Goal: Task Accomplishment & Management: Use online tool/utility

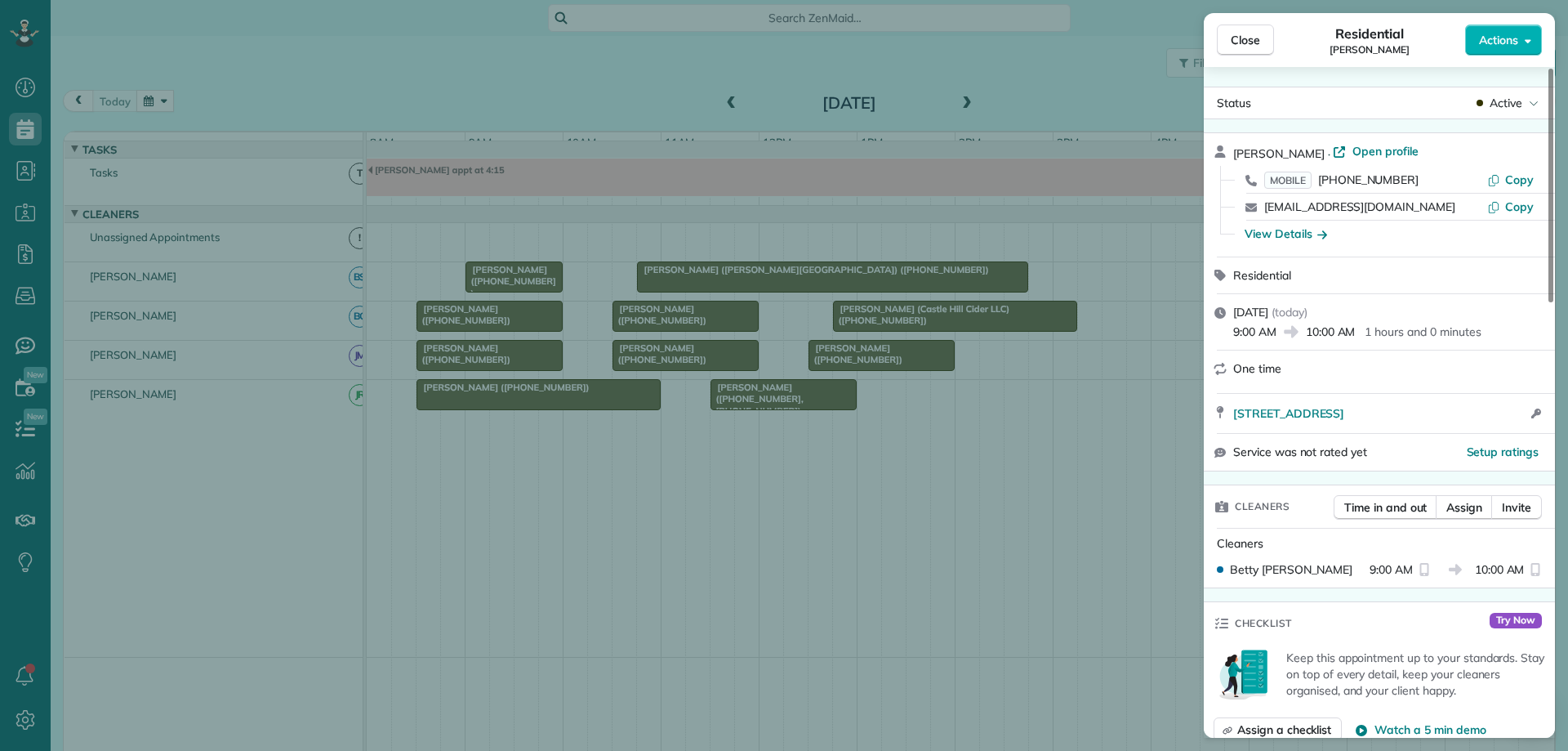
scroll to position [8, 8]
click at [1254, 42] on span "Close" at bounding box center [1245, 39] width 30 height 16
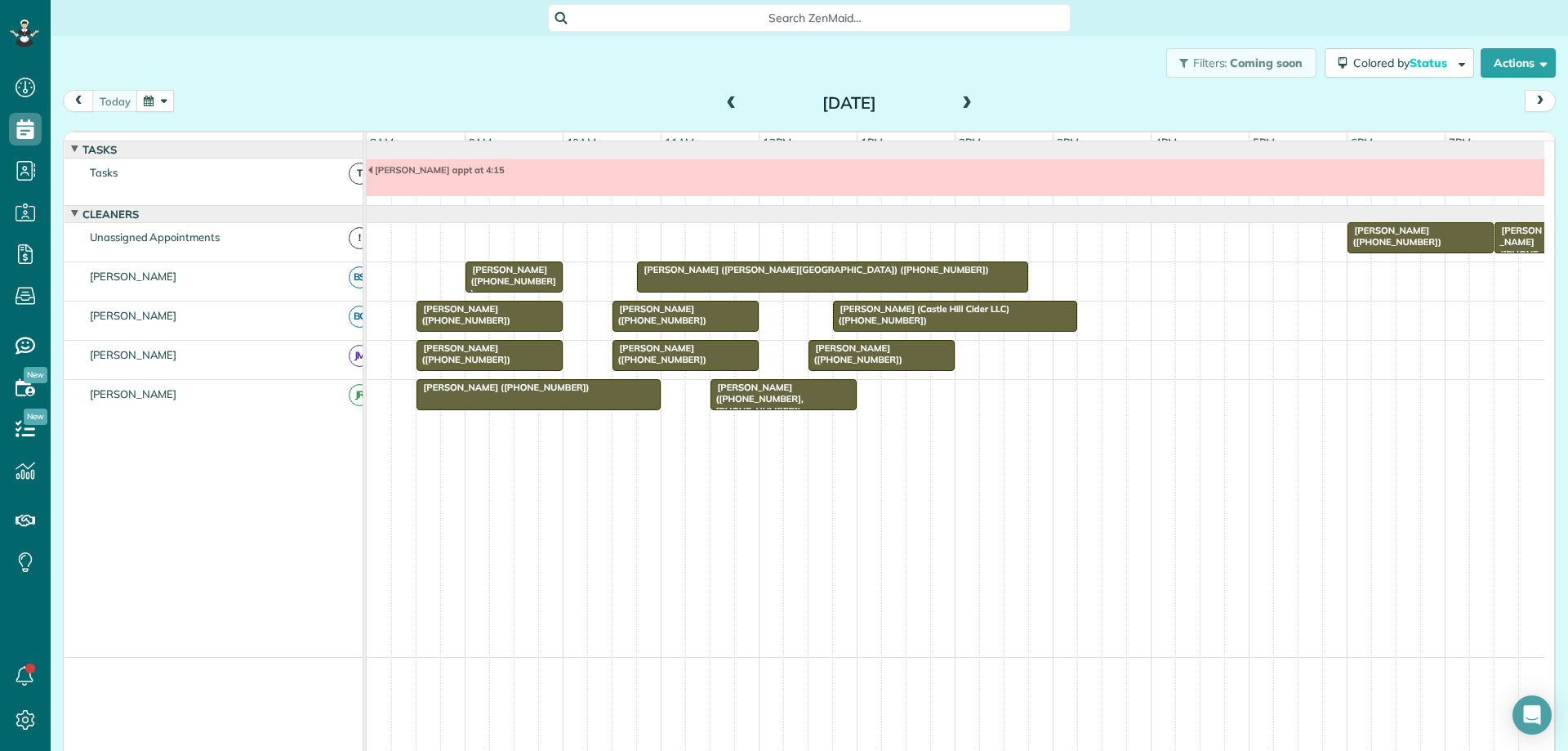
click at [601, 393] on div "[PERSON_NAME] ([PHONE_NUMBER])" at bounding box center [538, 387] width 234 height 11
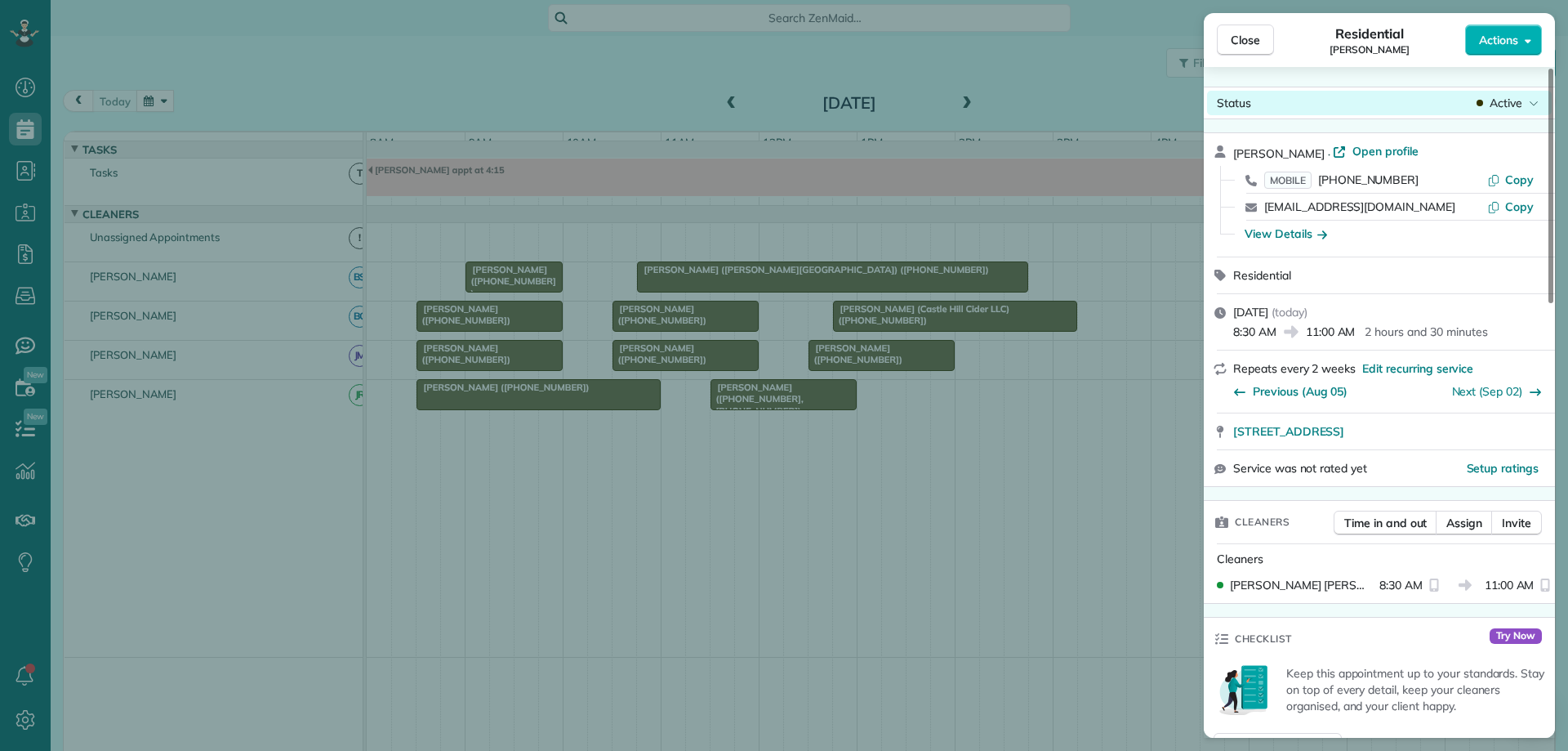
click at [1515, 108] on span "Active" at bounding box center [1506, 102] width 33 height 16
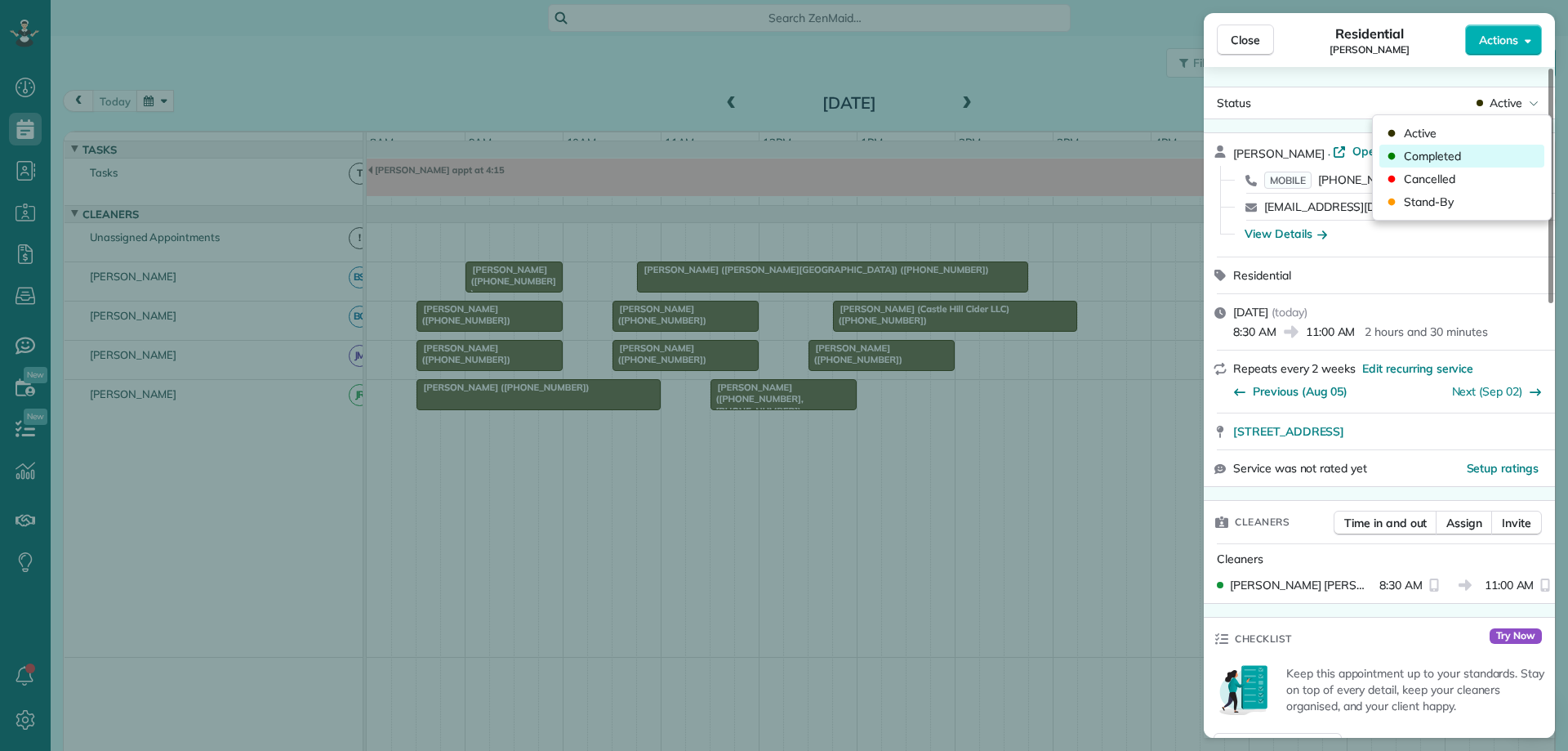
click at [1498, 153] on div "Completed" at bounding box center [1462, 156] width 165 height 23
click at [1238, 40] on span "Close" at bounding box center [1245, 39] width 30 height 16
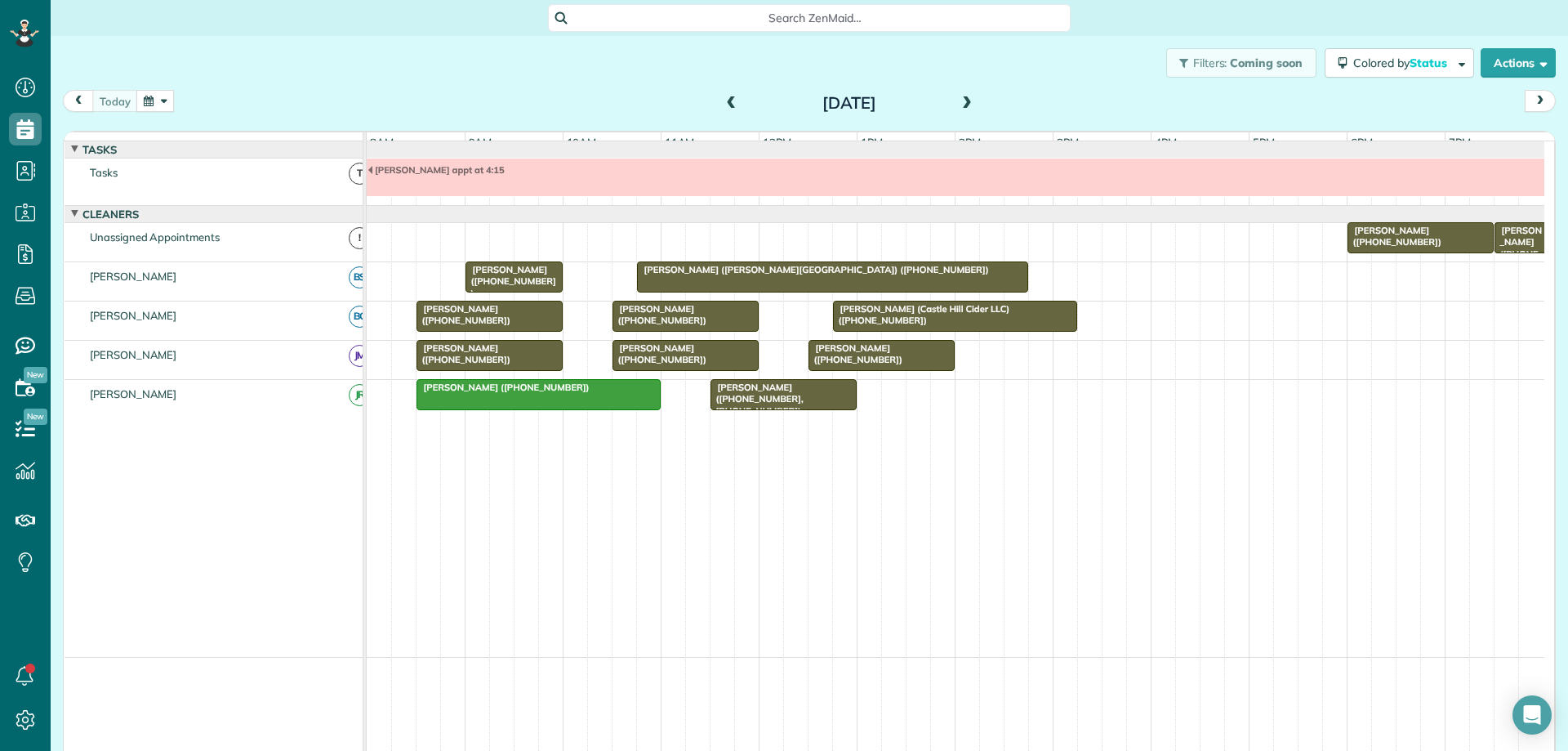
click at [487, 364] on span "[PERSON_NAME] ([PHONE_NUMBER])" at bounding box center [464, 354] width 96 height 23
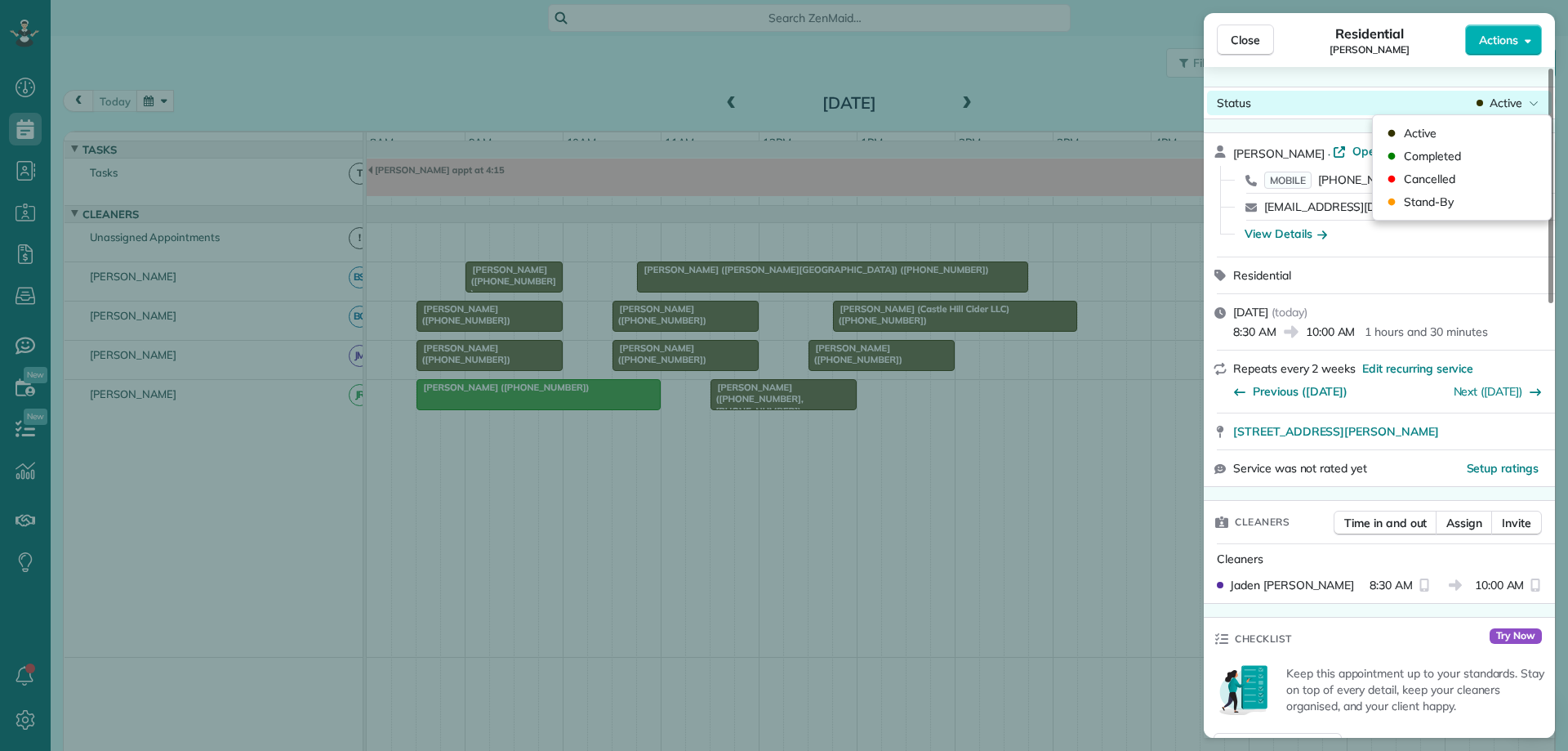
click at [1515, 110] on span "Active" at bounding box center [1506, 102] width 33 height 16
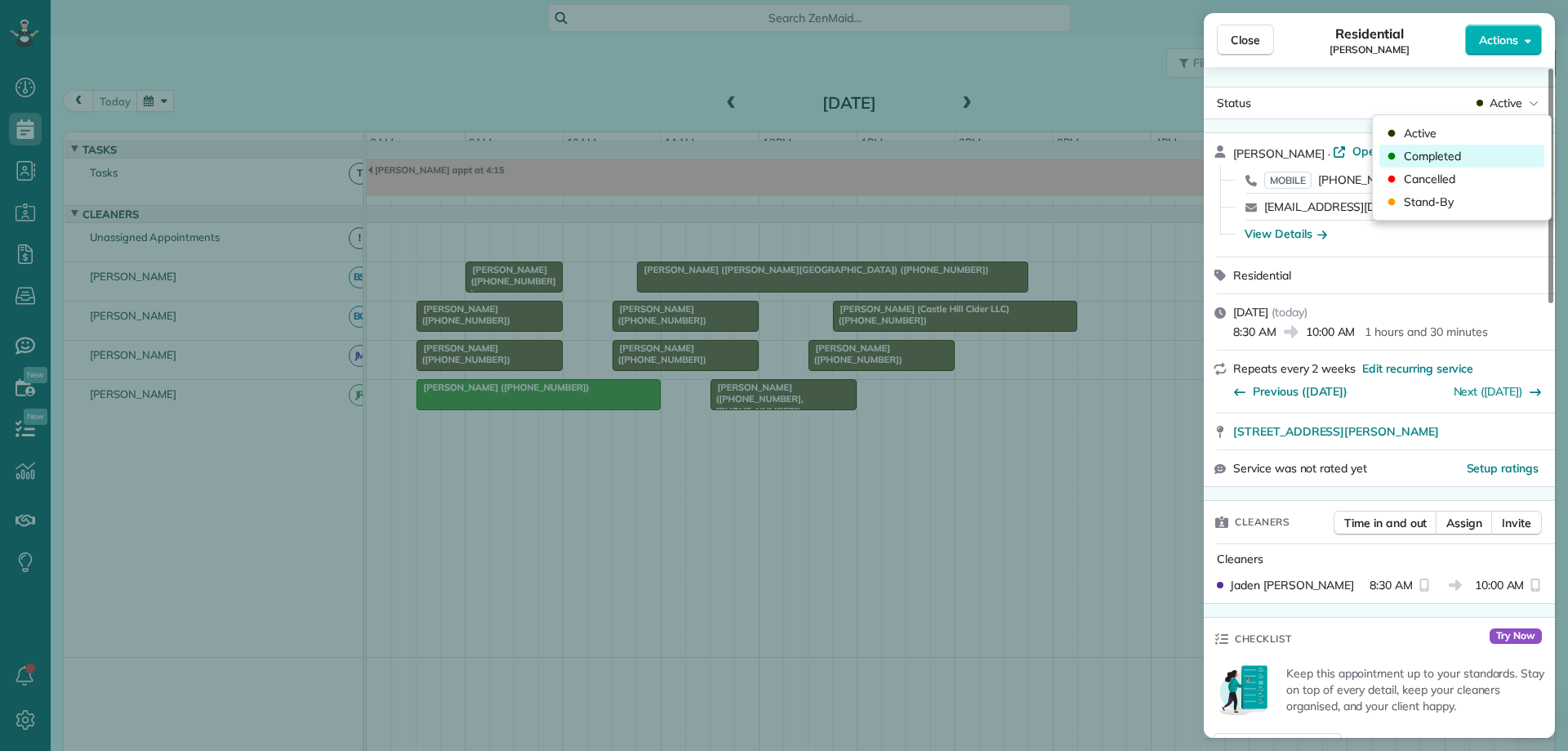
click at [1505, 151] on div "Completed" at bounding box center [1462, 156] width 165 height 23
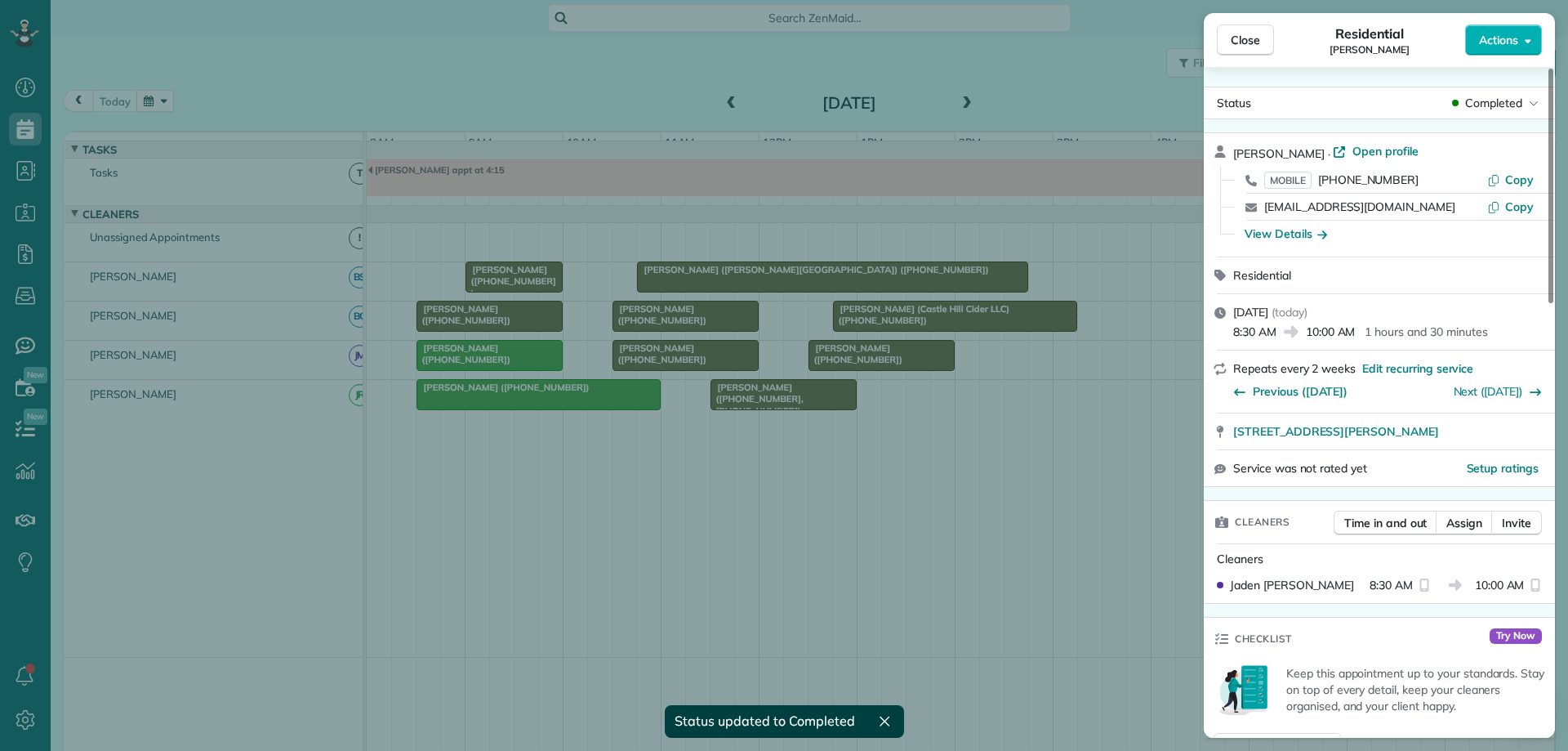
click at [531, 296] on div "Close Residential Jamie Hunt Actions Status Completed Jamie Hunt · Open profile…" at bounding box center [784, 375] width 1568 height 751
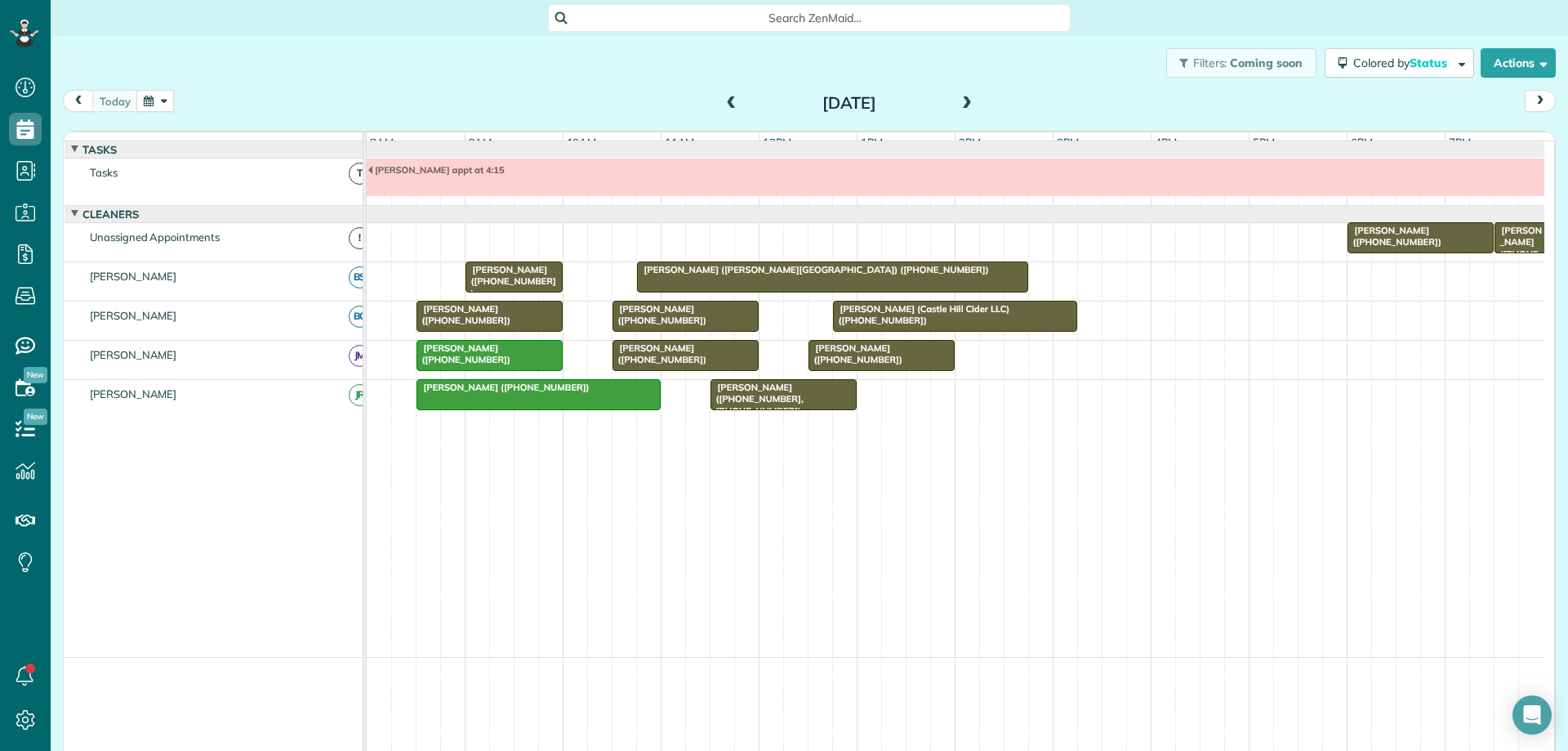
click at [532, 295] on span "[PERSON_NAME] ([PHONE_NUMBER])" at bounding box center [511, 281] width 92 height 35
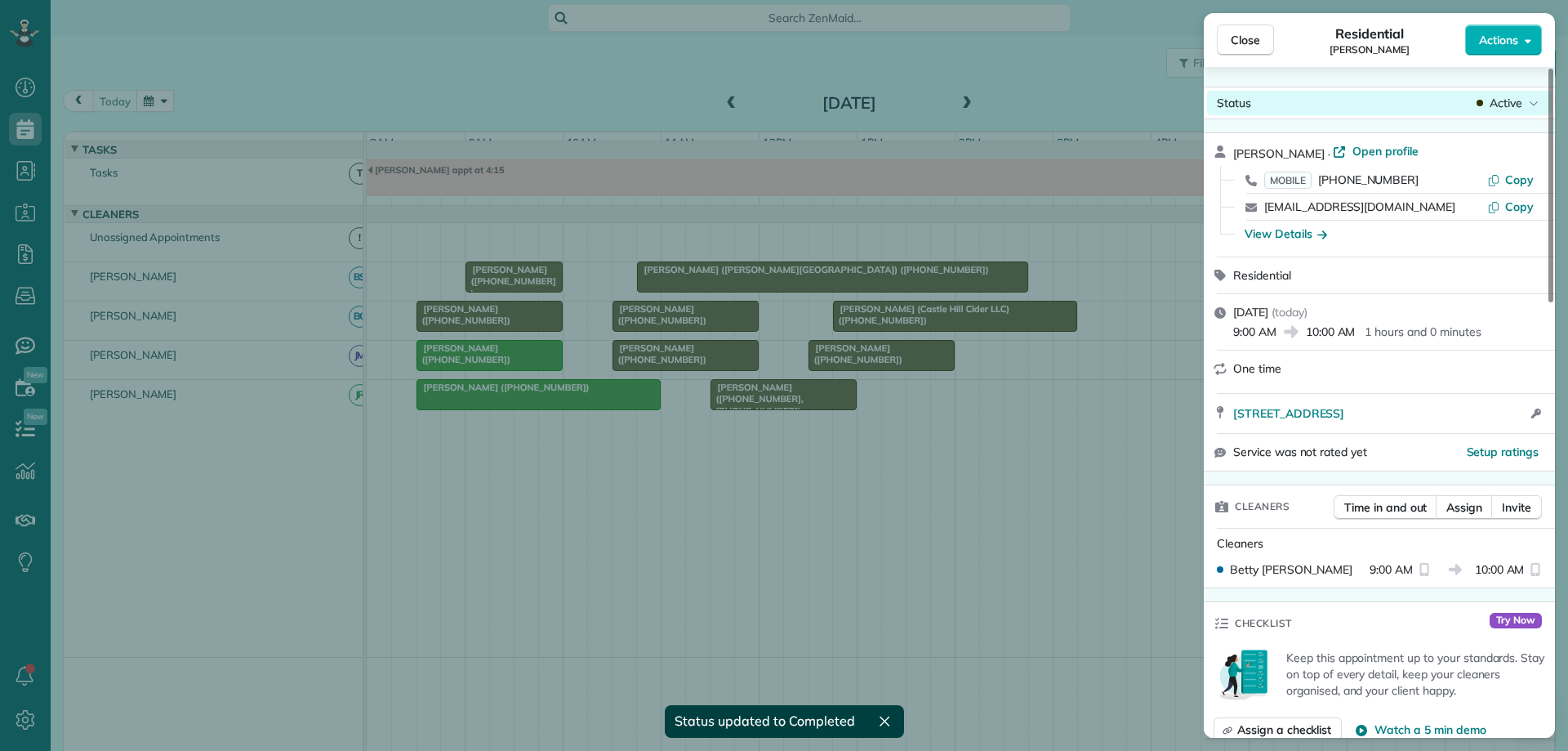
click at [1532, 110] on icon at bounding box center [1534, 102] width 10 height 16
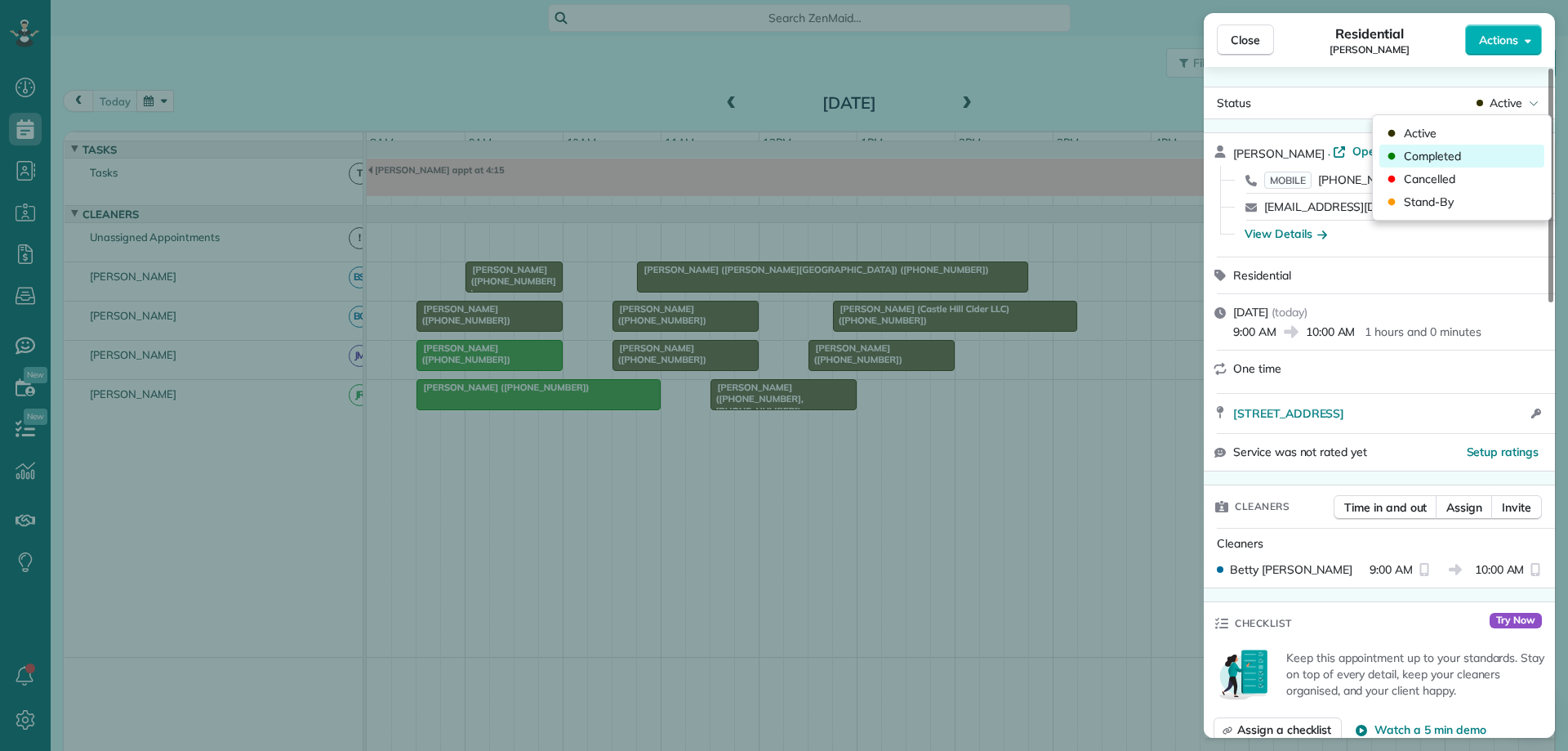
click at [1476, 154] on div "Completed" at bounding box center [1462, 156] width 165 height 23
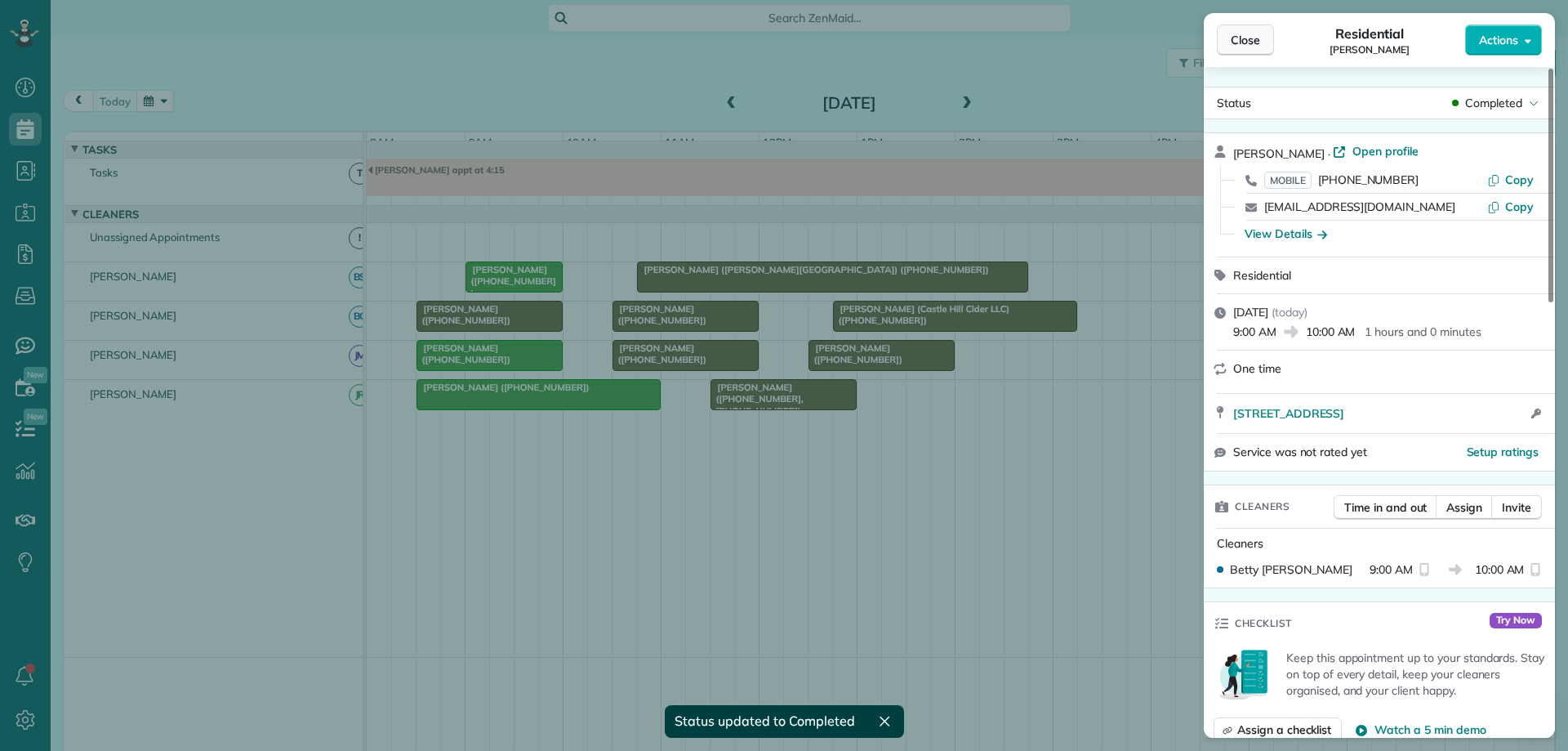
click at [1233, 47] on span "Close" at bounding box center [1245, 39] width 30 height 16
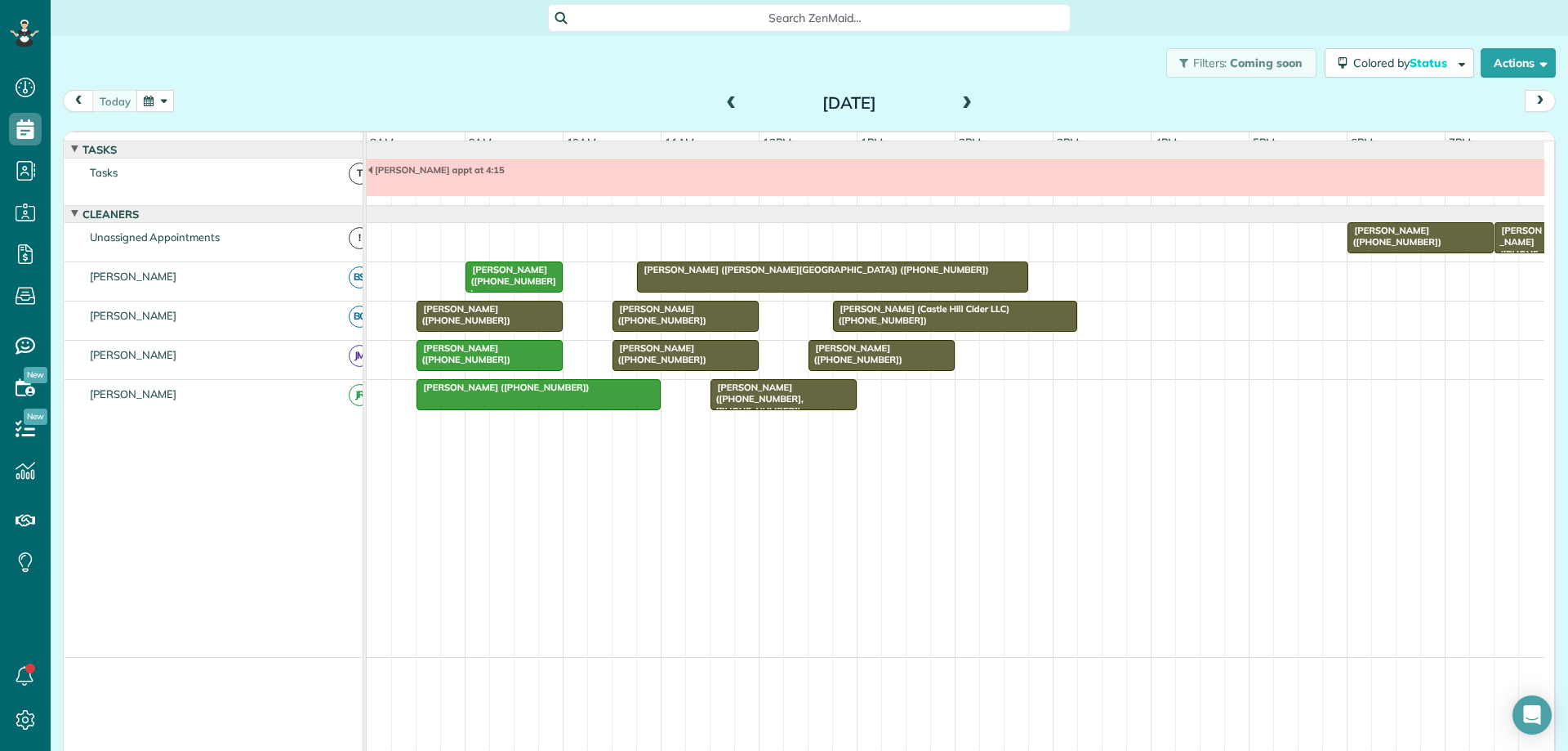
click at [544, 324] on div "[PERSON_NAME] ([PHONE_NUMBER])" at bounding box center [490, 315] width 137 height 24
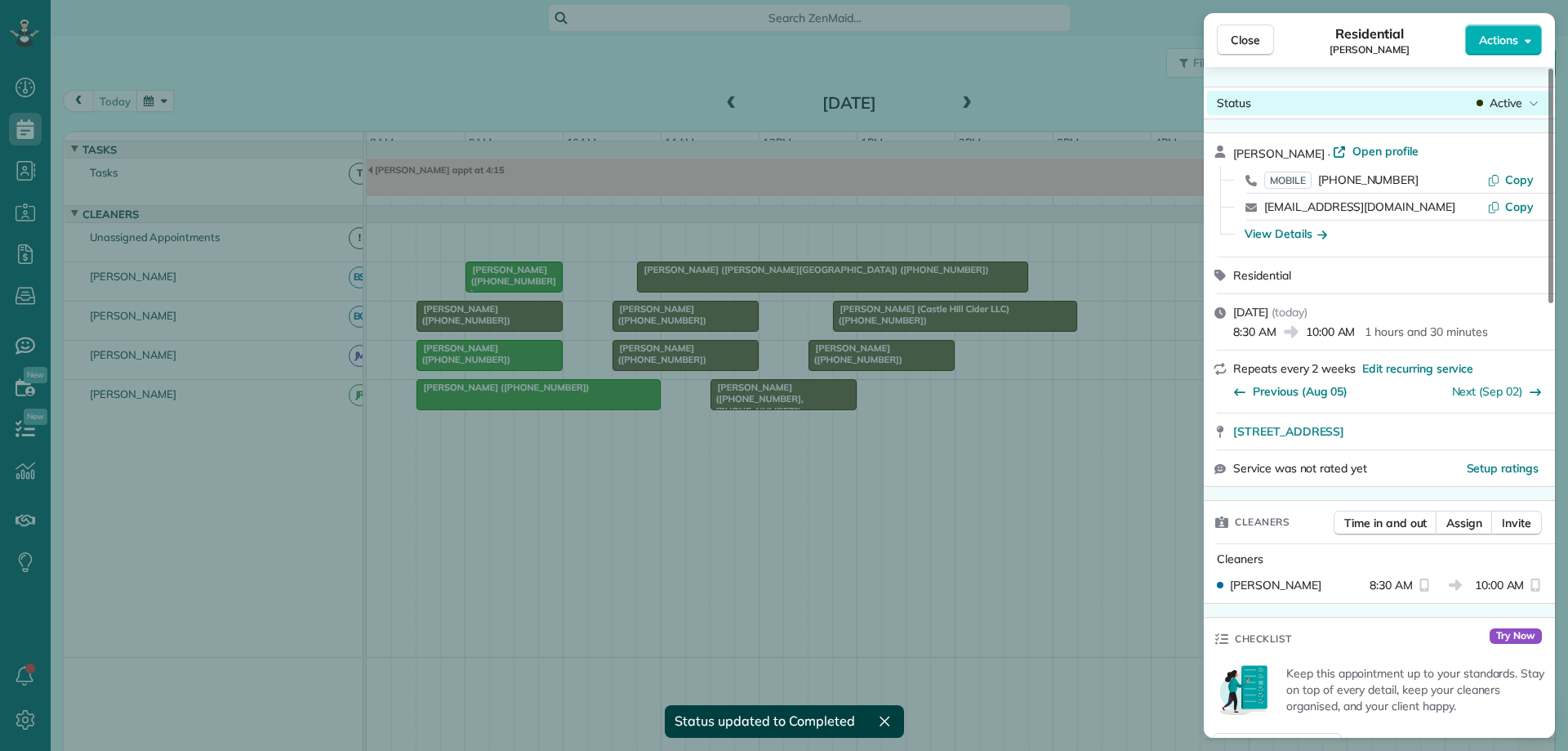
click at [1510, 109] on span "Active" at bounding box center [1506, 102] width 33 height 16
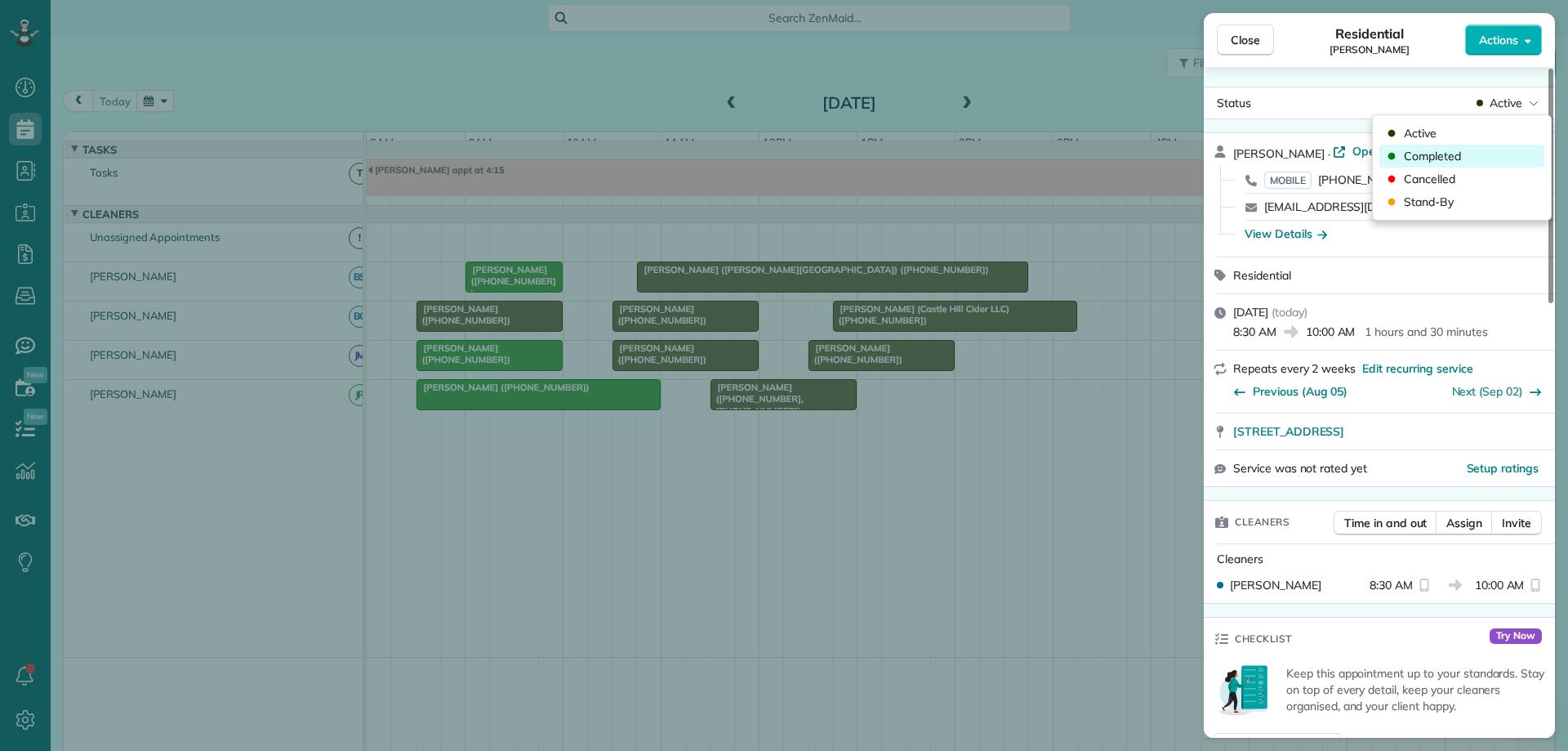
click at [1509, 148] on div "Completed" at bounding box center [1462, 156] width 165 height 23
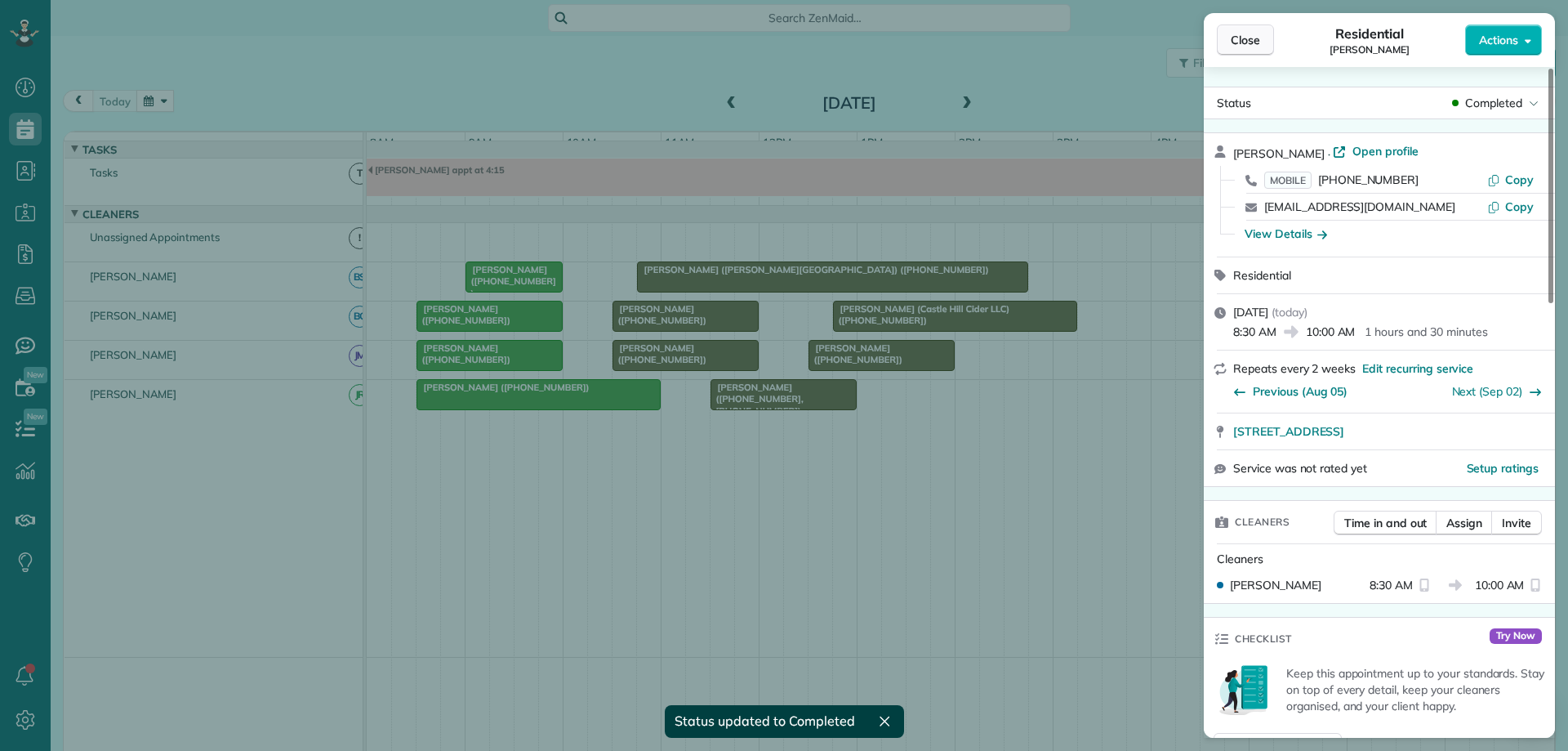
click at [1231, 36] on span "Close" at bounding box center [1245, 39] width 30 height 16
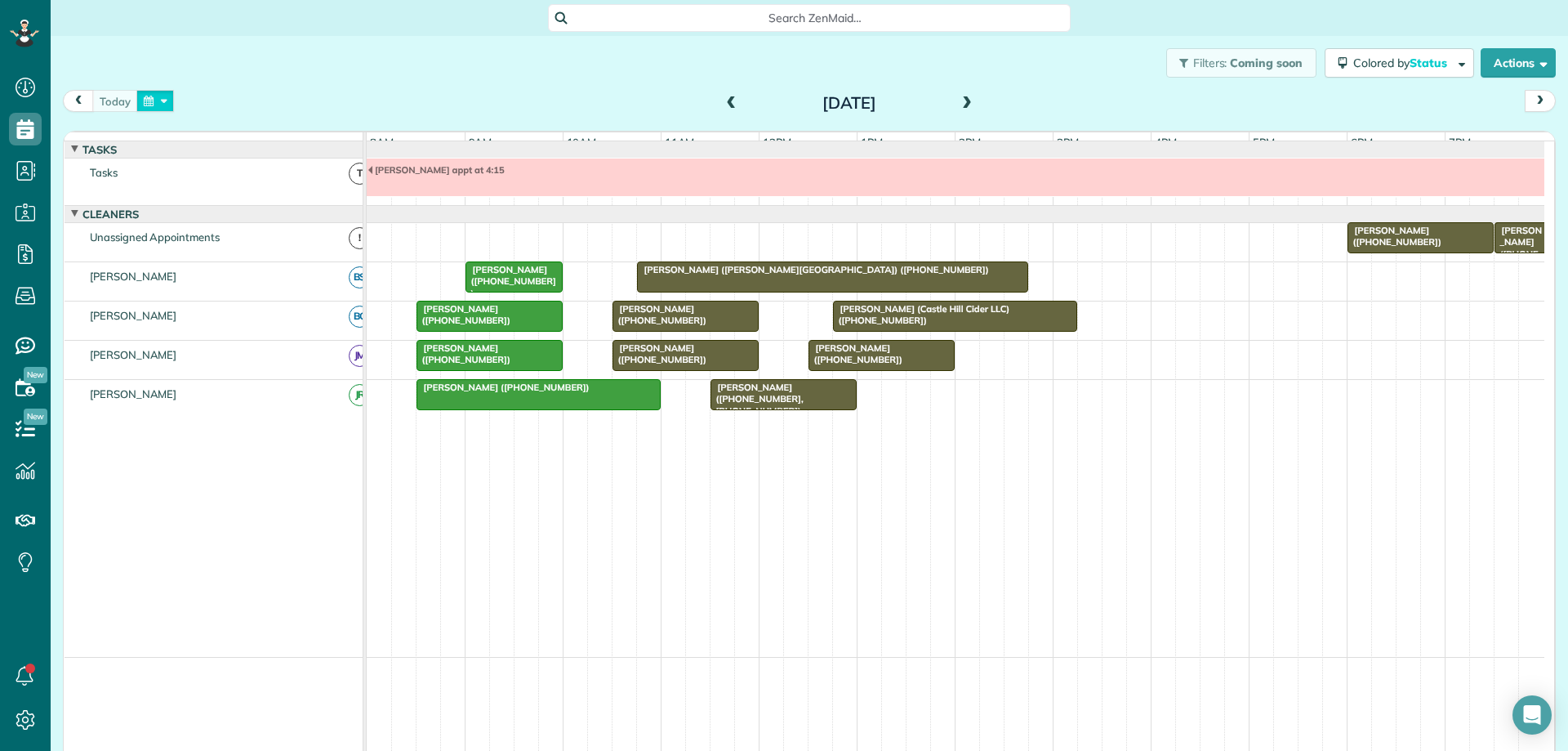
click at [162, 92] on button "button" at bounding box center [155, 100] width 37 height 22
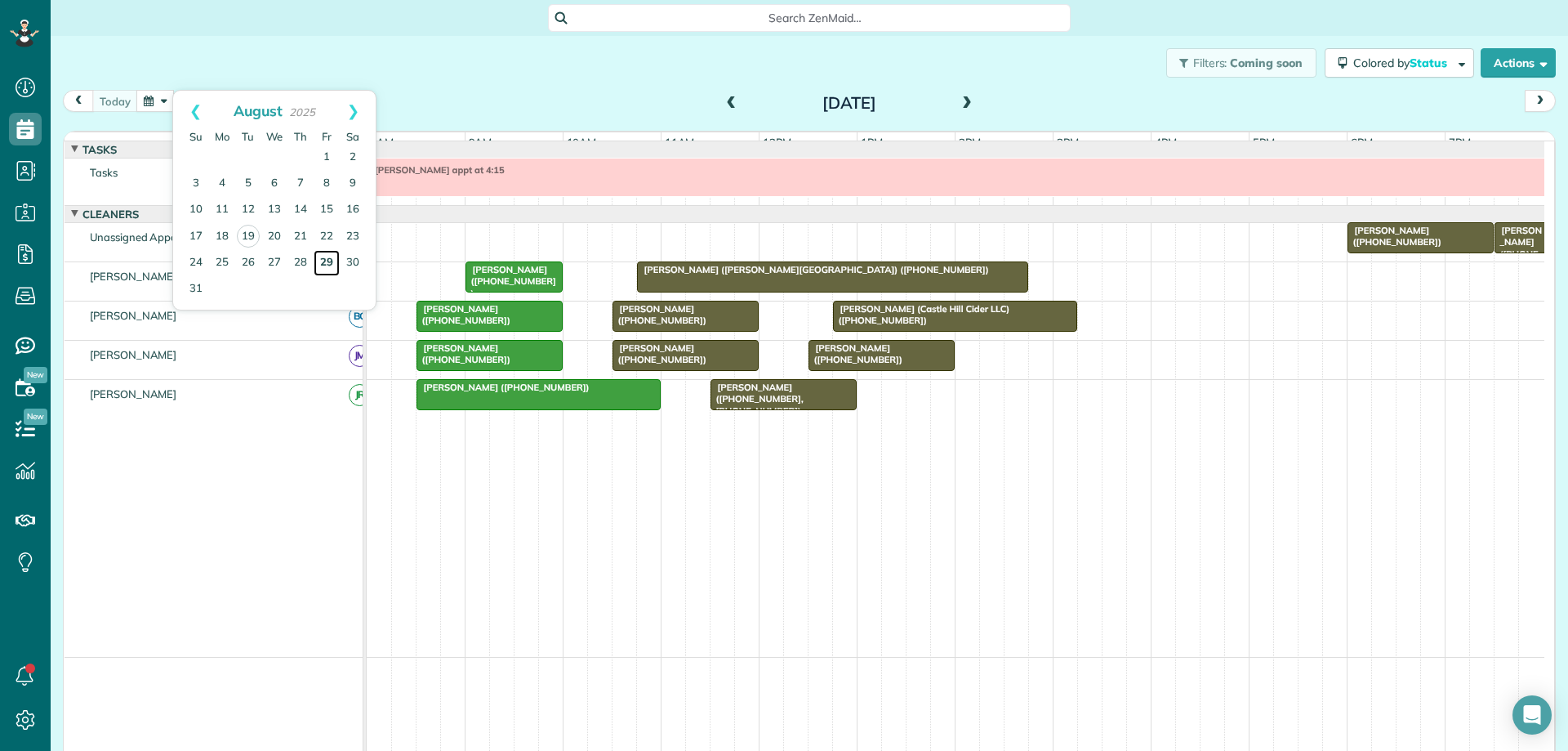
click at [325, 258] on link "29" at bounding box center [326, 262] width 26 height 26
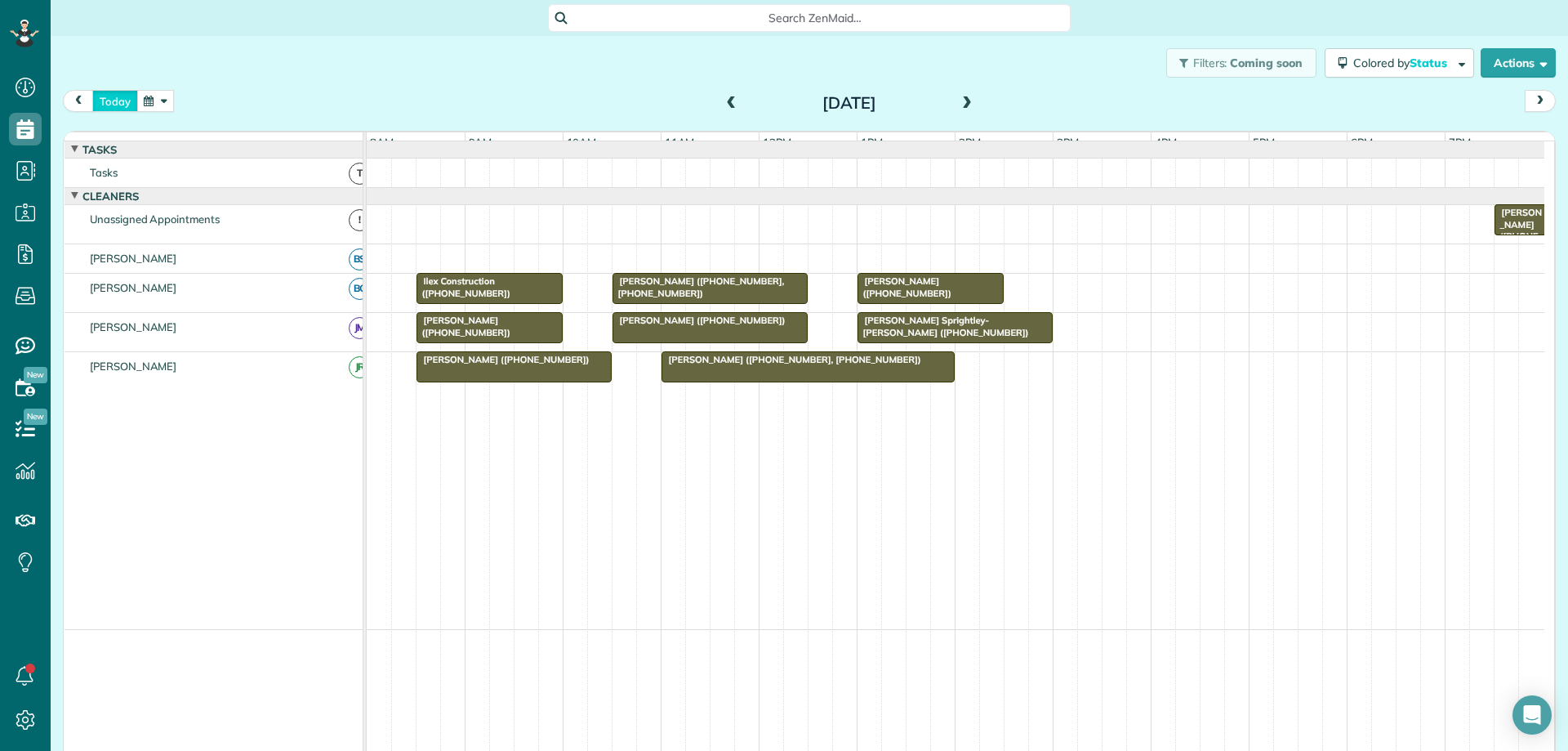
click at [121, 95] on button "today" at bounding box center [116, 100] width 46 height 22
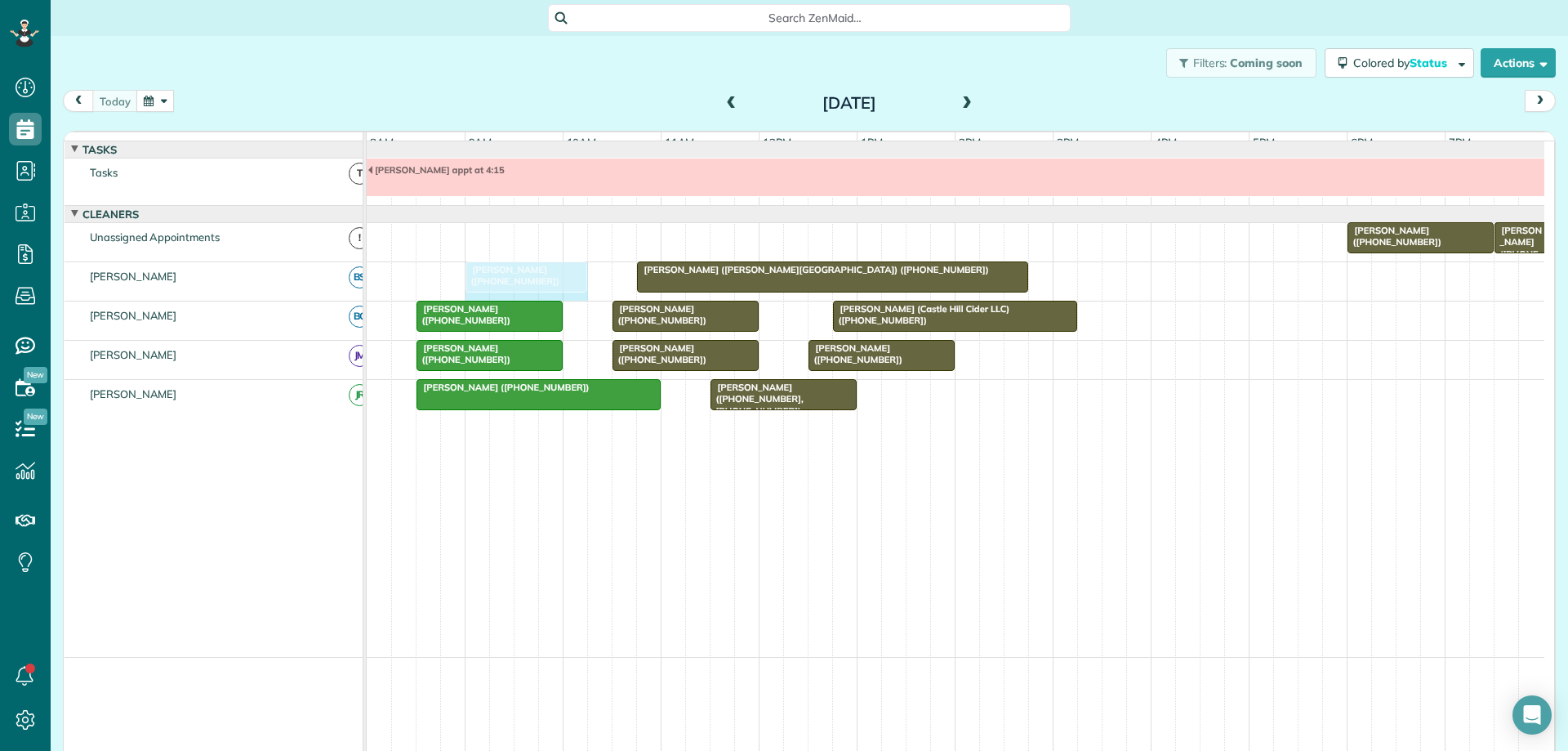
drag, startPoint x: 556, startPoint y: 289, endPoint x: 566, endPoint y: 289, distance: 10.0
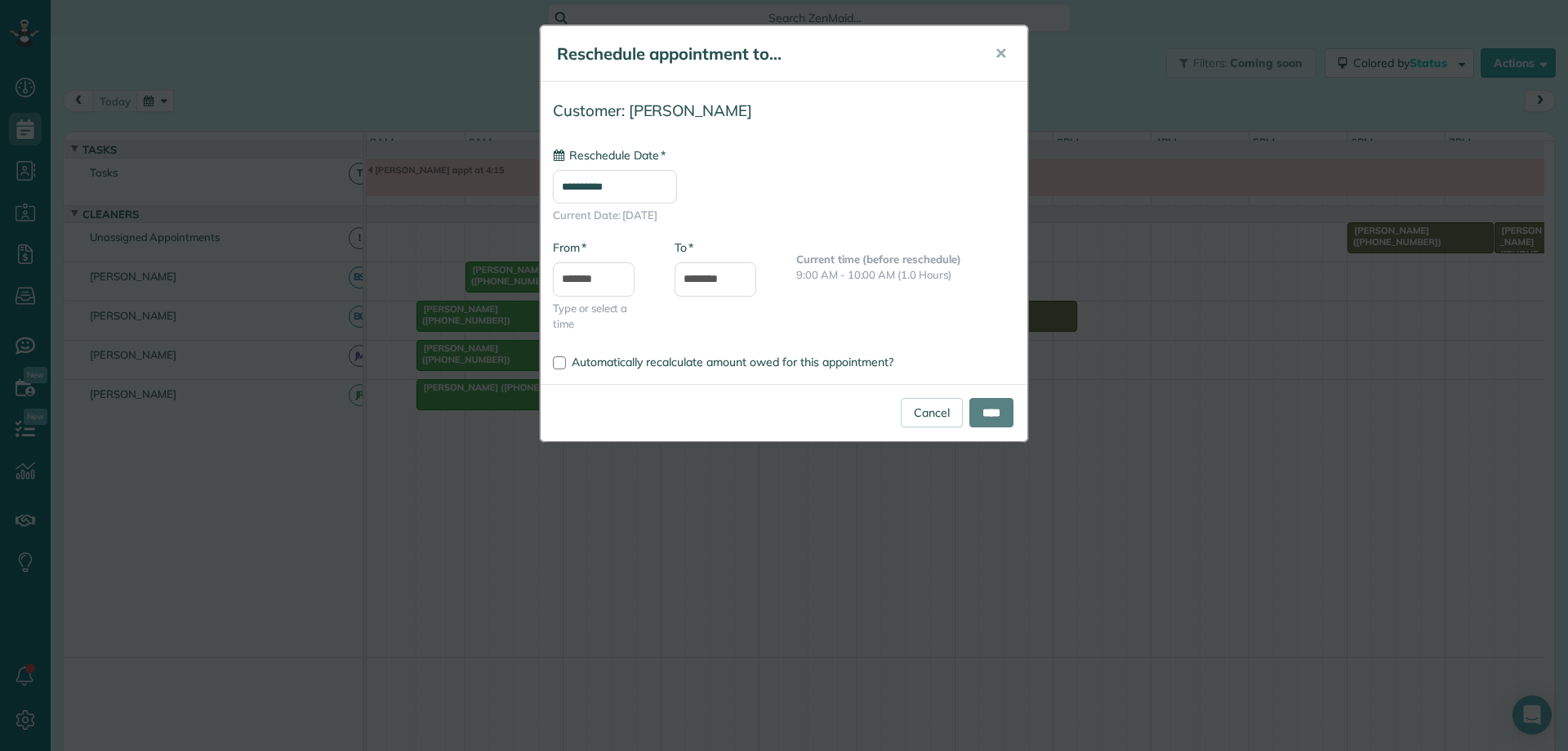
type input "**********"
click at [1004, 410] on input "****" at bounding box center [991, 412] width 44 height 30
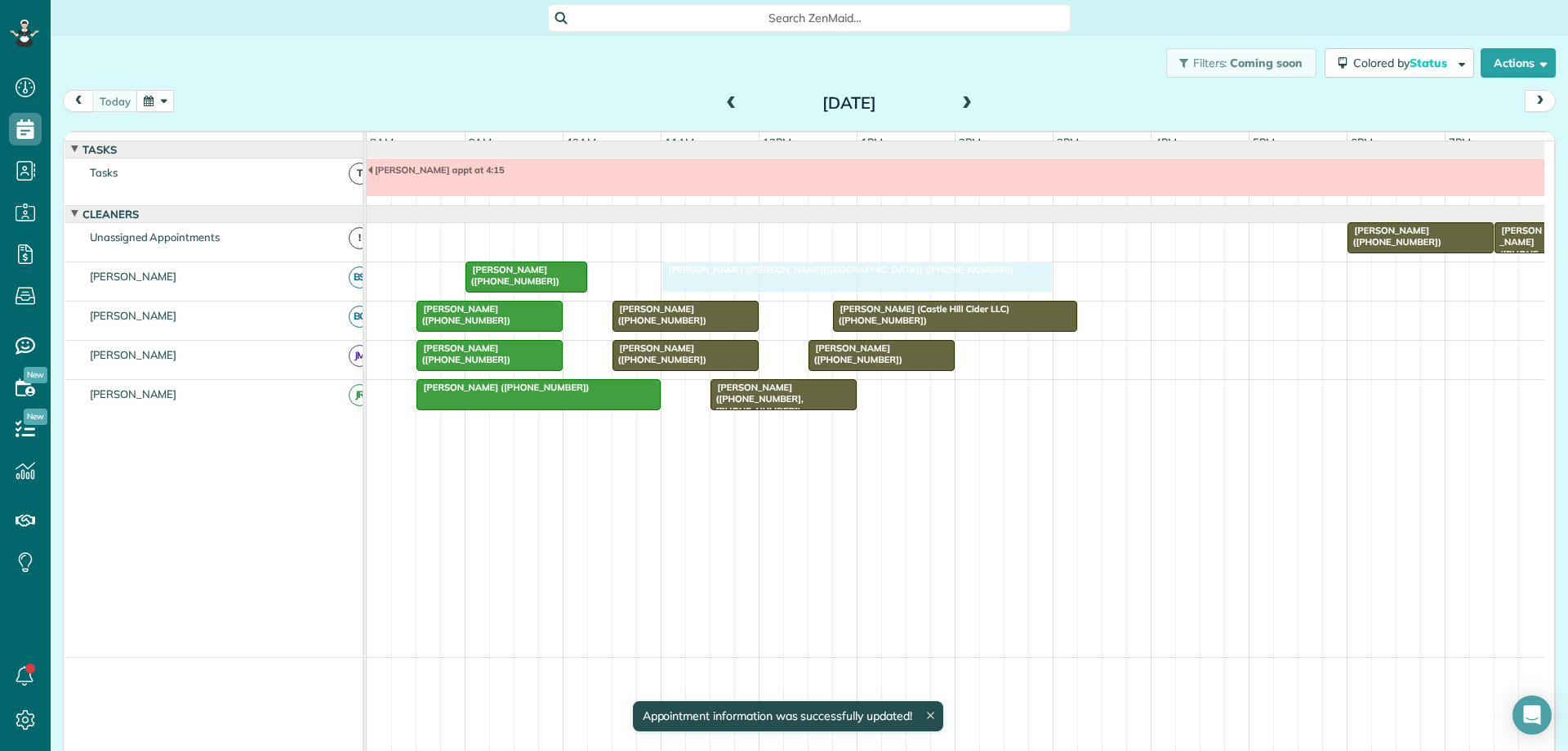
drag, startPoint x: 699, startPoint y: 288, endPoint x: 710, endPoint y: 288, distance: 11.0
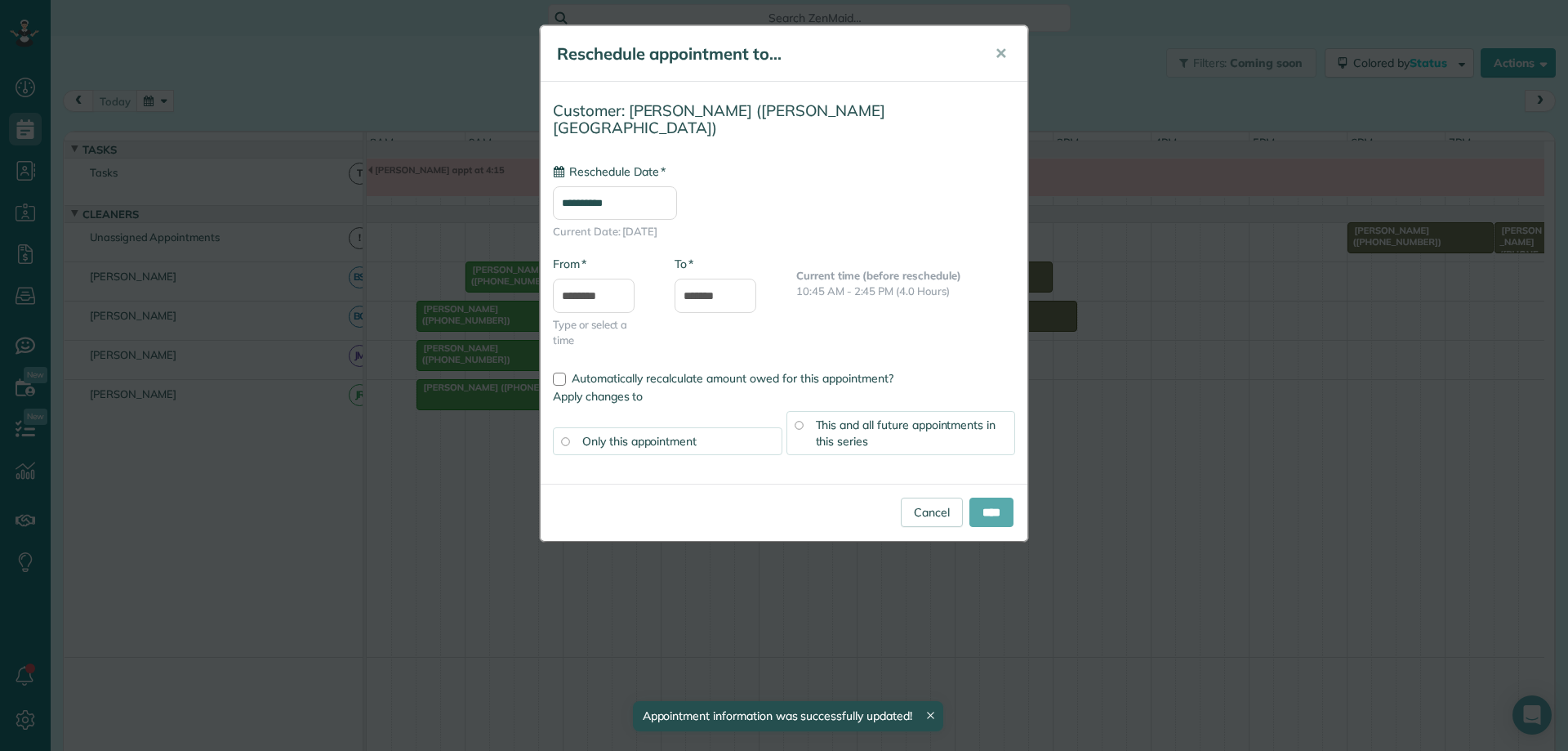
type input "**********"
click at [994, 497] on input "****" at bounding box center [991, 512] width 44 height 30
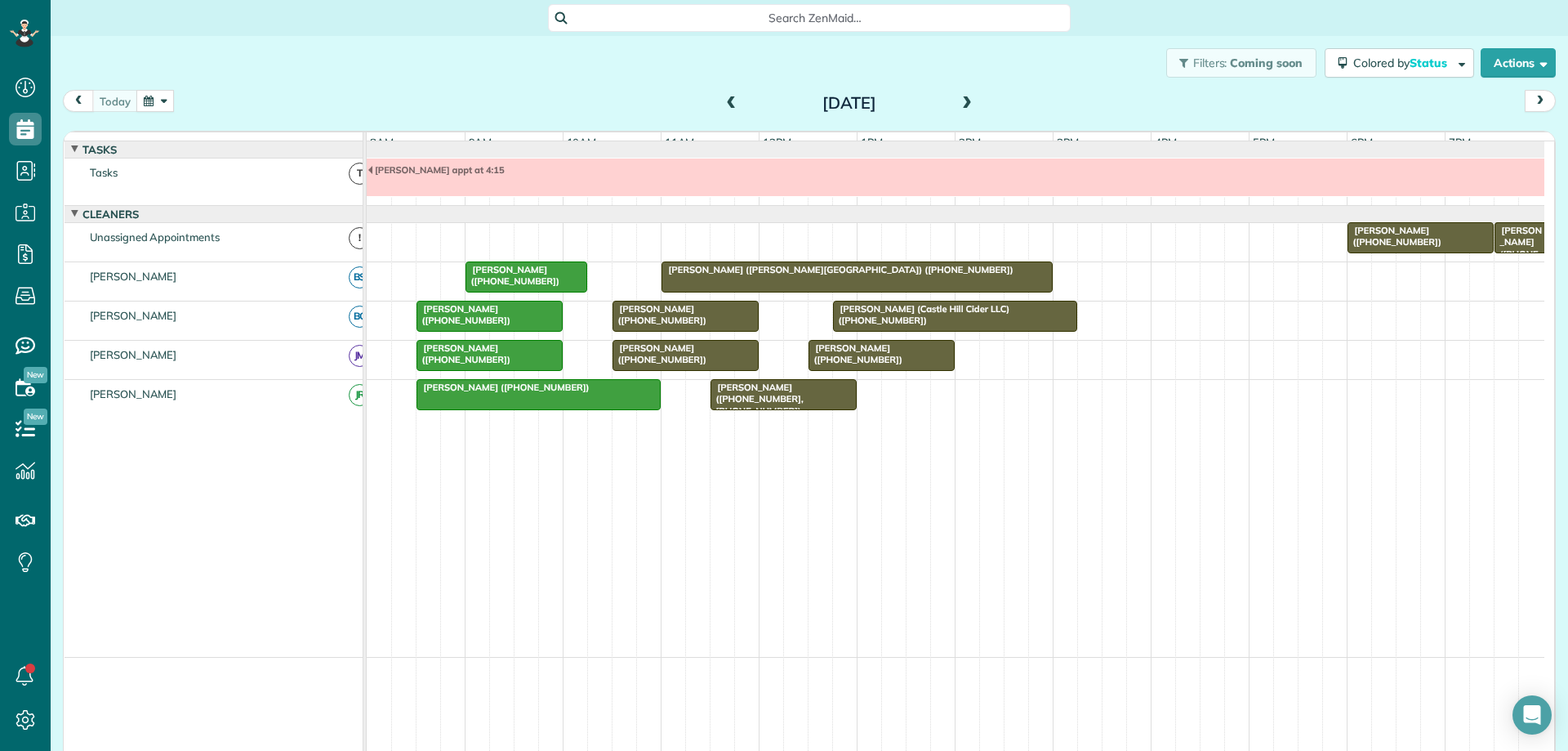
click at [955, 103] on div "[DATE]" at bounding box center [849, 102] width 261 height 26
click at [958, 103] on span at bounding box center [967, 103] width 18 height 14
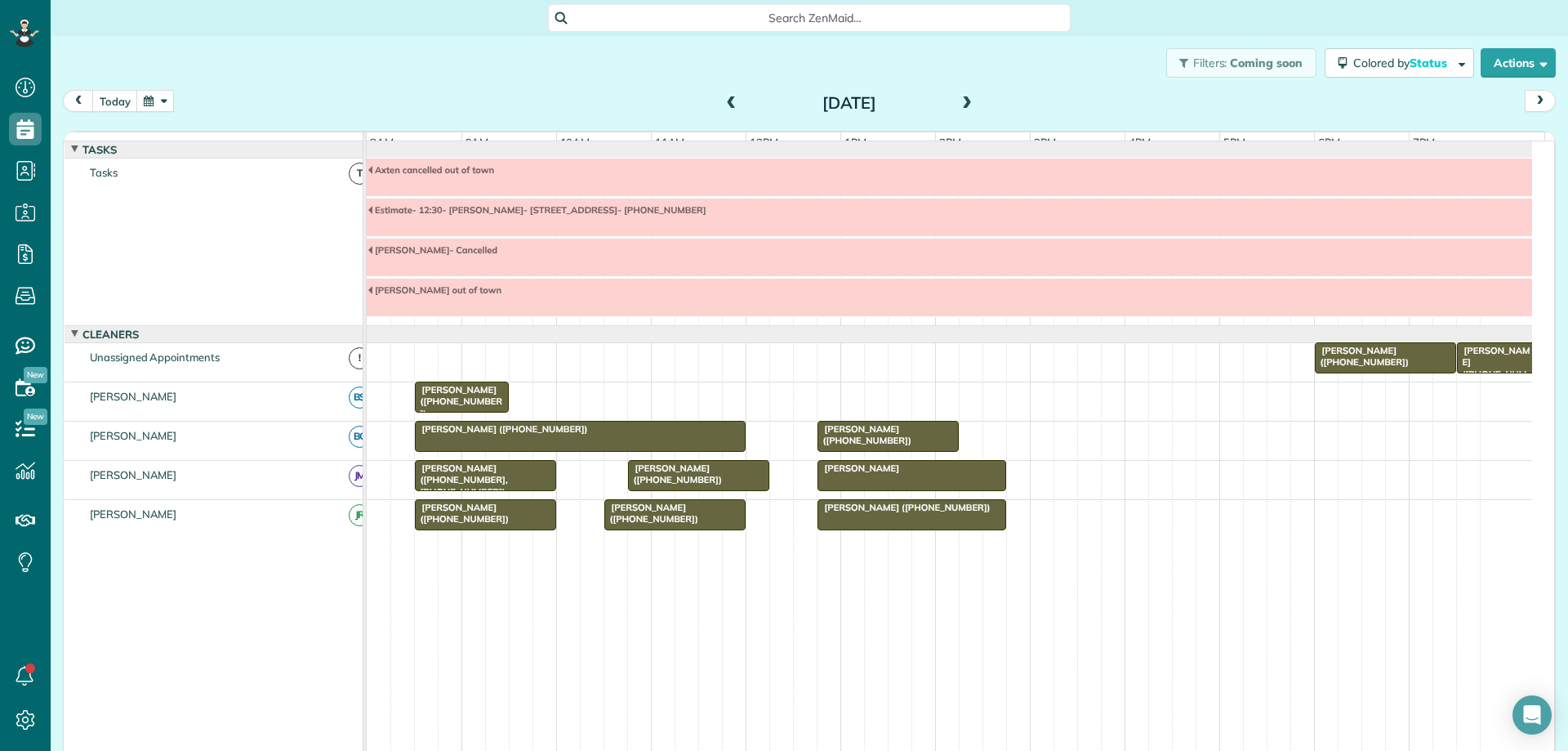
scroll to position [12, 0]
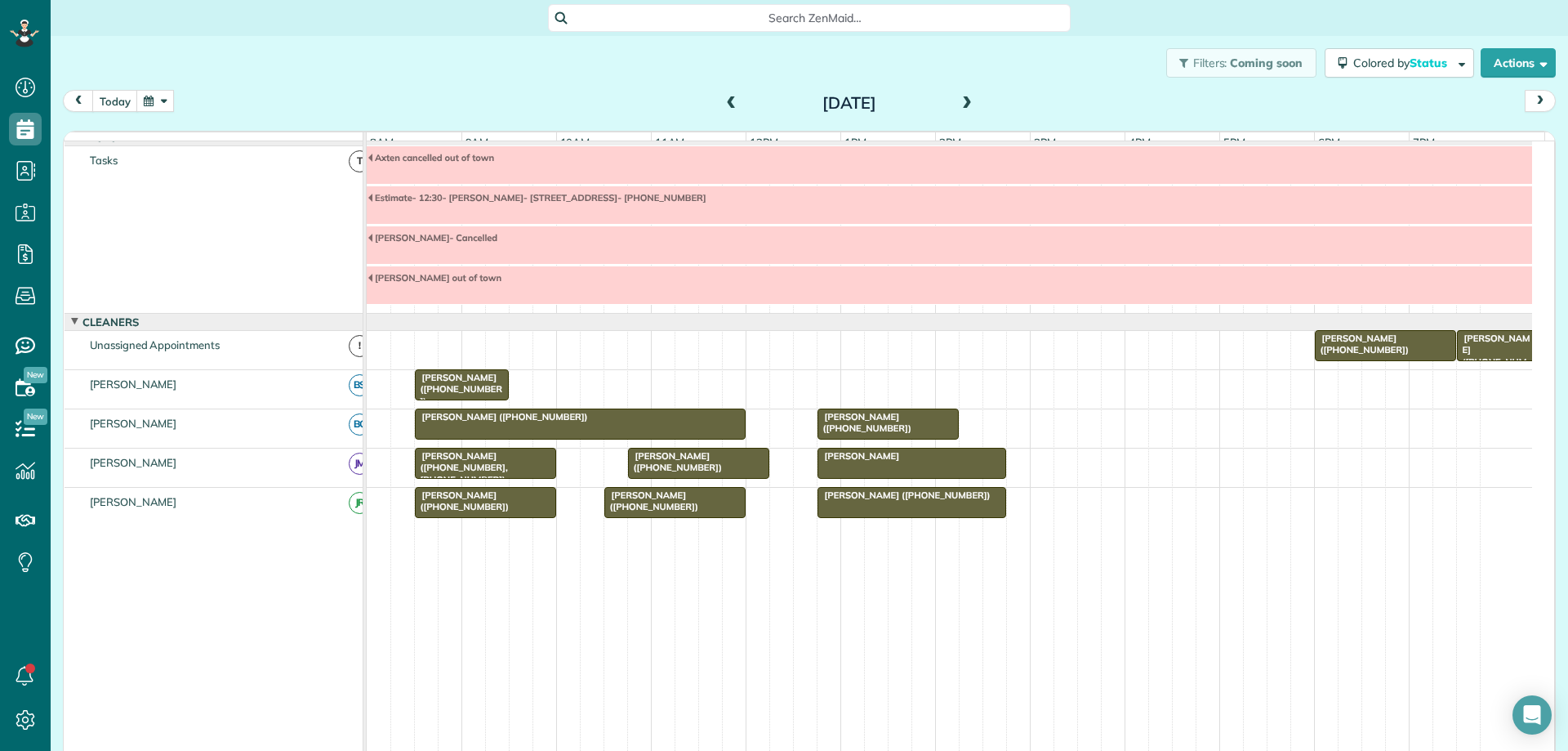
click at [958, 105] on span at bounding box center [967, 103] width 18 height 14
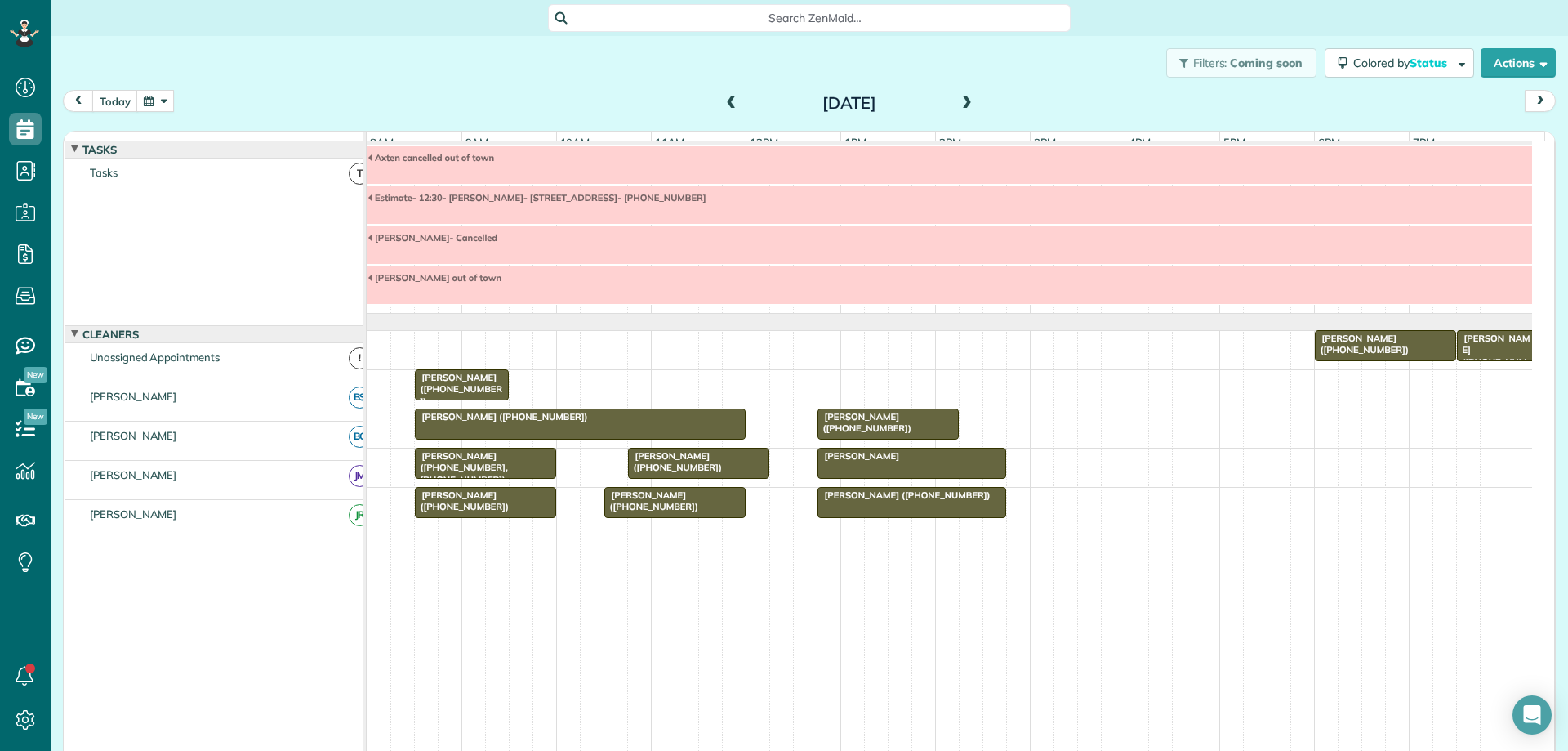
scroll to position [0, 0]
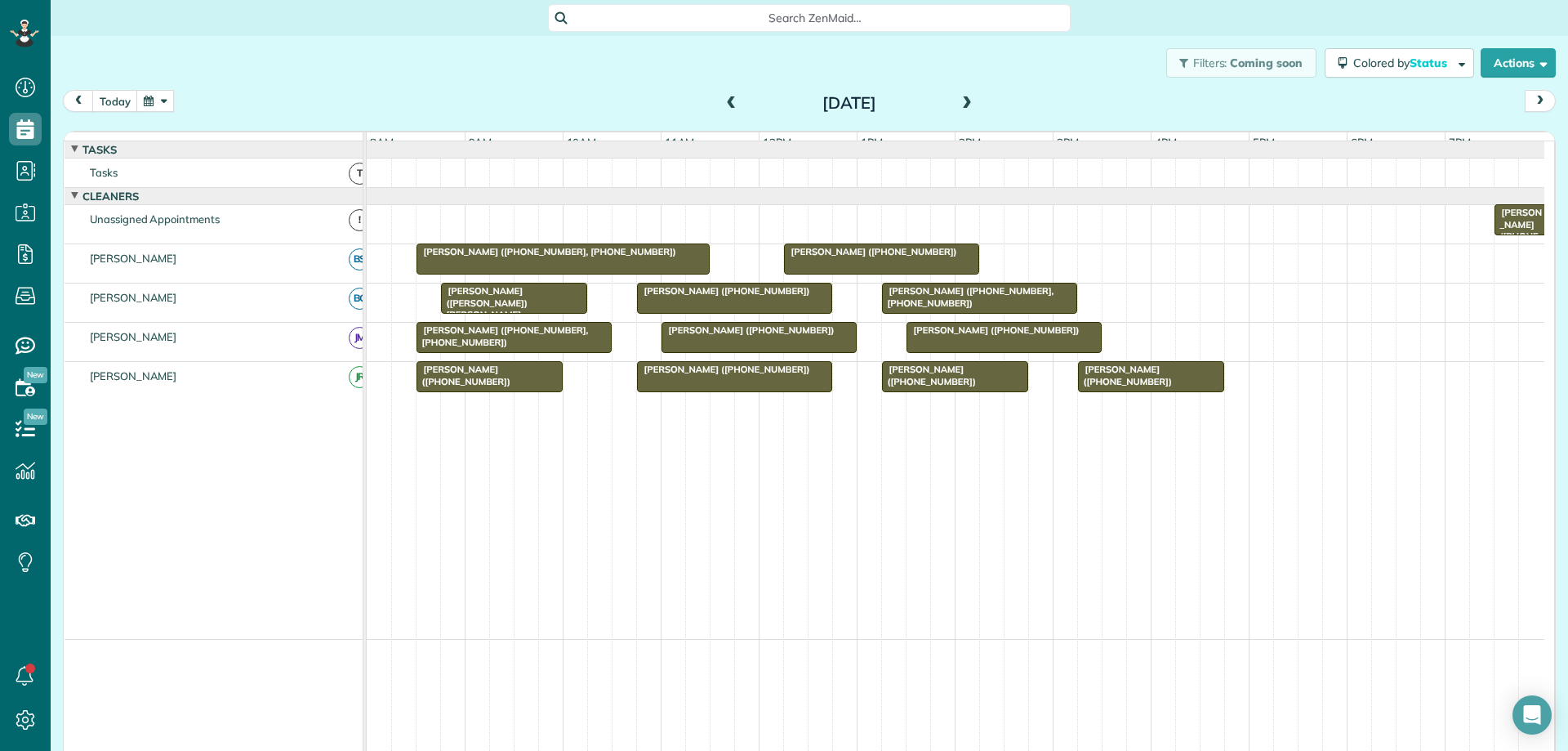
click at [958, 103] on span at bounding box center [967, 103] width 18 height 14
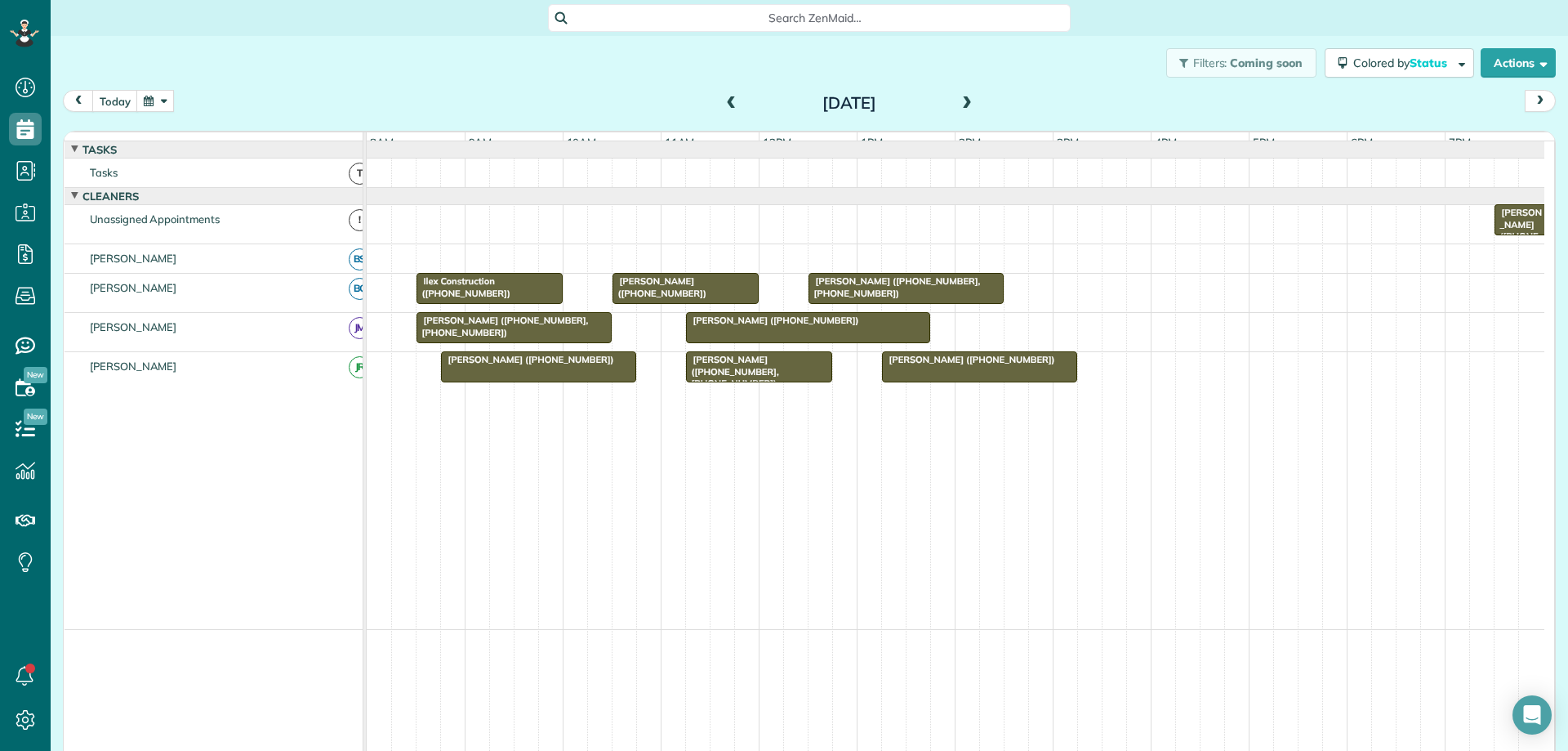
click at [726, 104] on span at bounding box center [731, 103] width 18 height 14
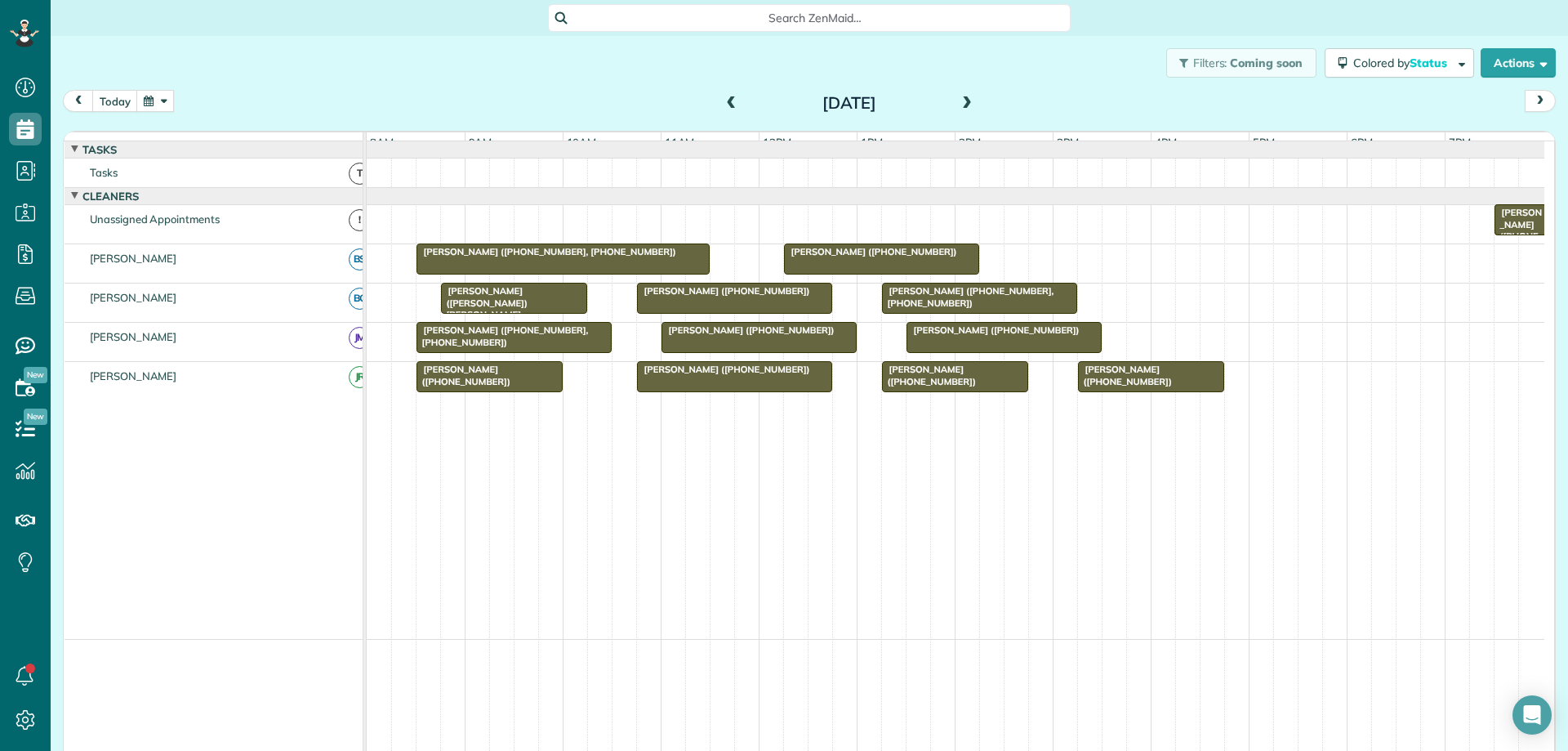
click at [165, 99] on button "button" at bounding box center [155, 100] width 37 height 22
drag, startPoint x: 416, startPoint y: 83, endPoint x: 414, endPoint y: 48, distance: 35.1
click at [416, 82] on div "Filters: Coming soon Colored by Status Color by Cleaner Color by Team Color by …" at bounding box center [809, 63] width 1517 height 54
click at [163, 106] on button "button" at bounding box center [155, 100] width 37 height 22
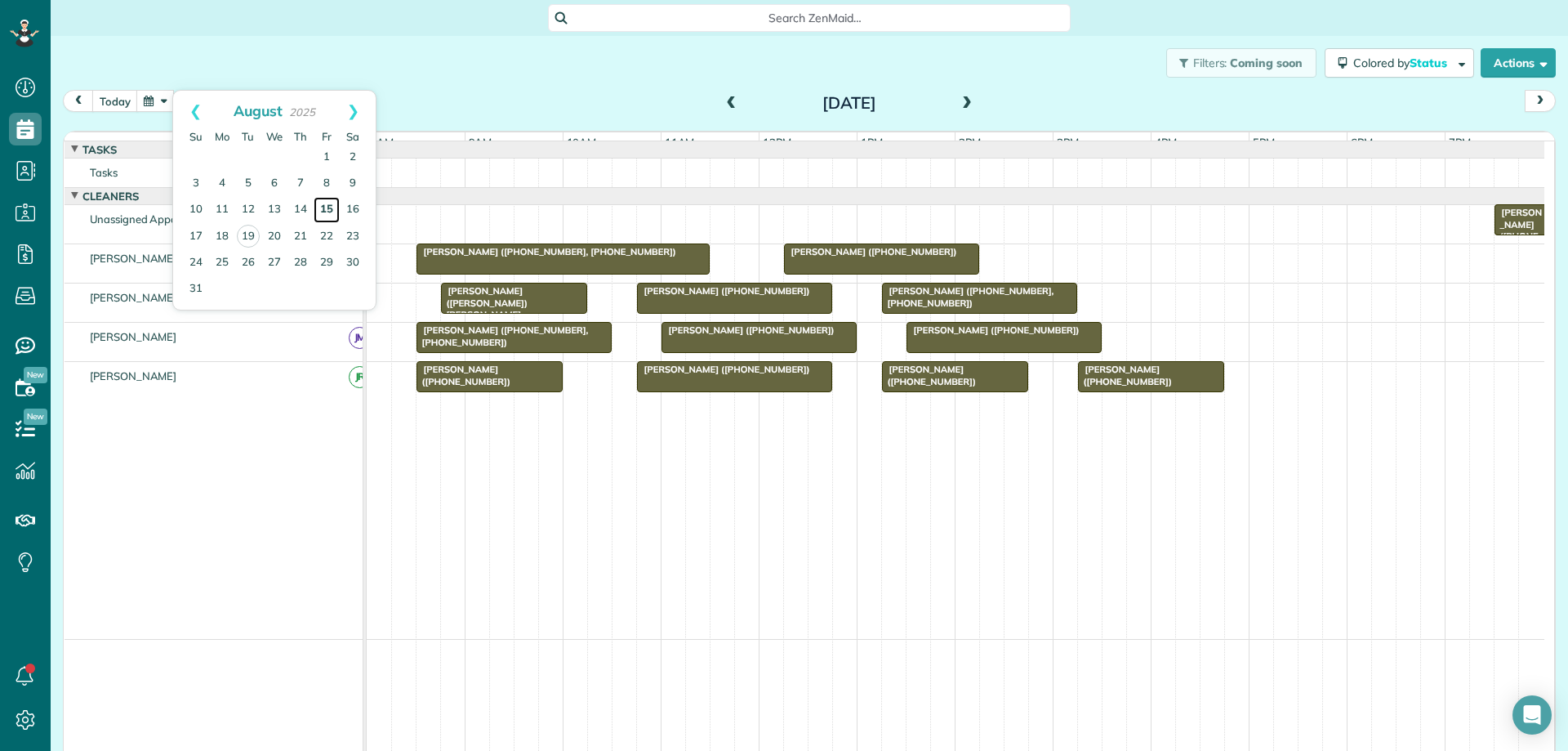
click at [328, 205] on link "15" at bounding box center [326, 210] width 26 height 26
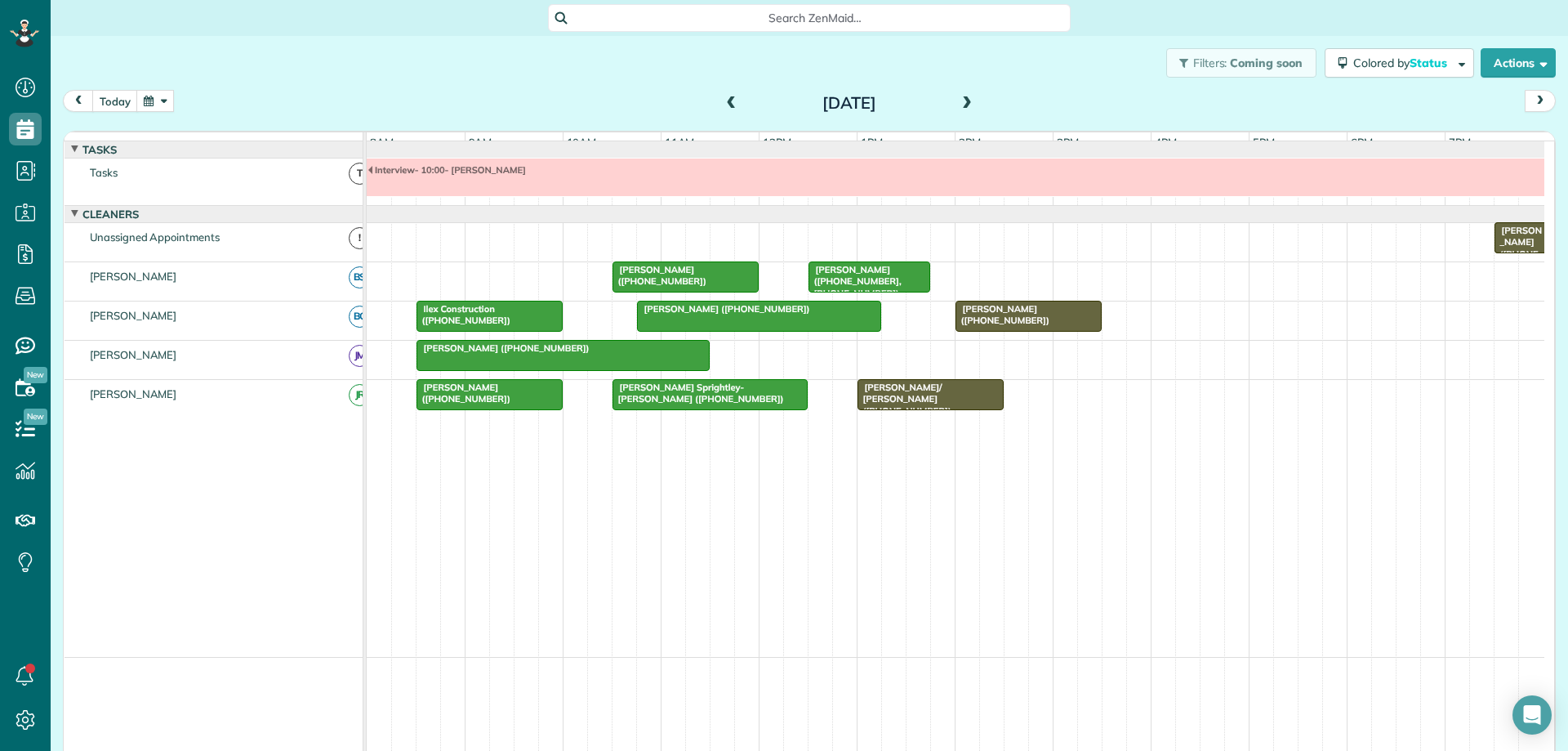
click at [728, 103] on span at bounding box center [731, 103] width 18 height 14
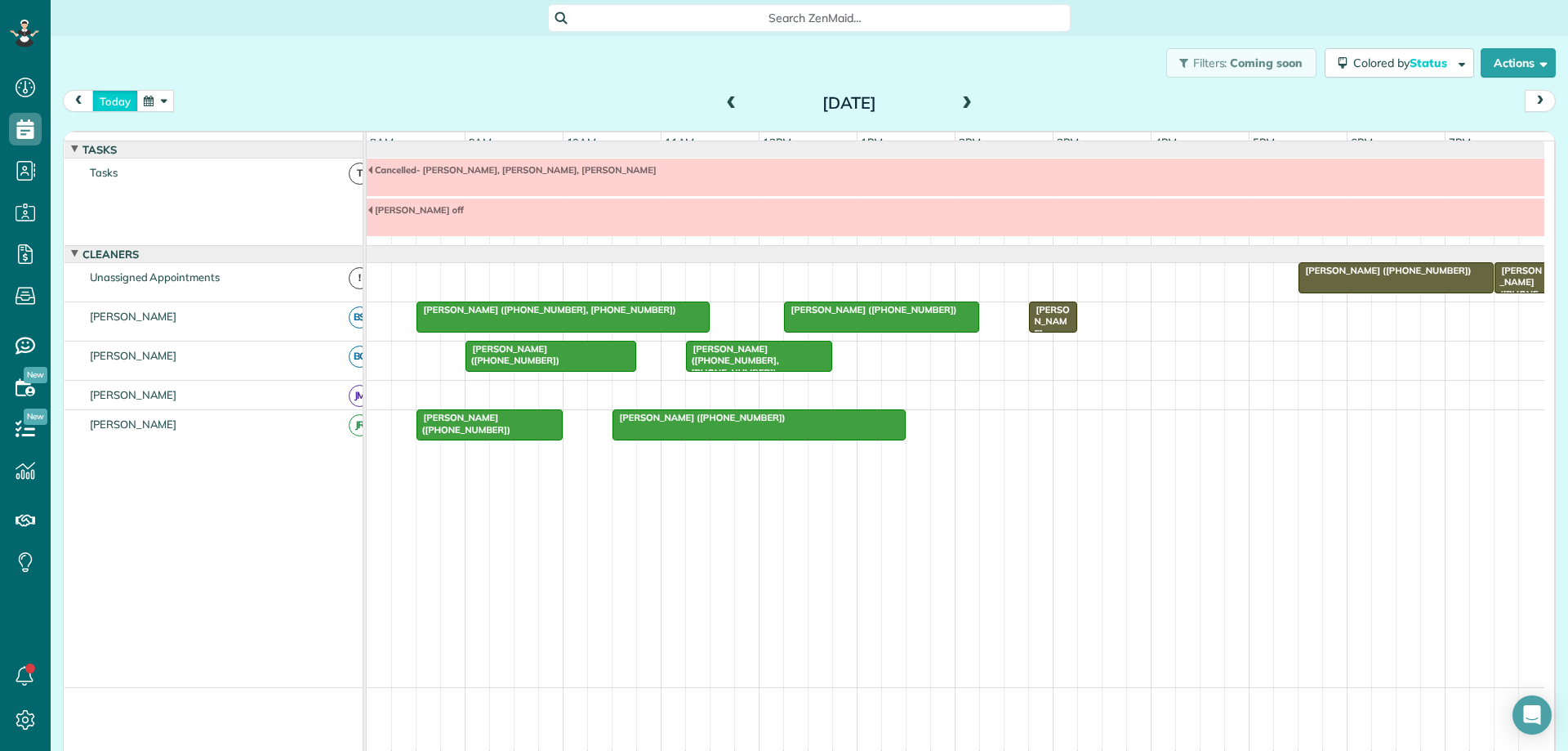
click at [113, 103] on button "today" at bounding box center [116, 100] width 46 height 22
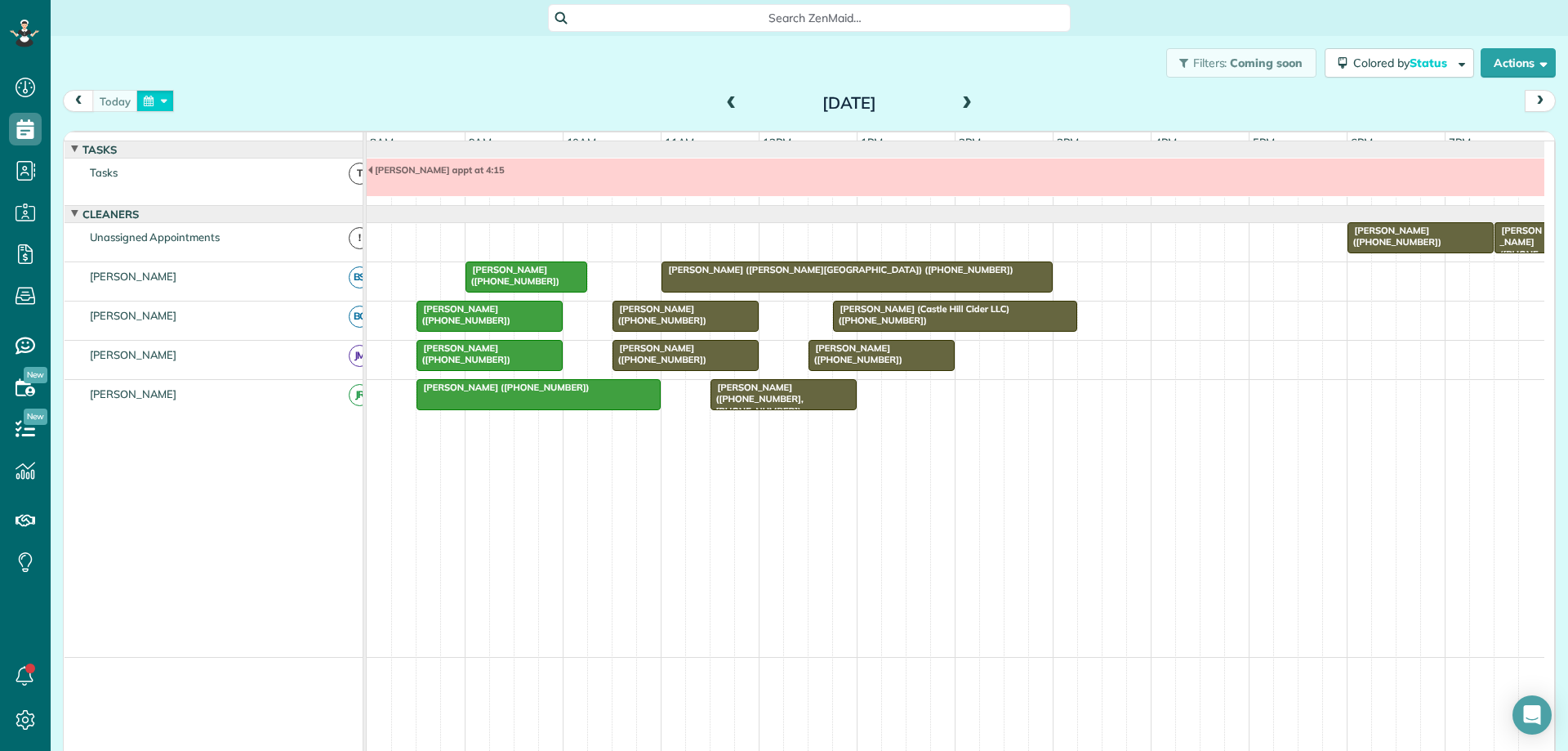
click at [165, 104] on button "button" at bounding box center [155, 100] width 37 height 22
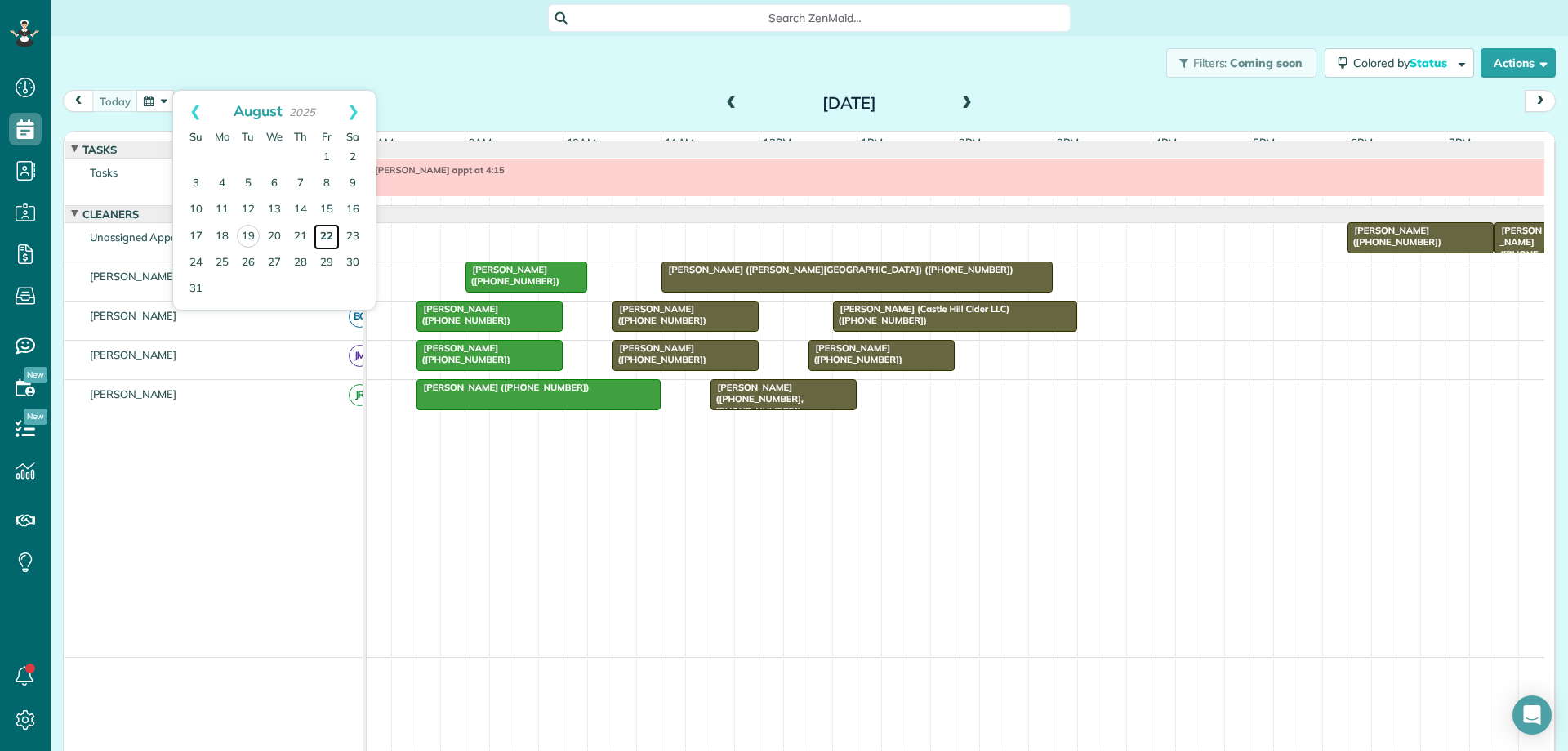
click at [333, 233] on link "22" at bounding box center [326, 236] width 26 height 26
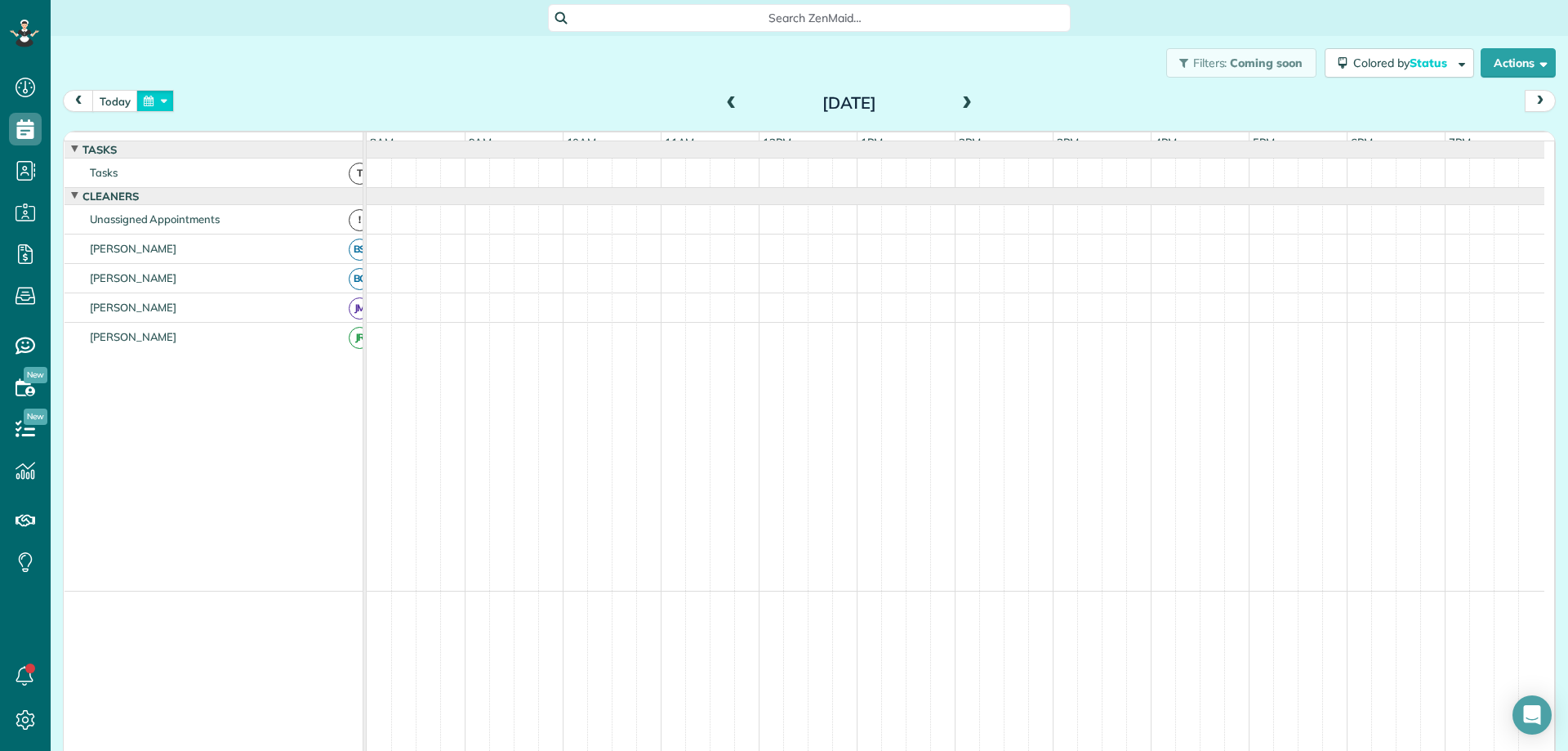
click at [150, 97] on button "button" at bounding box center [155, 100] width 37 height 22
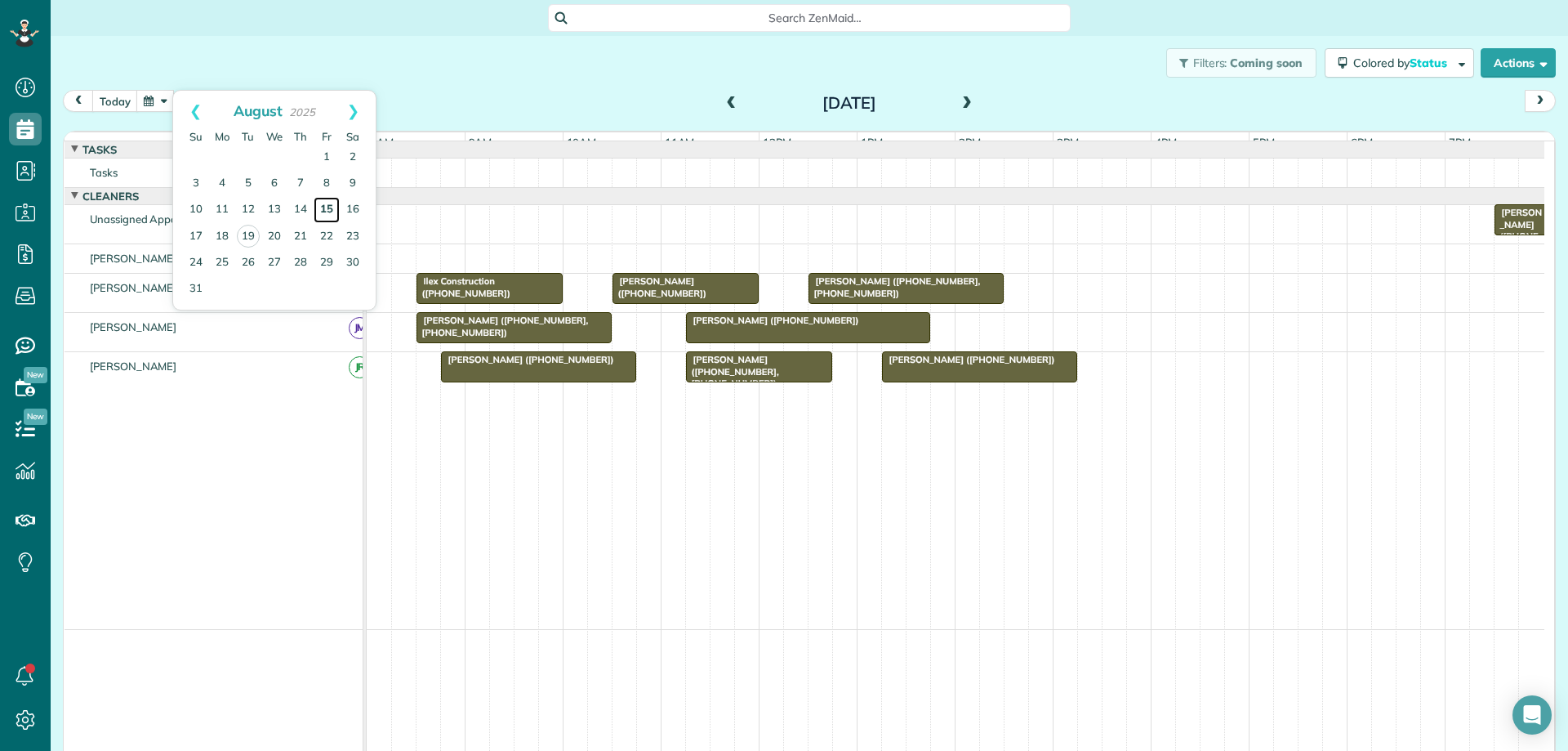
click at [322, 210] on link "15" at bounding box center [326, 210] width 26 height 26
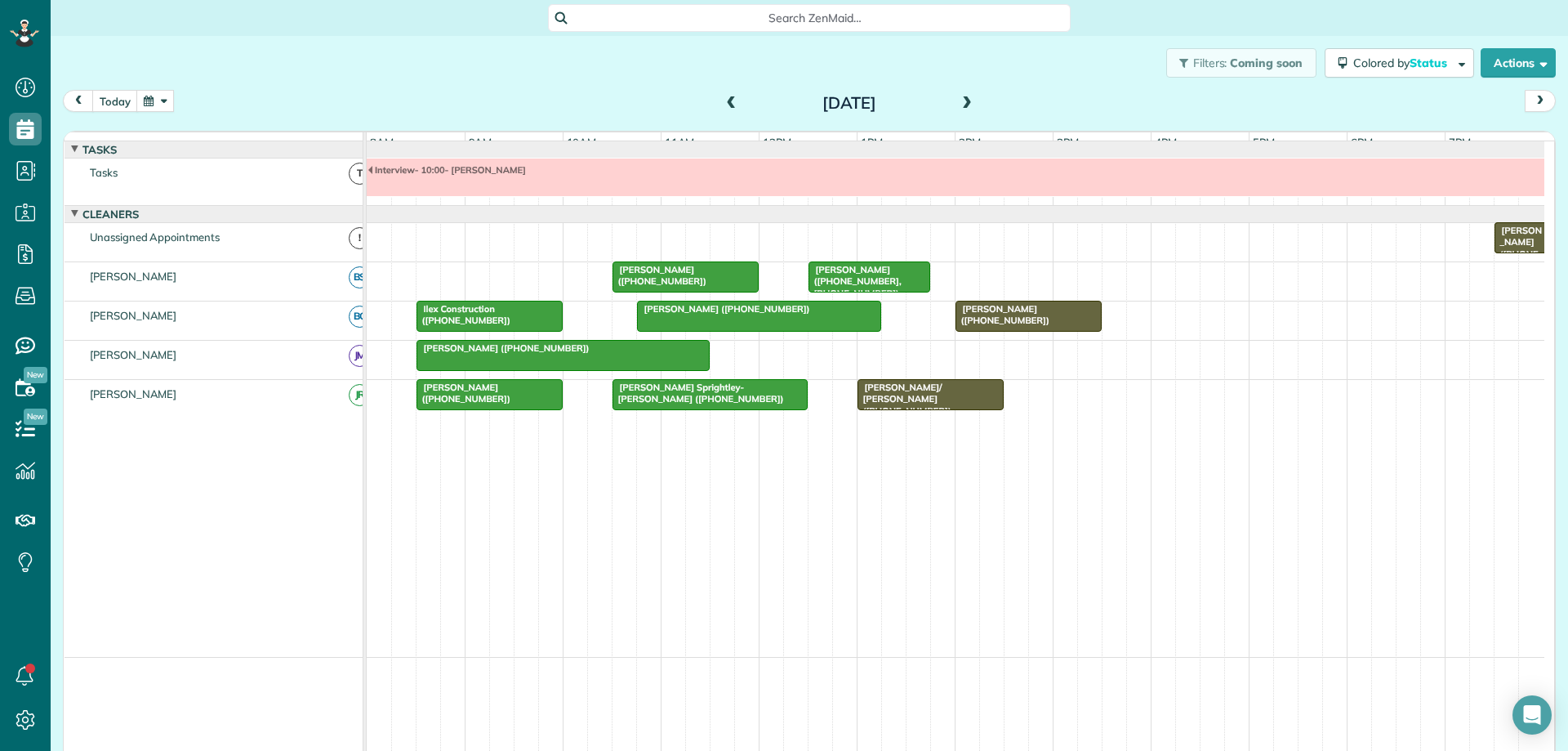
click at [972, 407] on div "Linda/ Jerry Dixon (+14349792392)" at bounding box center [930, 399] width 137 height 35
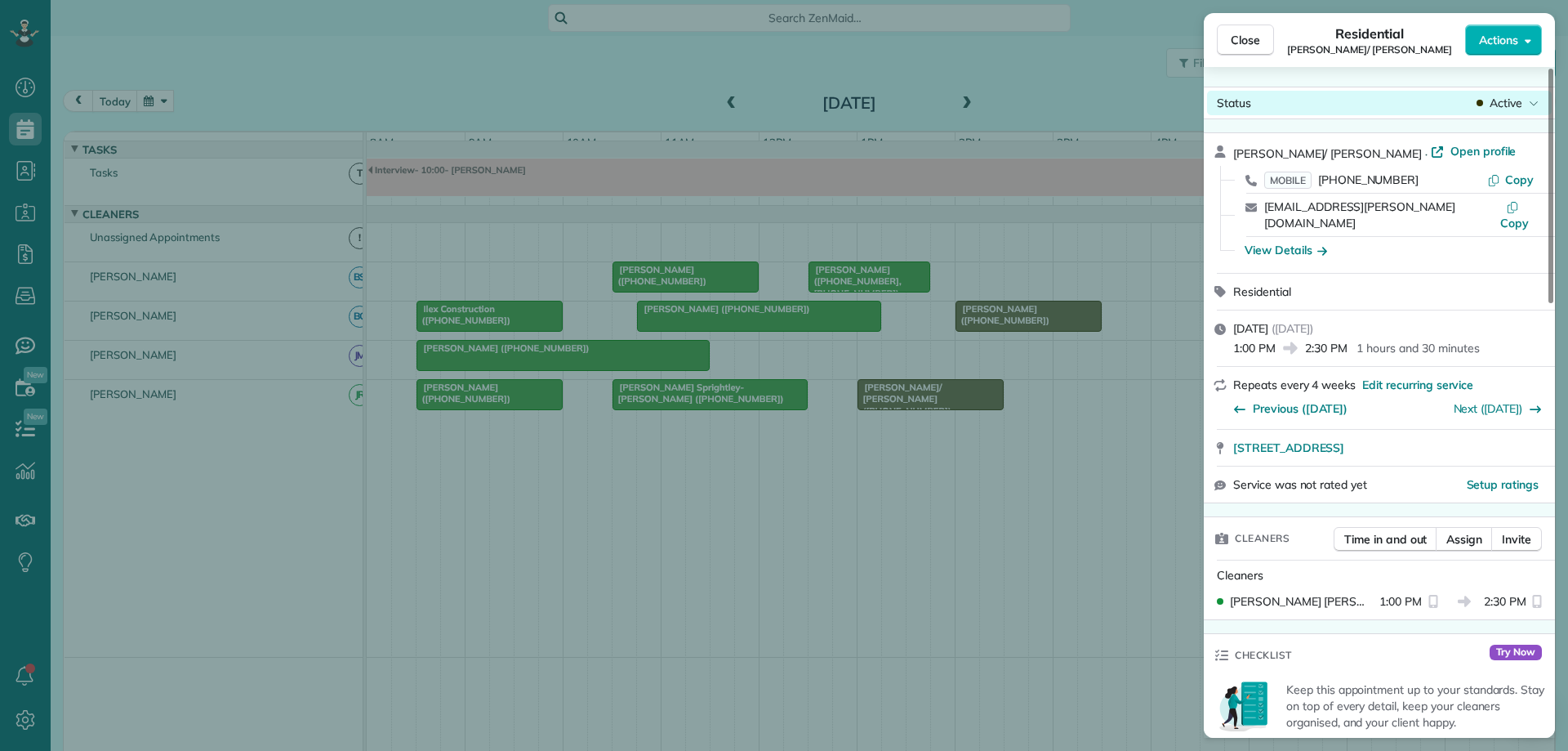
click at [1509, 104] on span "Active" at bounding box center [1506, 102] width 33 height 16
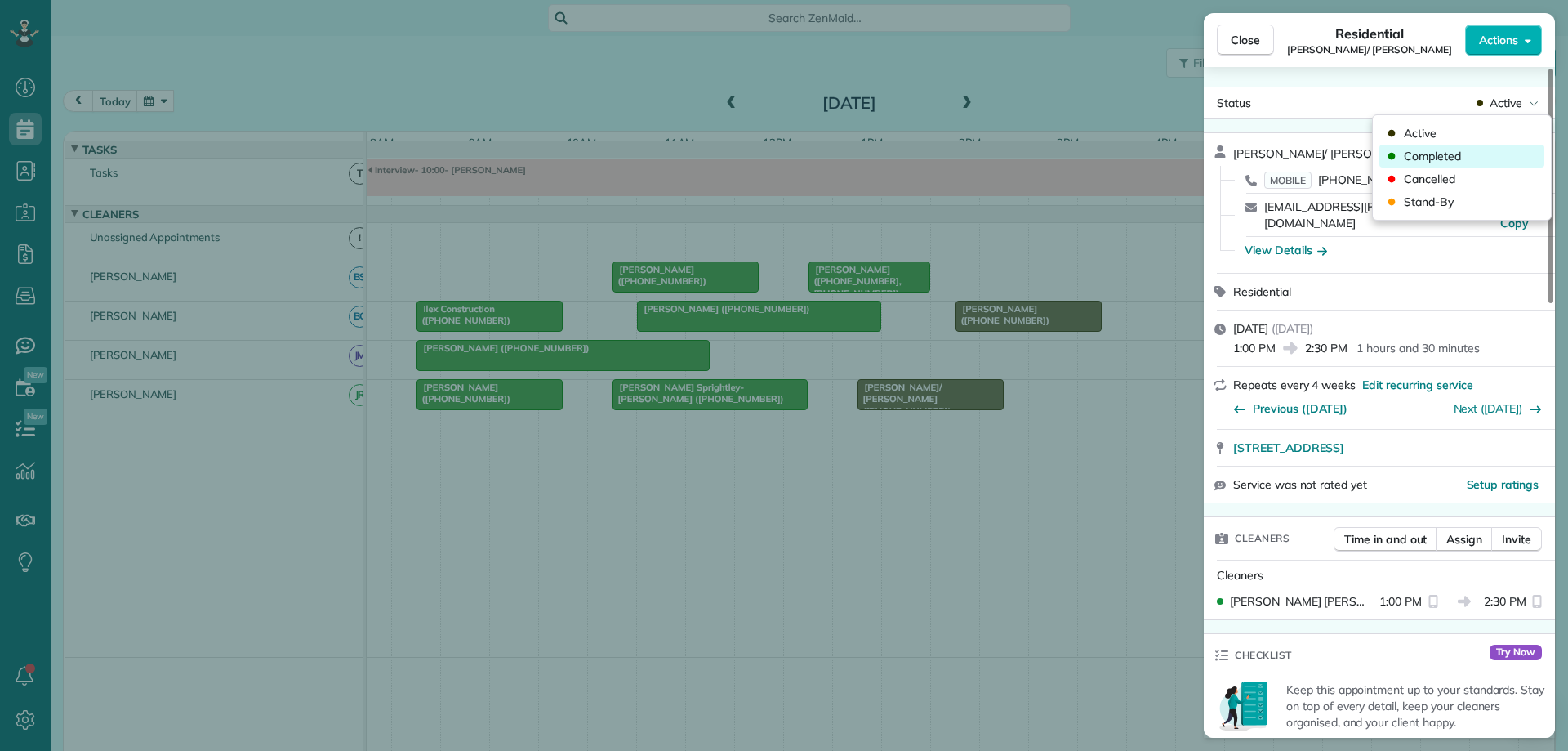
click at [1503, 151] on div "Completed" at bounding box center [1462, 156] width 165 height 23
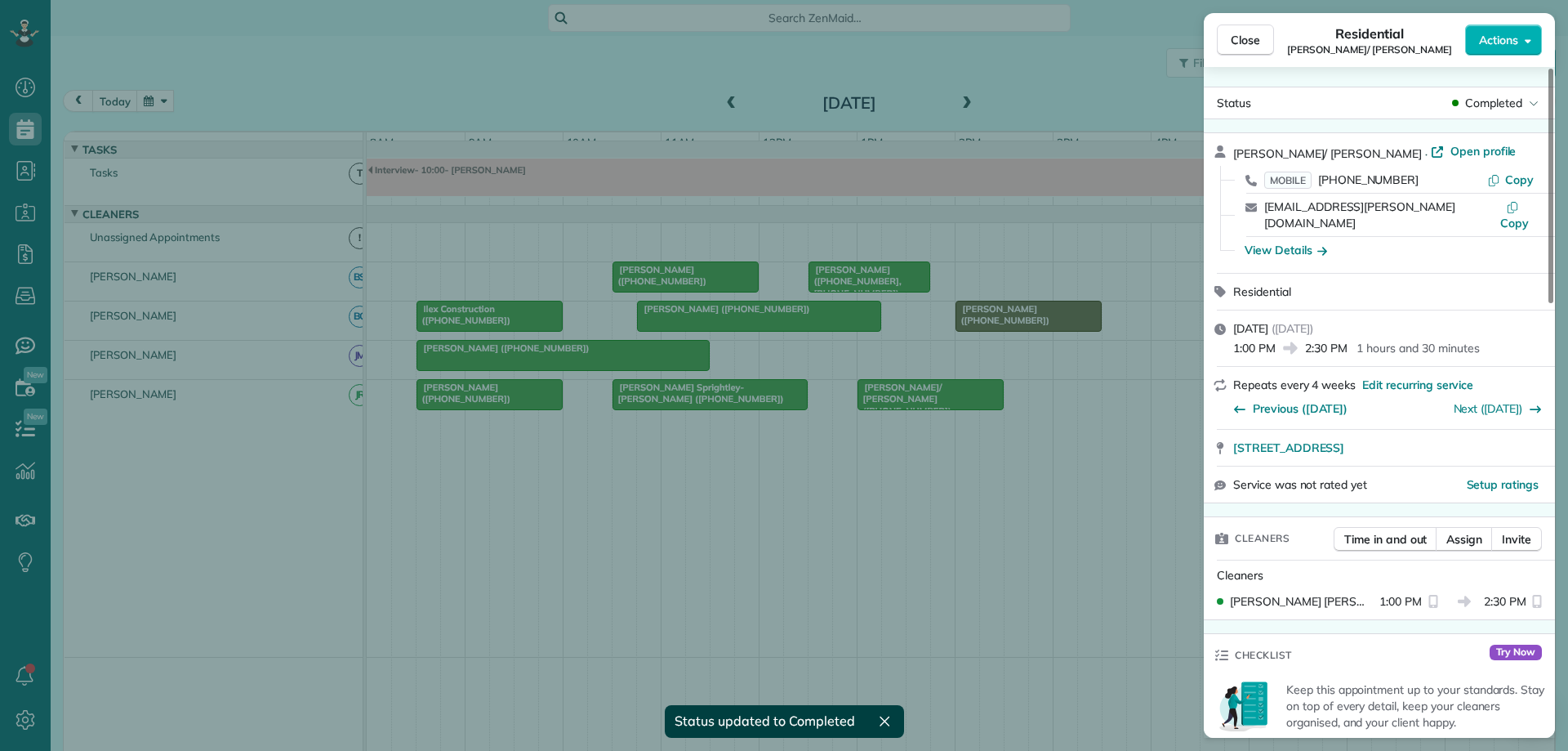
click at [1077, 329] on div "Close Residential Linda/ Jerry Dixon Actions Status Completed Linda/ Jerry Dixo…" at bounding box center [784, 375] width 1568 height 751
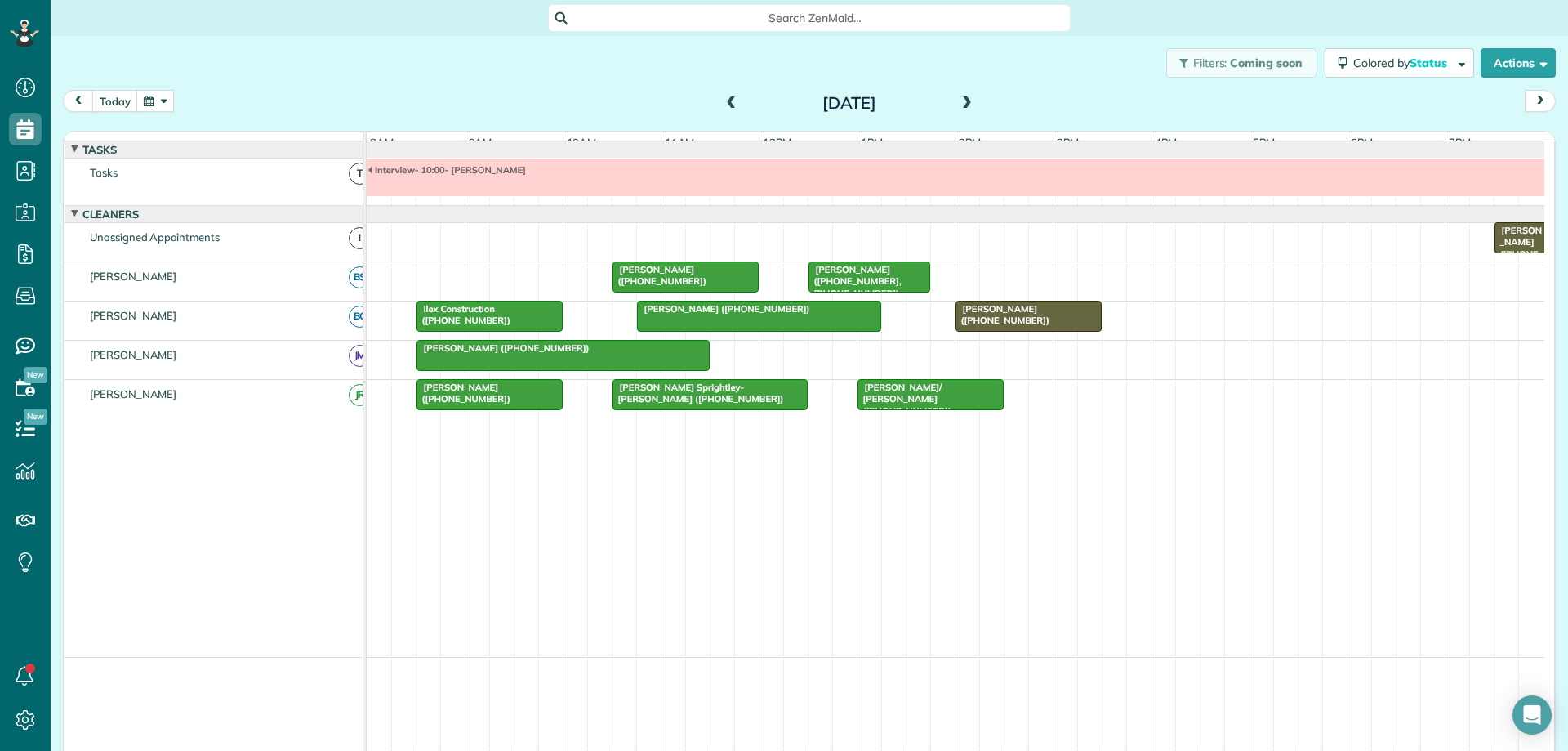
click at [1076, 327] on div "[PERSON_NAME] ([PHONE_NUMBER])" at bounding box center [1029, 315] width 137 height 24
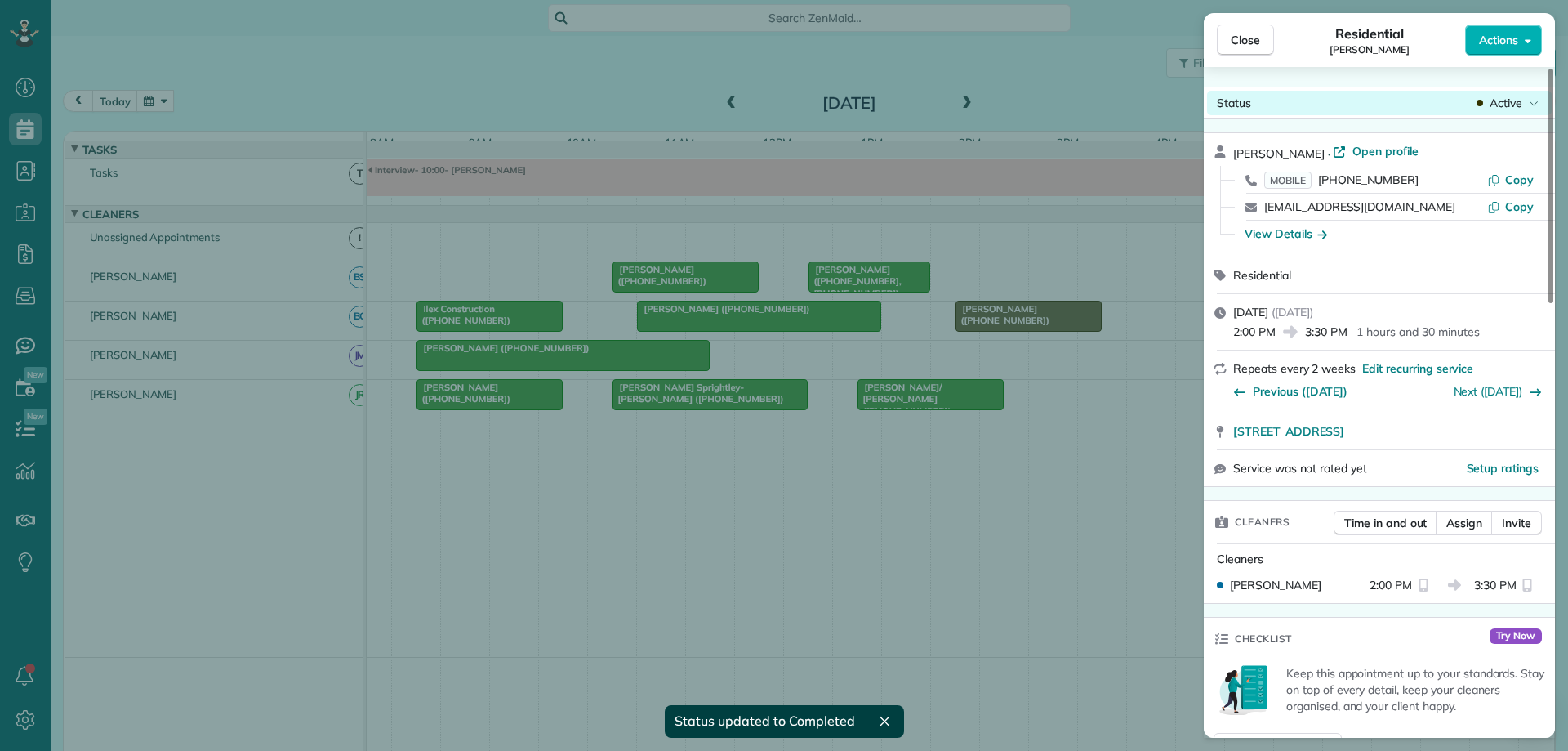
click at [1501, 113] on div "Status Active" at bounding box center [1379, 103] width 344 height 25
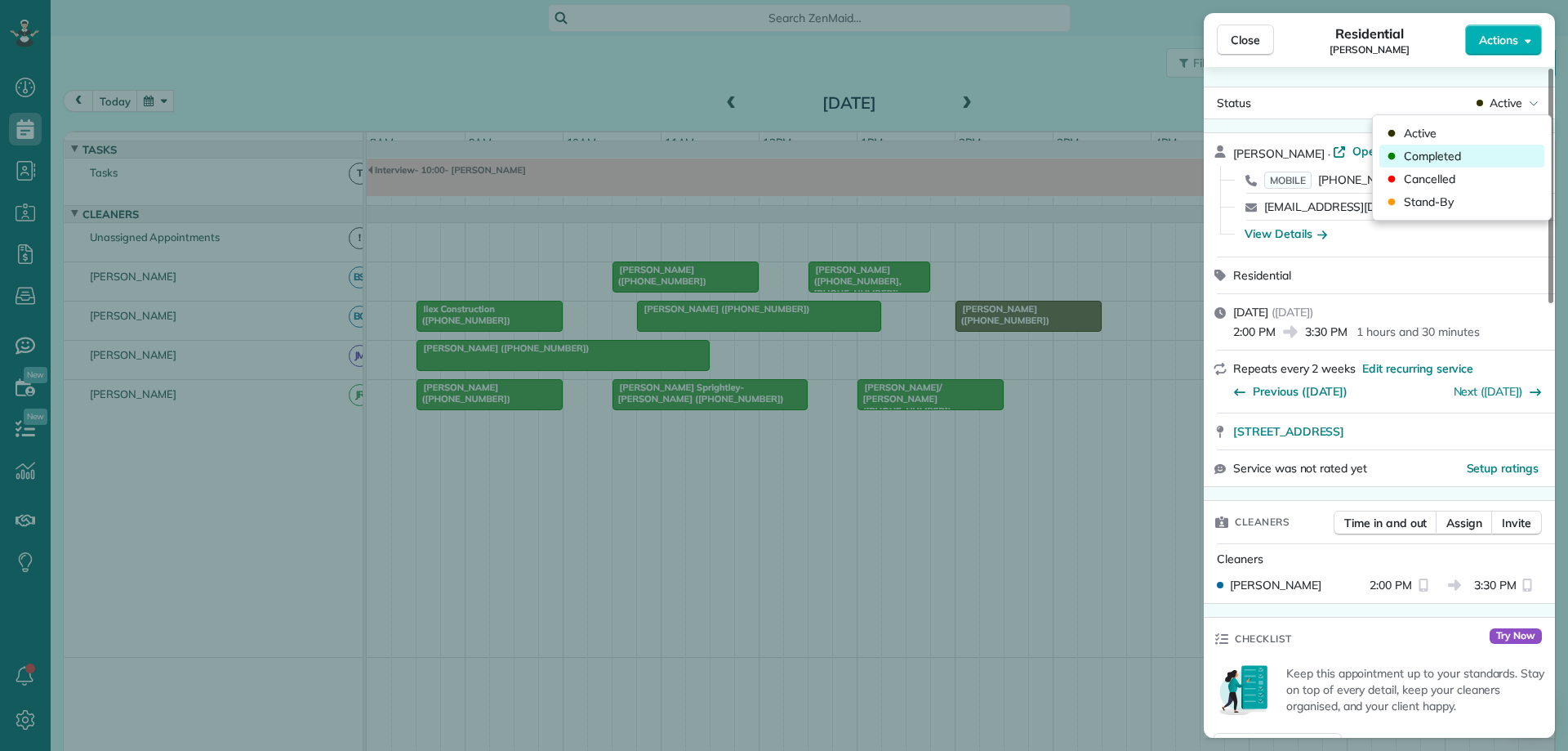
click at [1500, 154] on div "Completed" at bounding box center [1462, 156] width 165 height 23
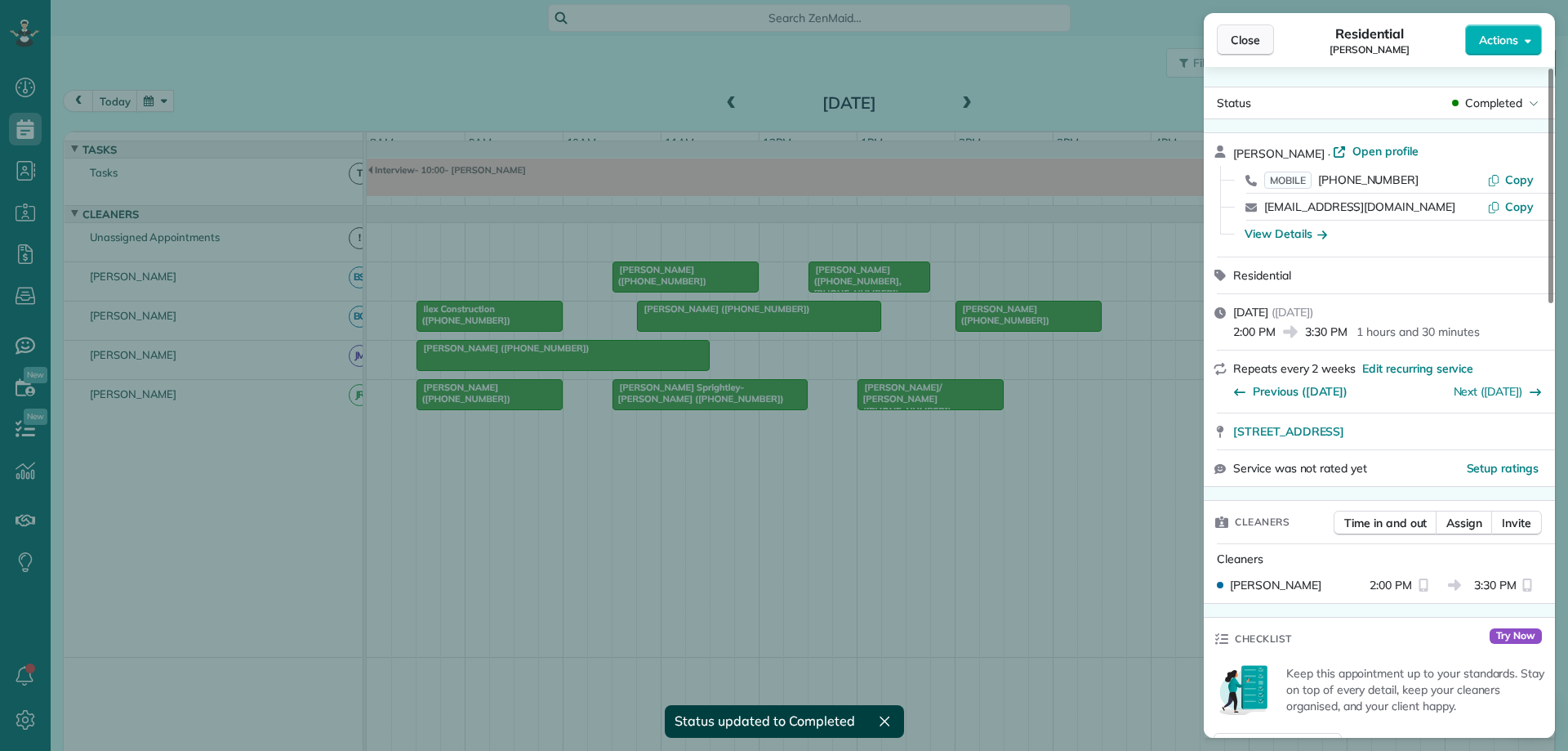
click at [1261, 43] on button "Close" at bounding box center [1246, 40] width 57 height 31
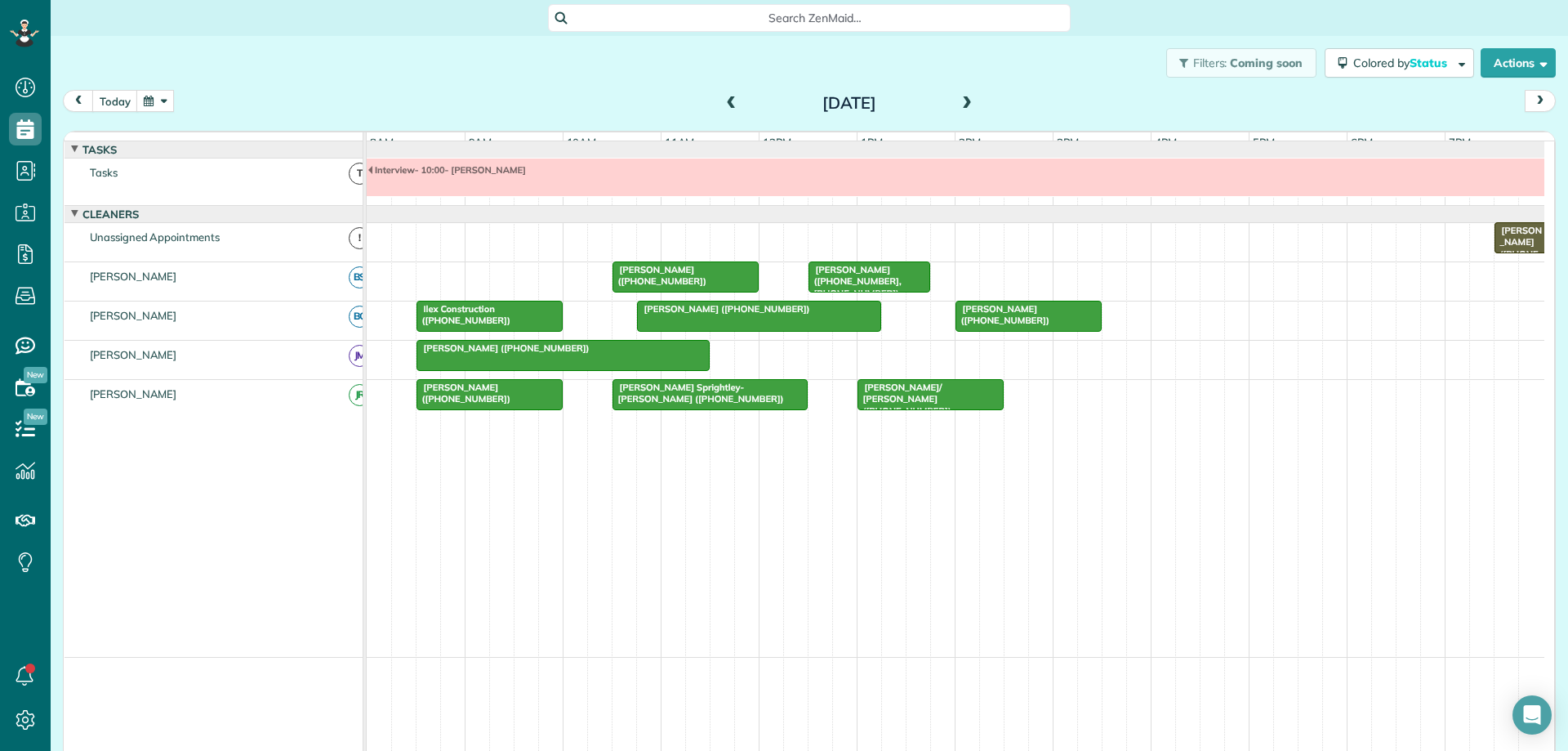
click at [730, 100] on span at bounding box center [731, 103] width 18 height 14
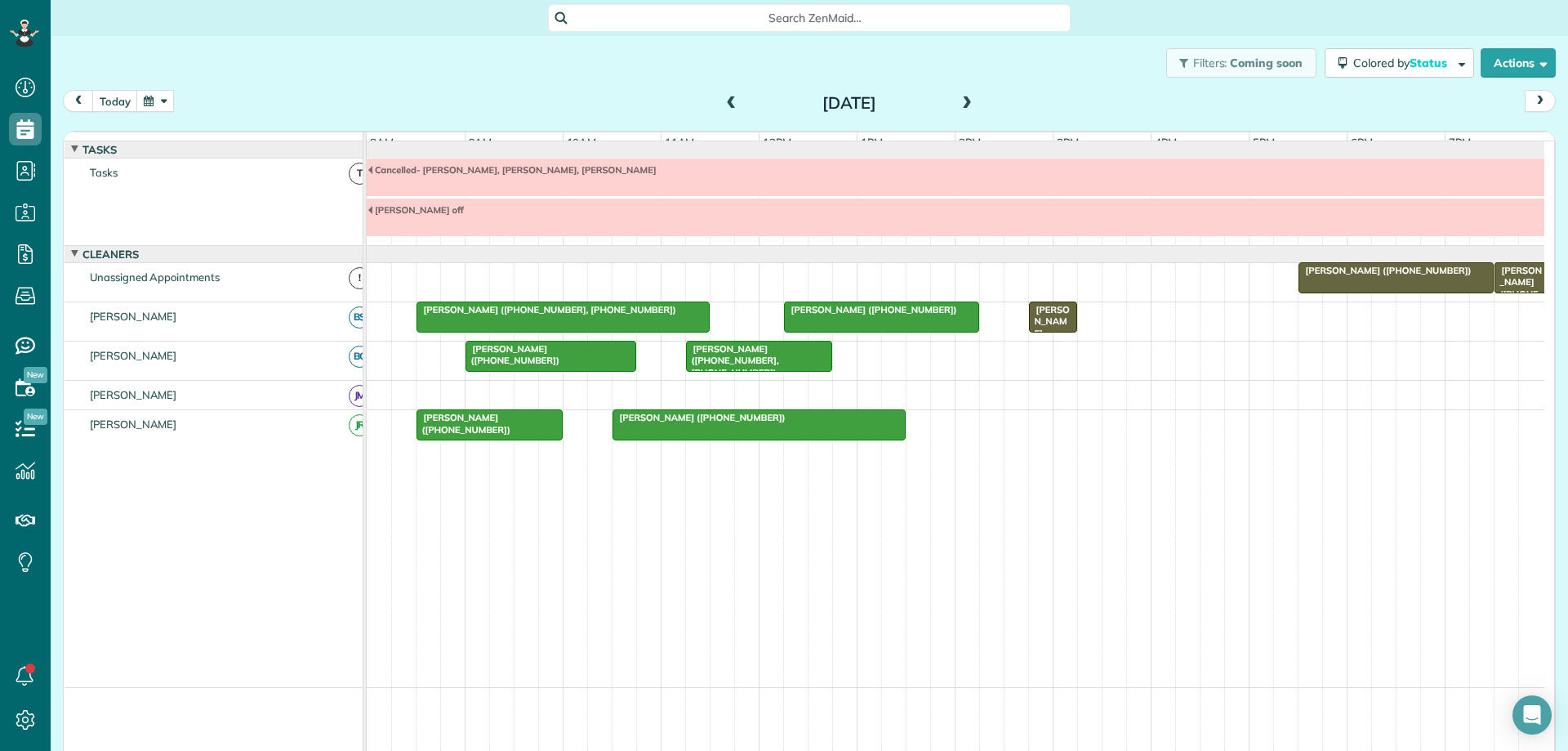
click at [1072, 333] on div at bounding box center [1075, 317] width 6 height 31
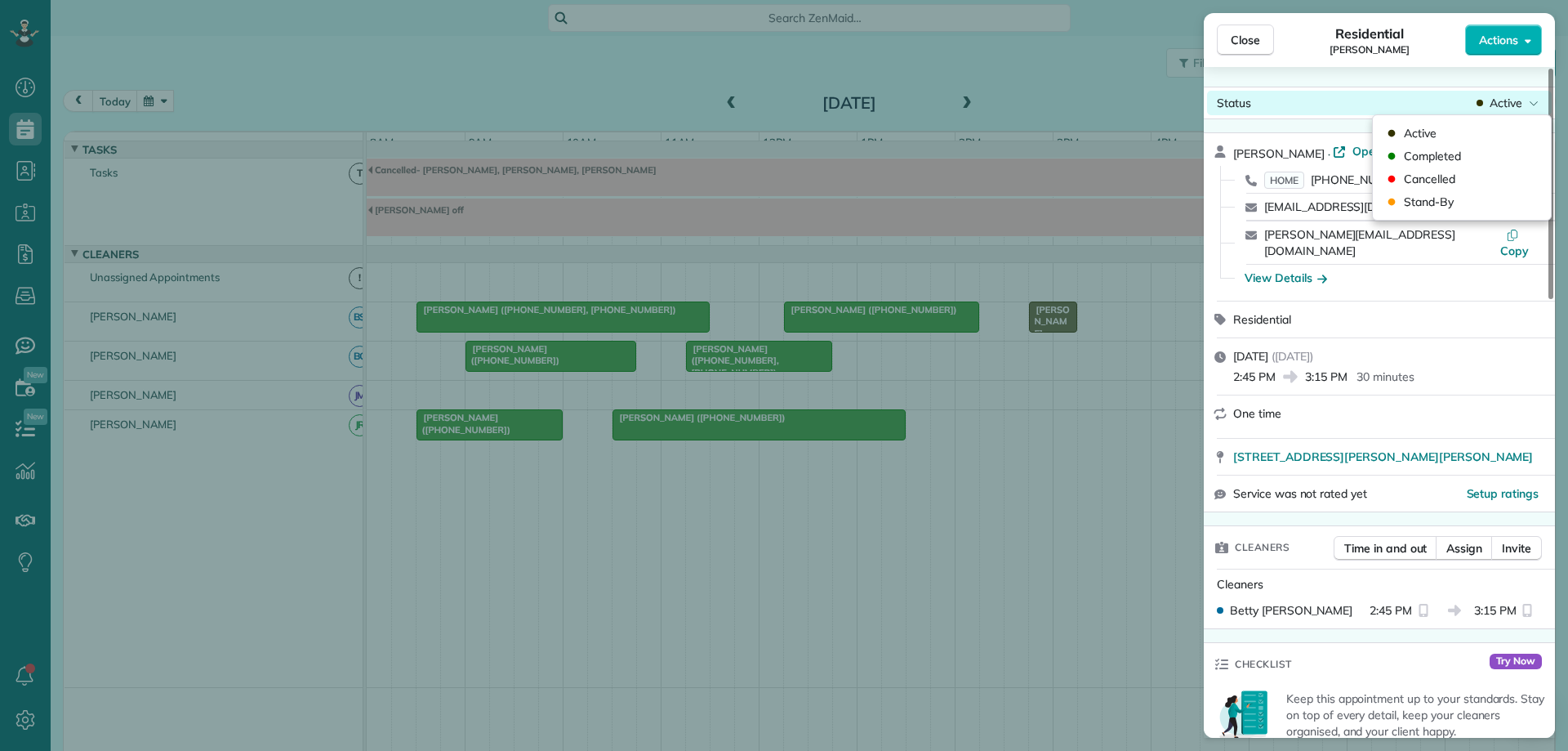
click at [1510, 102] on span "Active" at bounding box center [1506, 102] width 33 height 16
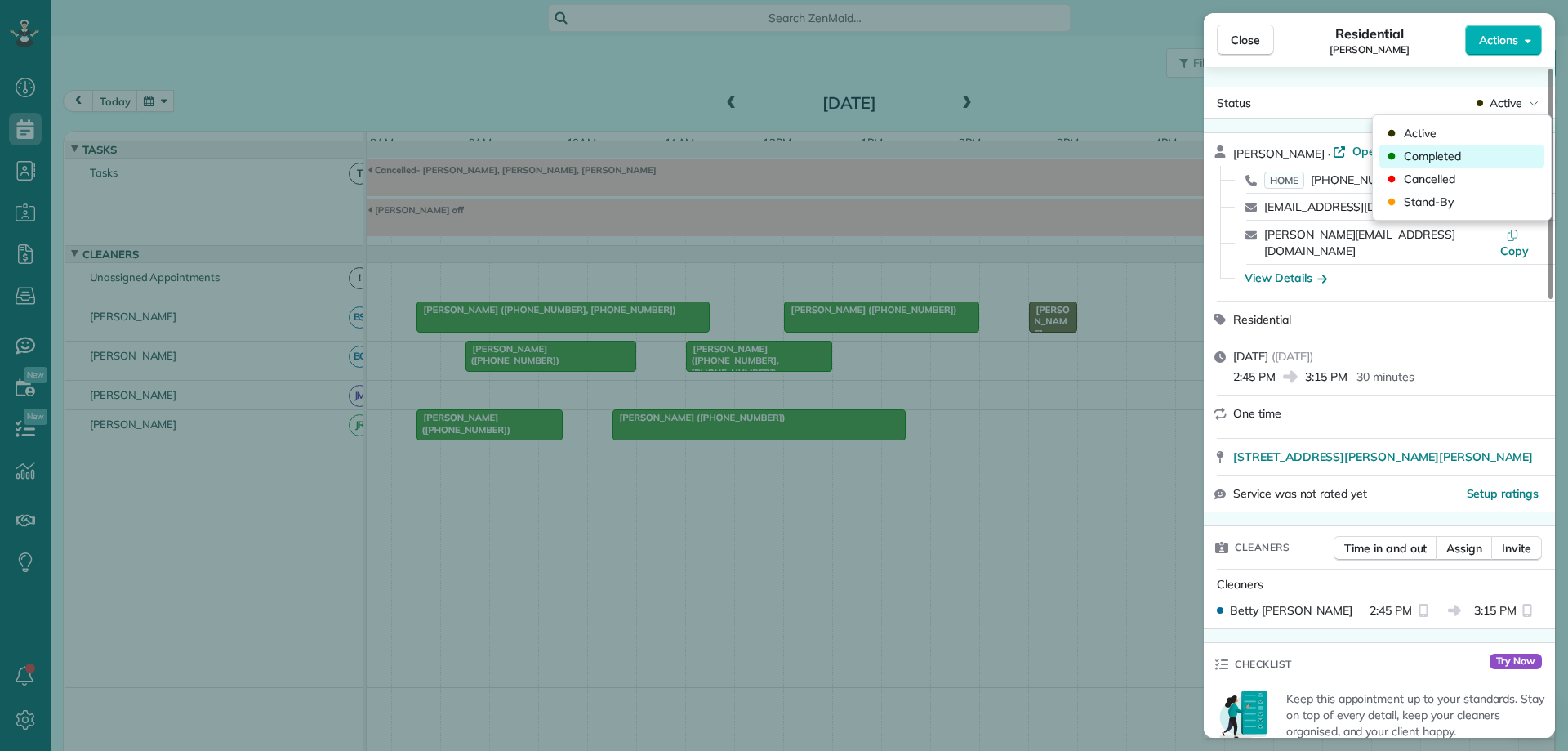
click at [1491, 151] on div "Completed" at bounding box center [1462, 156] width 165 height 23
click at [1241, 31] on button "Close" at bounding box center [1246, 40] width 57 height 31
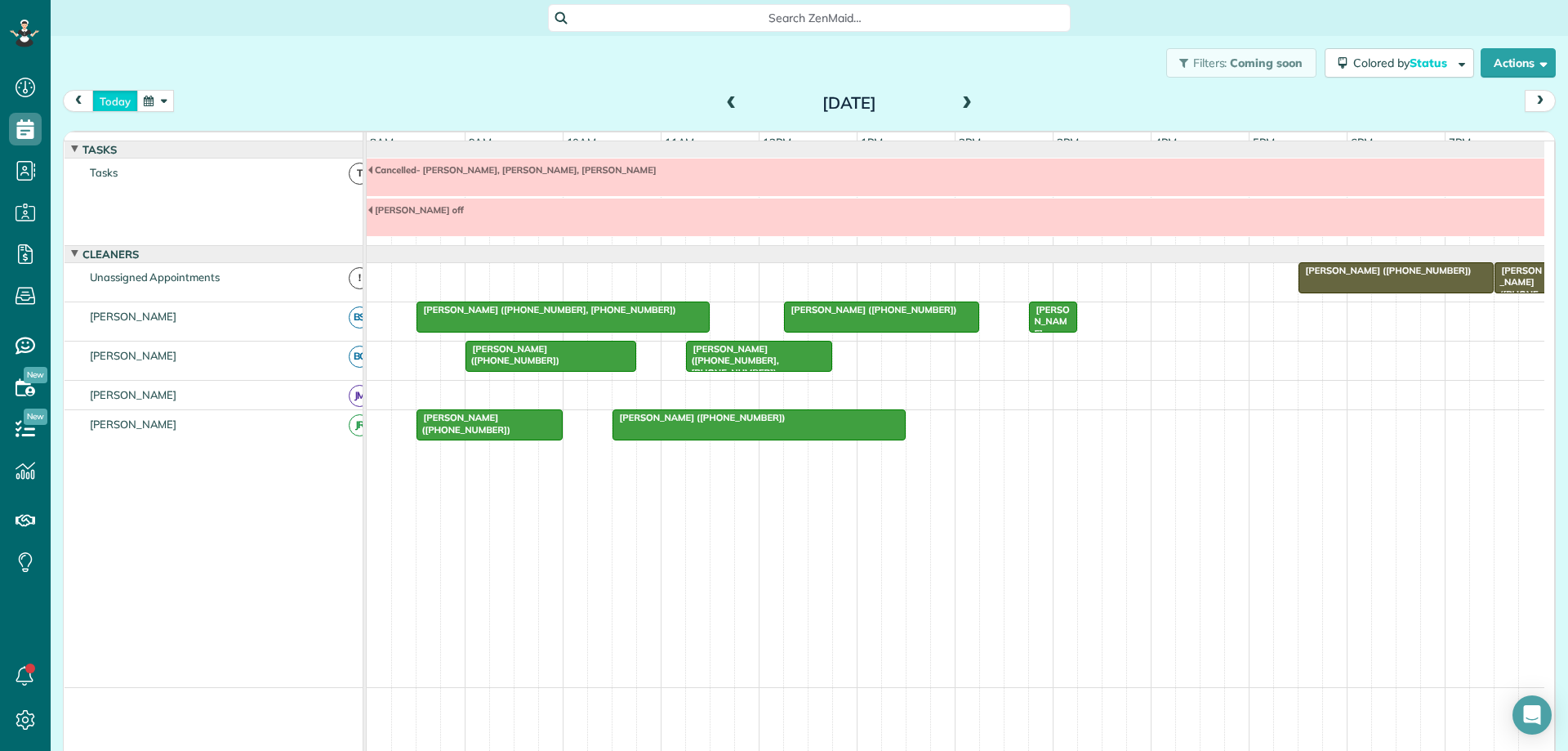
click at [126, 99] on button "today" at bounding box center [116, 100] width 46 height 22
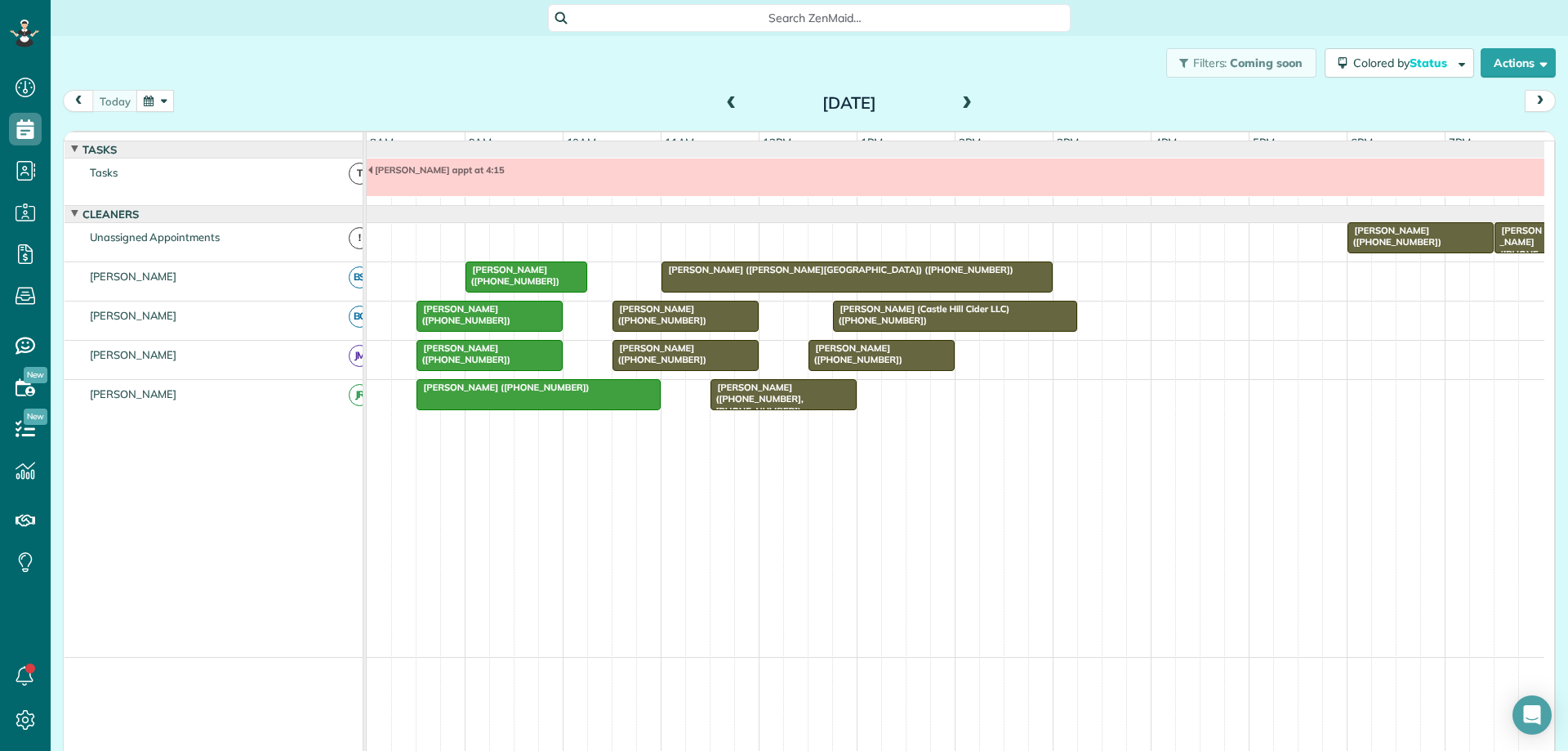
click at [708, 364] on span "[PERSON_NAME] ([PHONE_NUMBER])" at bounding box center [660, 354] width 96 height 23
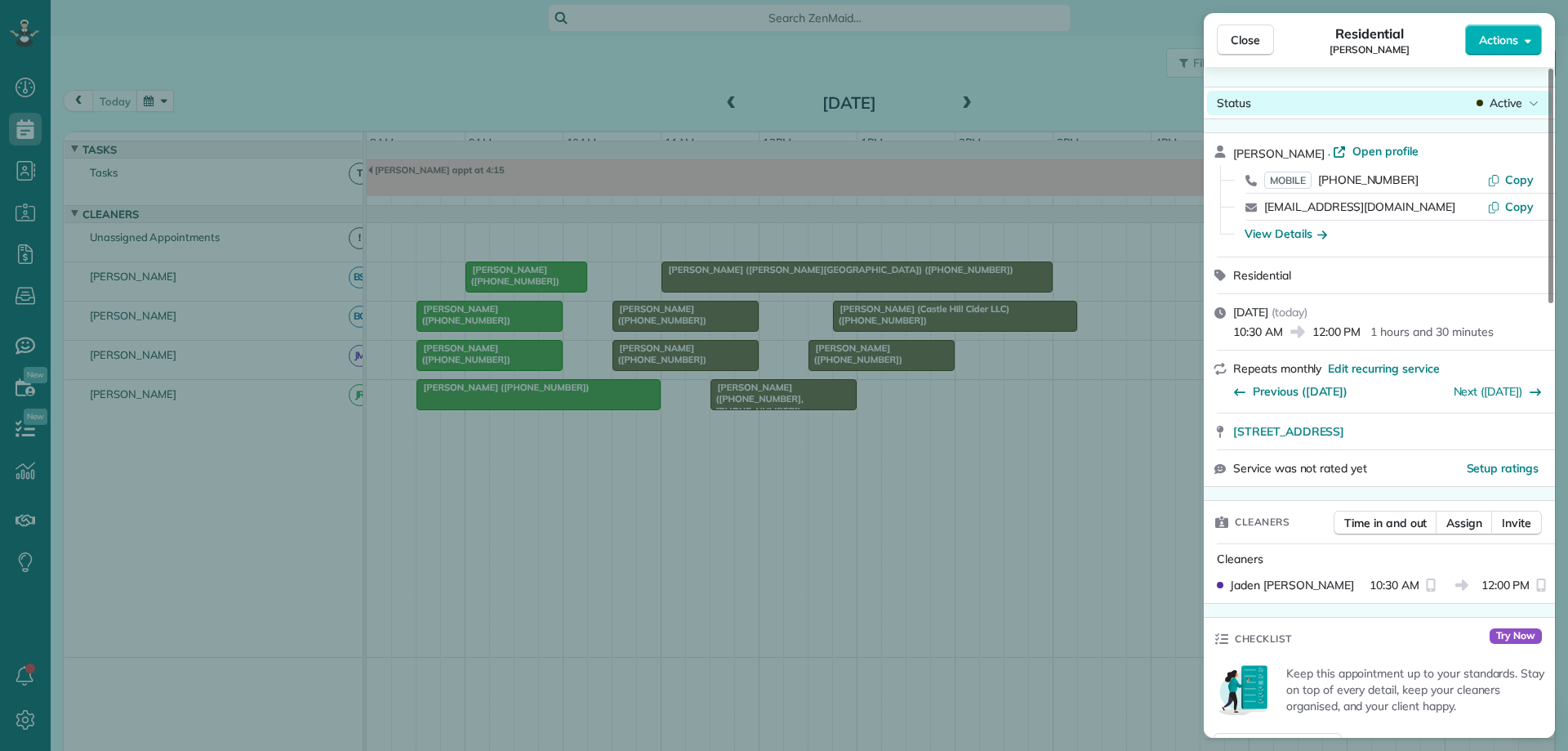
click at [1508, 107] on span "Active" at bounding box center [1506, 102] width 33 height 16
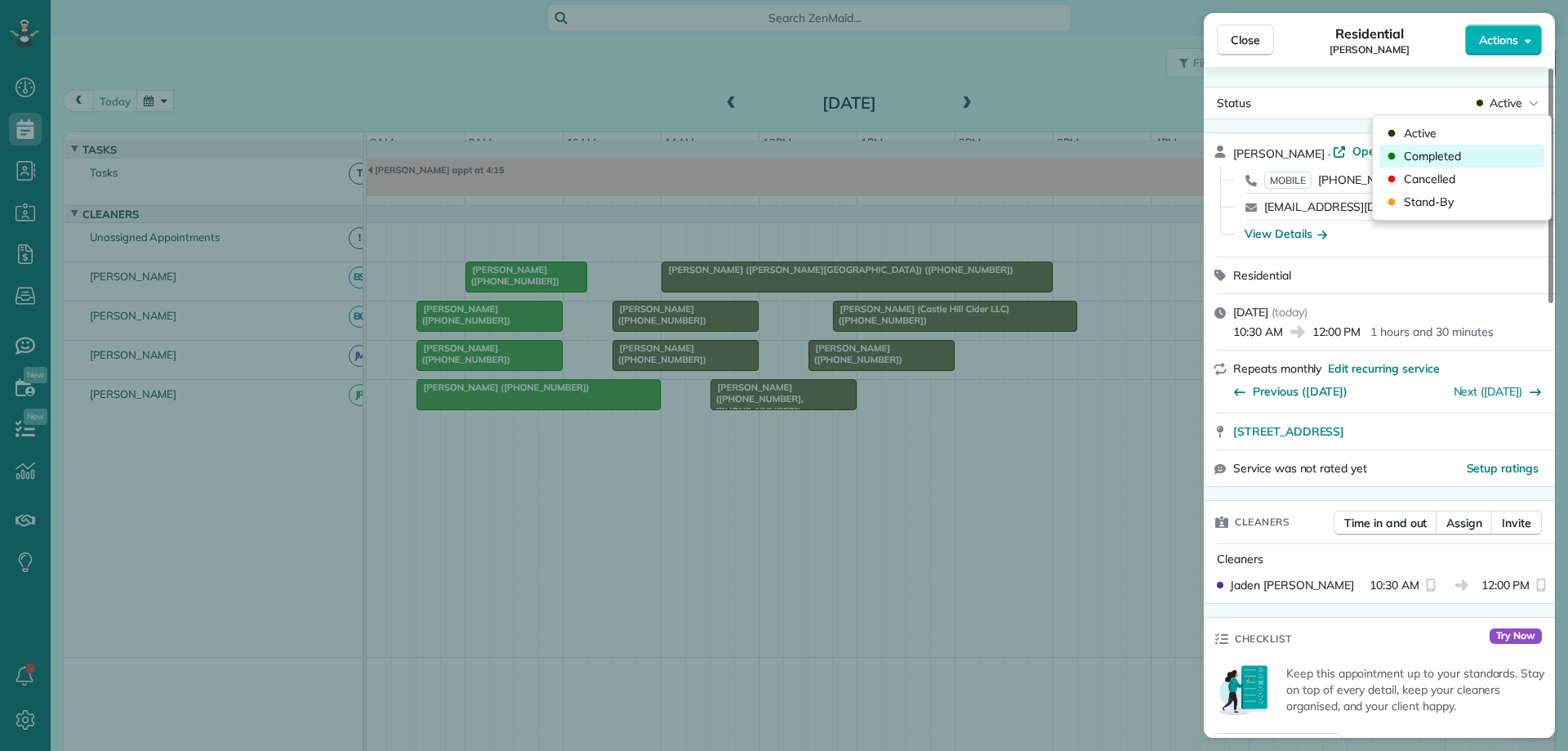
click at [1497, 153] on div "Completed" at bounding box center [1462, 156] width 165 height 23
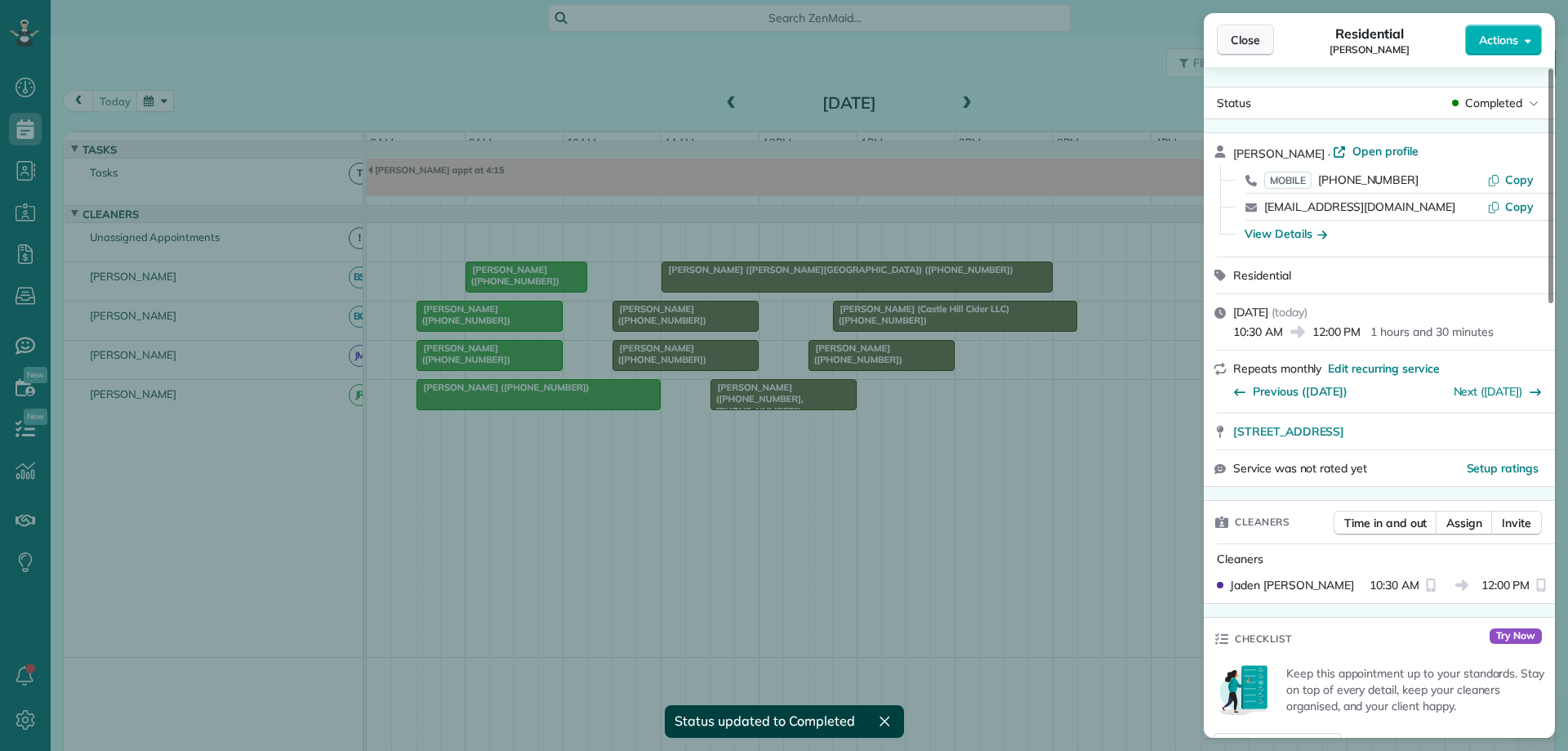
click at [1248, 35] on span "Close" at bounding box center [1245, 39] width 30 height 16
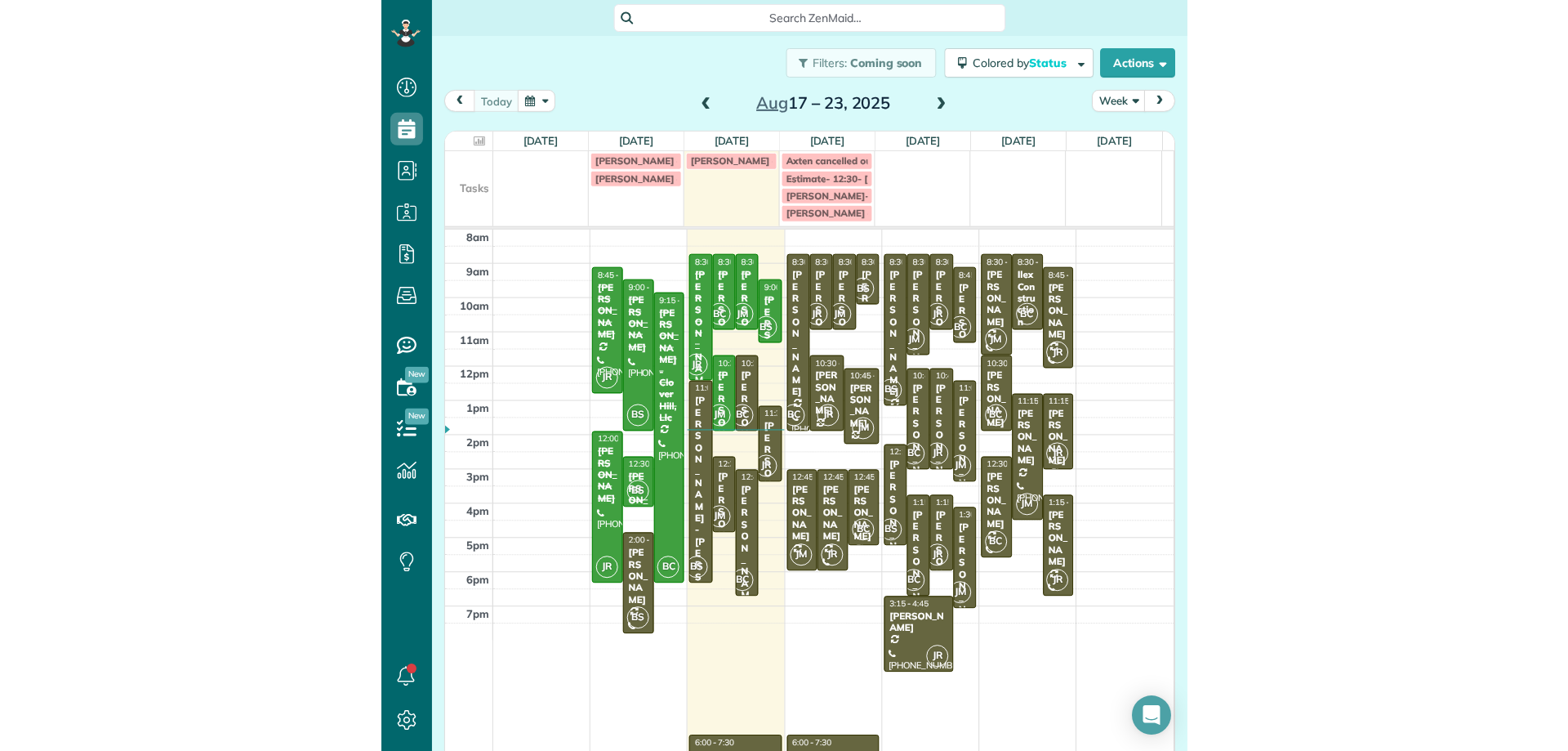
scroll to position [751, 51]
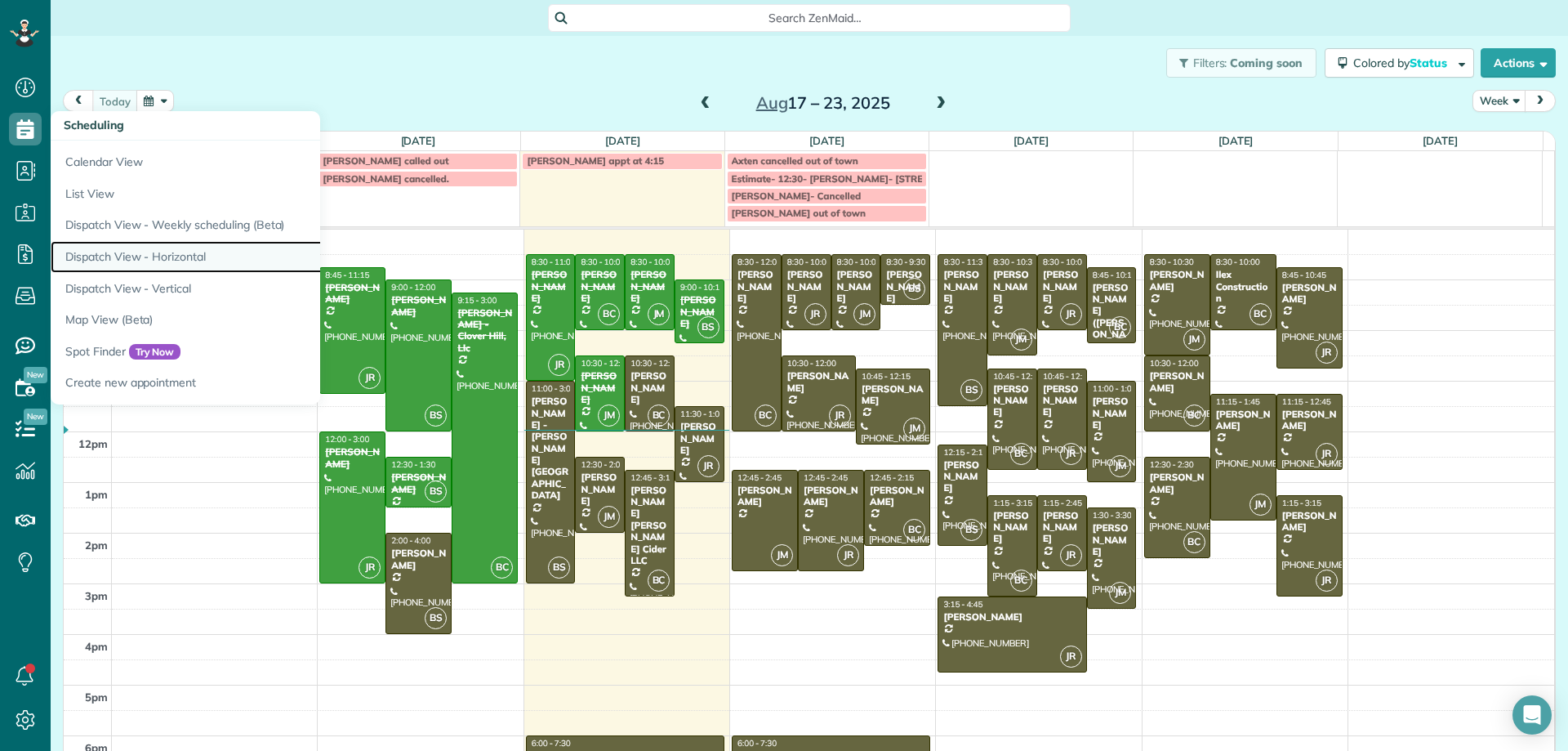
click at [172, 255] on link "Dispatch View - Horizontal" at bounding box center [254, 256] width 408 height 32
click at [193, 253] on link "Dispatch View - Horizontal" at bounding box center [254, 256] width 408 height 32
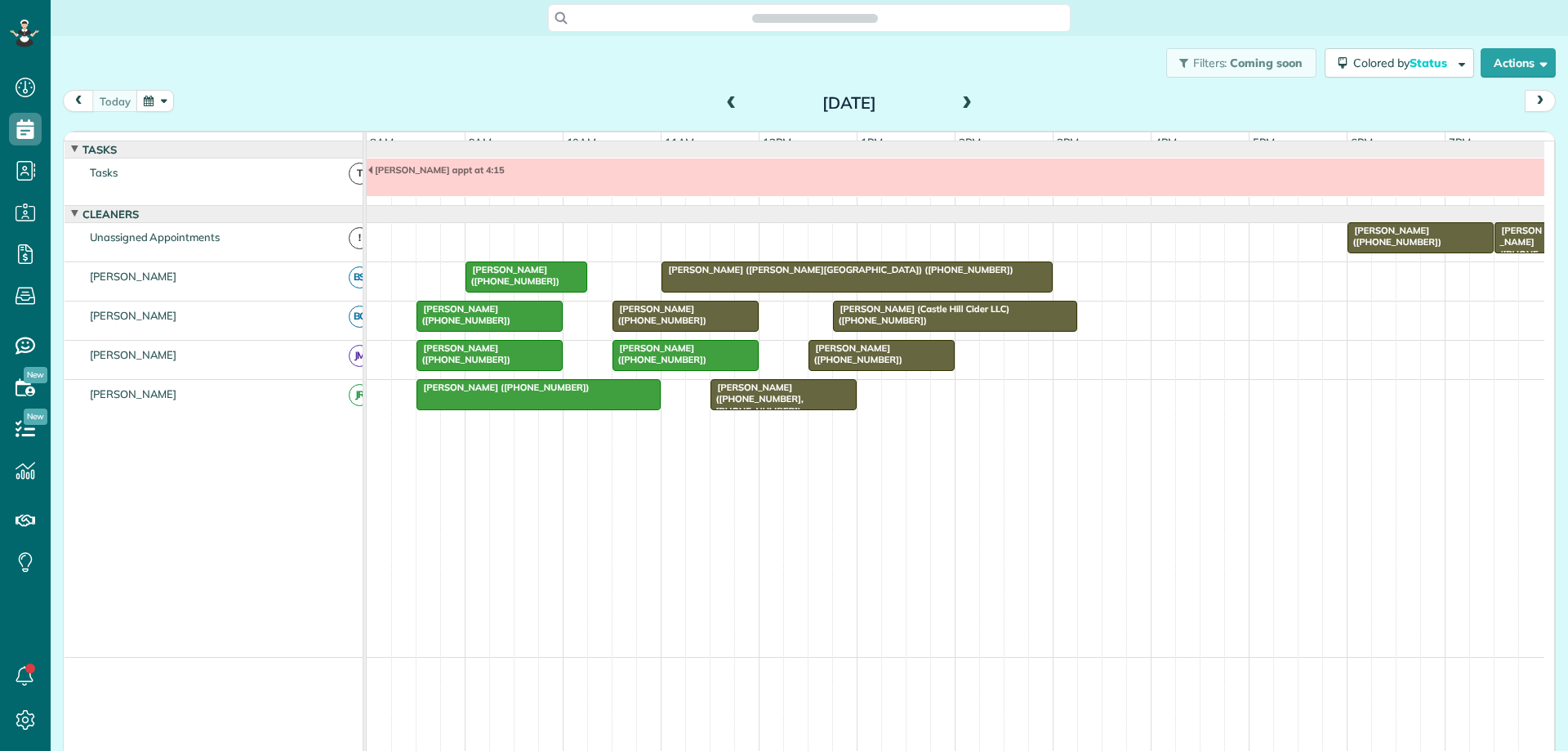
scroll to position [8, 8]
click at [157, 102] on button "button" at bounding box center [155, 100] width 37 height 22
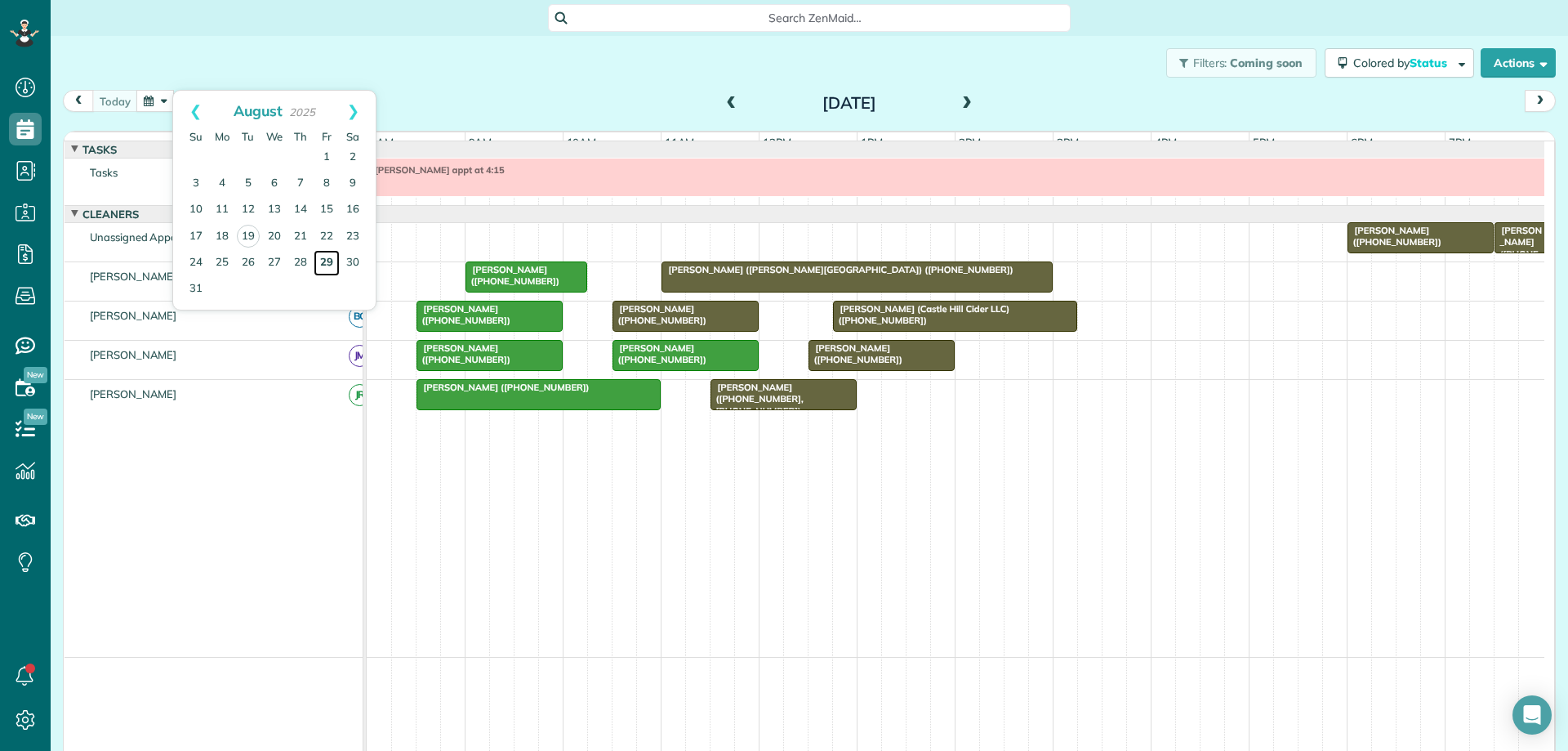
click at [330, 262] on link "29" at bounding box center [326, 262] width 26 height 26
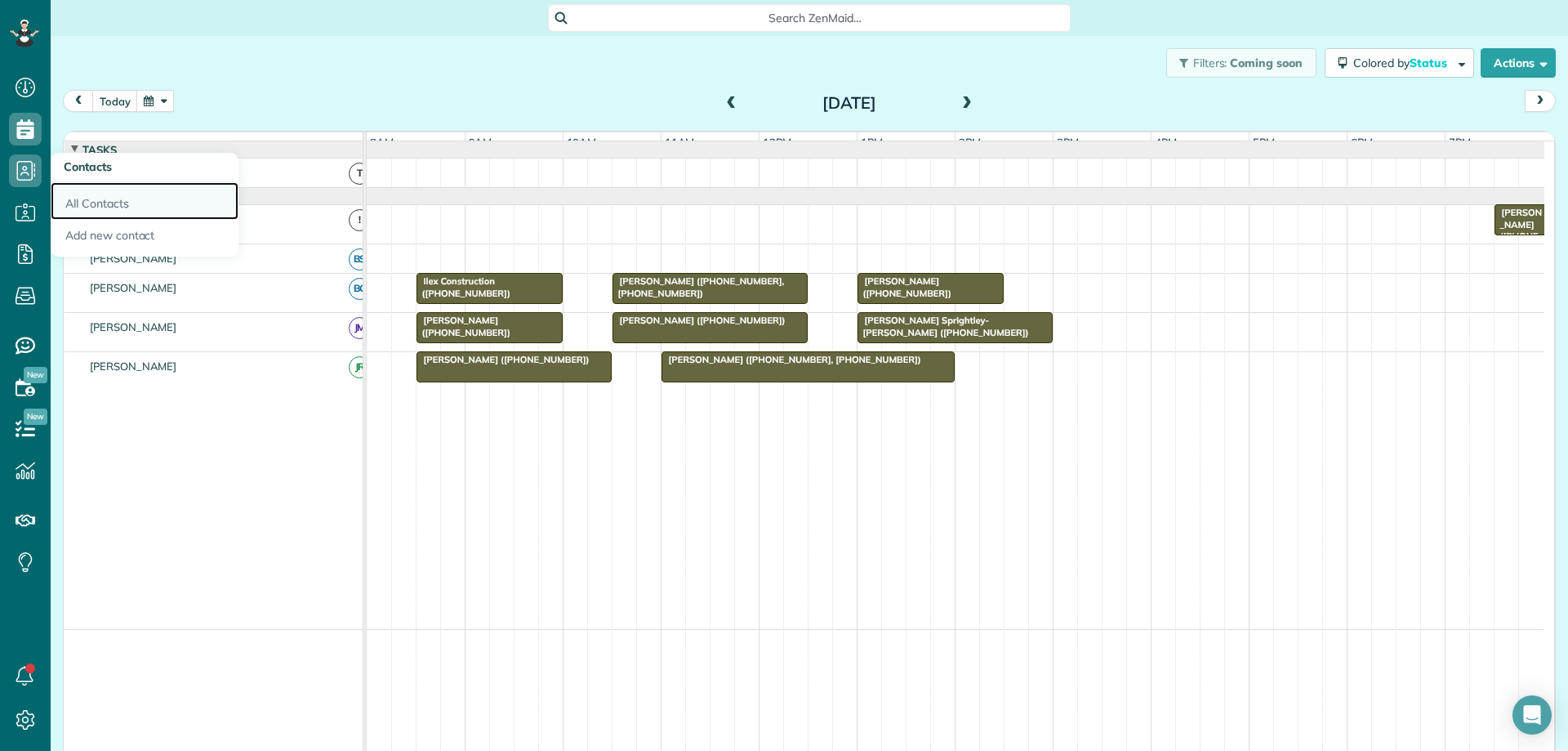
click at [97, 197] on link "All Contacts" at bounding box center [144, 200] width 187 height 37
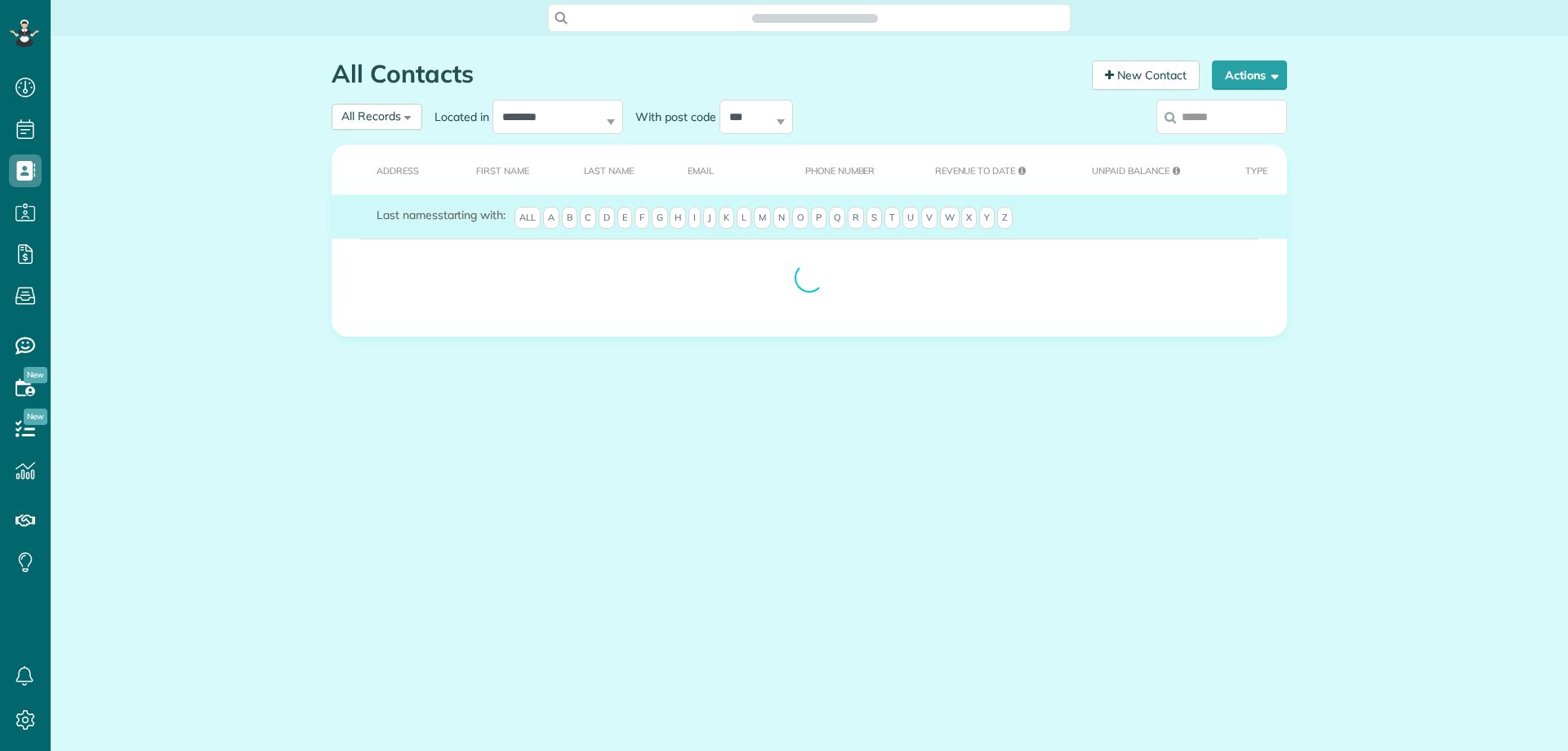
scroll to position [8, 8]
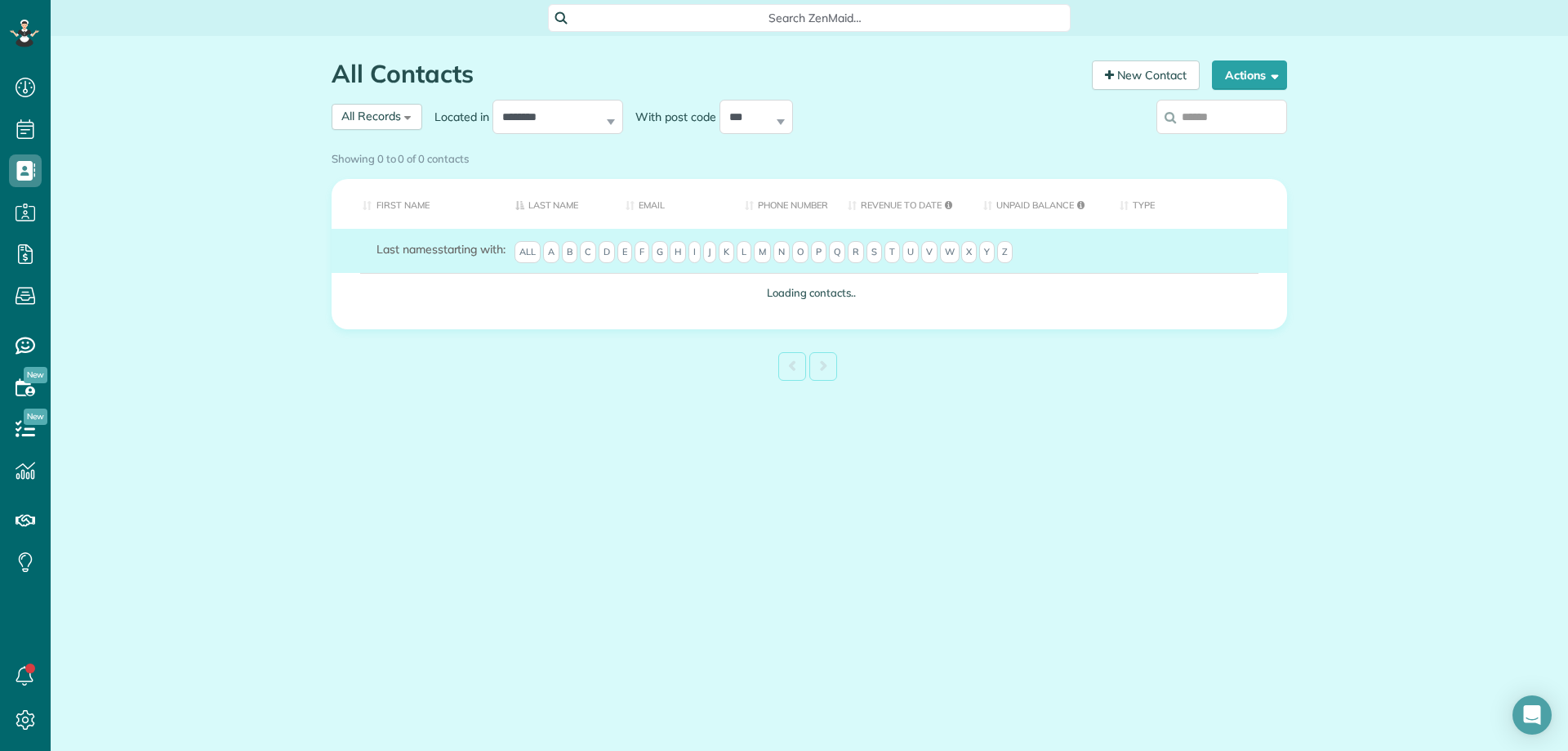
click at [1235, 115] on input "search" at bounding box center [1222, 117] width 131 height 34
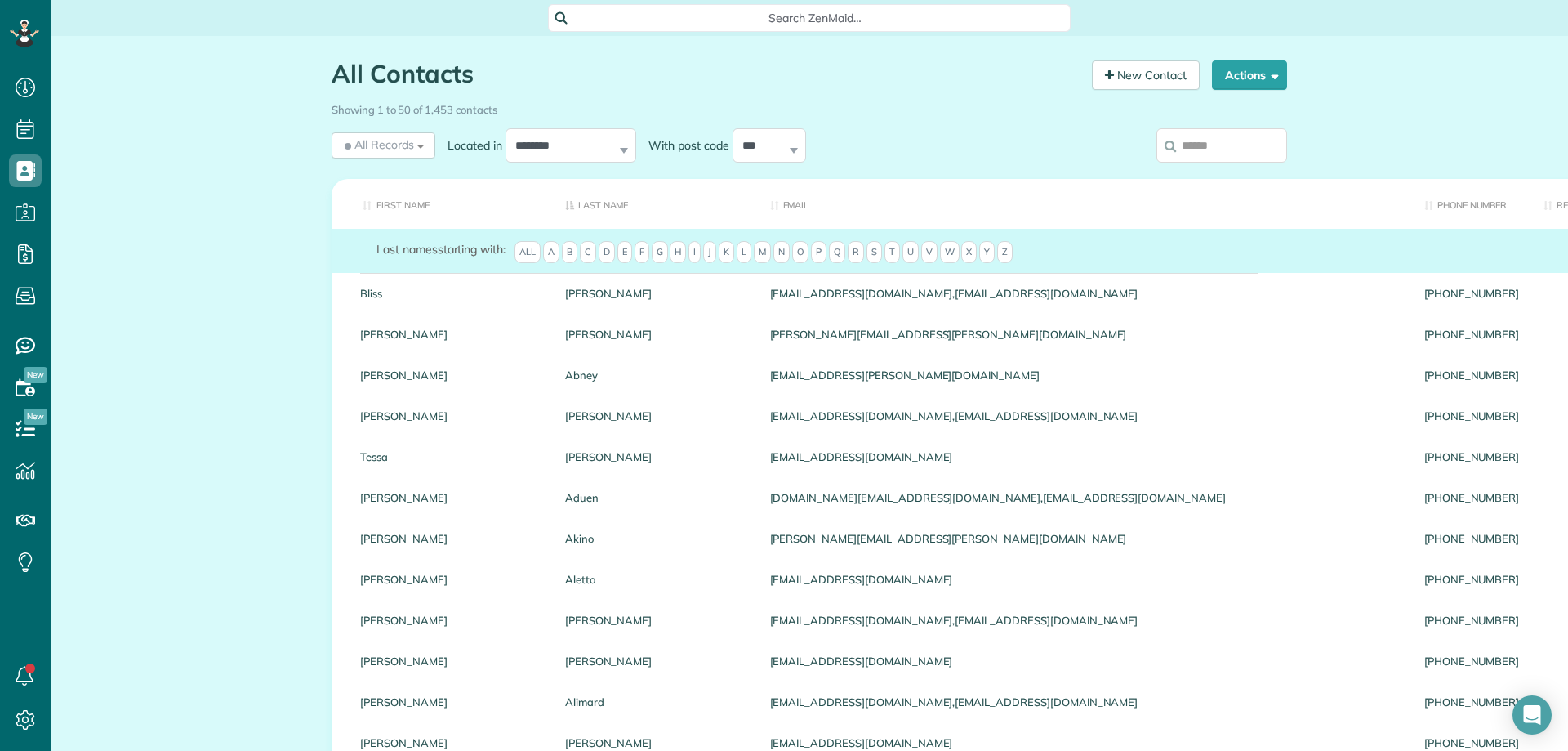
drag, startPoint x: 1224, startPoint y: 149, endPoint x: 1225, endPoint y: 24, distance: 125.0
click at [1224, 149] on input "search" at bounding box center [1222, 145] width 131 height 34
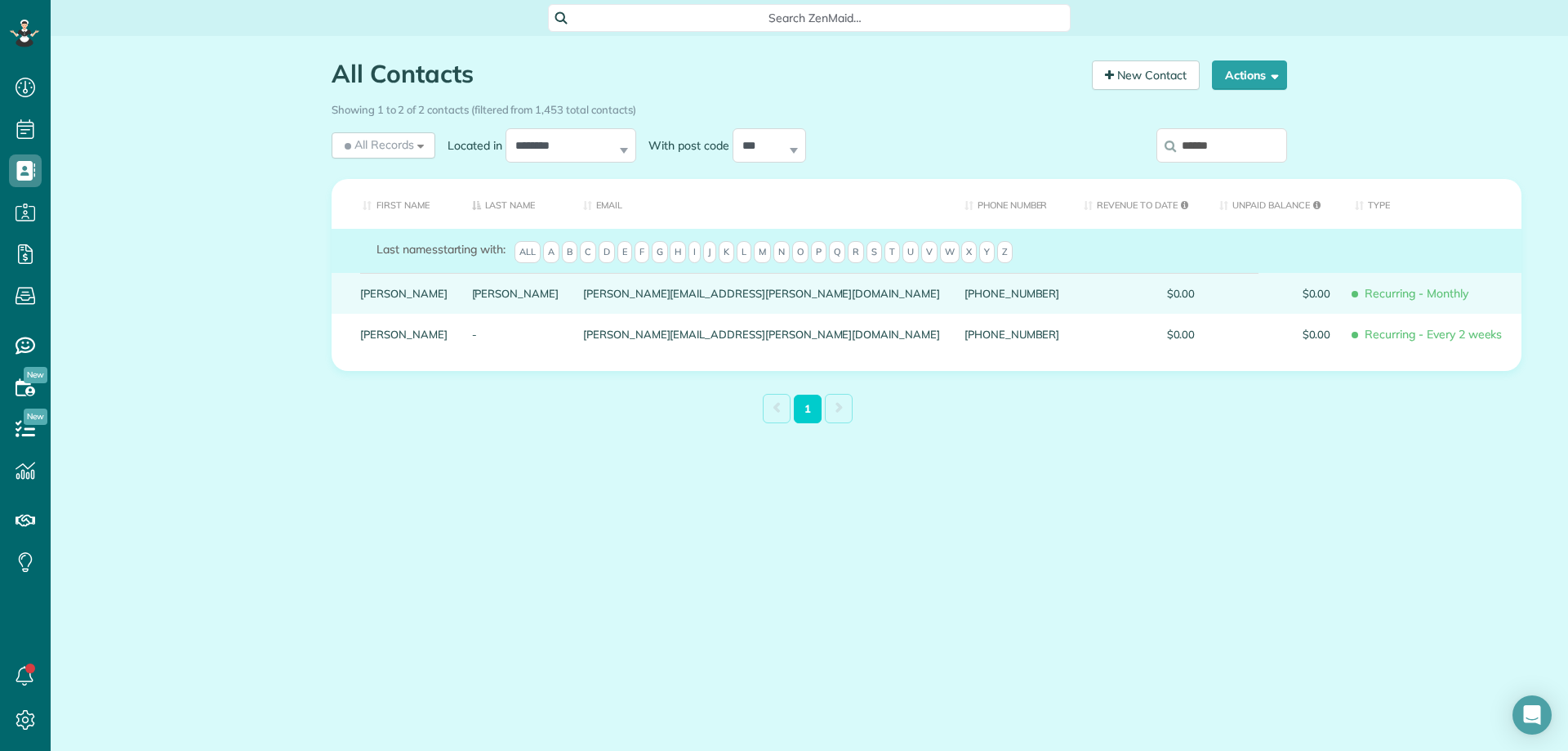
type input "******"
click at [369, 299] on link "Kristen" at bounding box center [403, 294] width 87 height 11
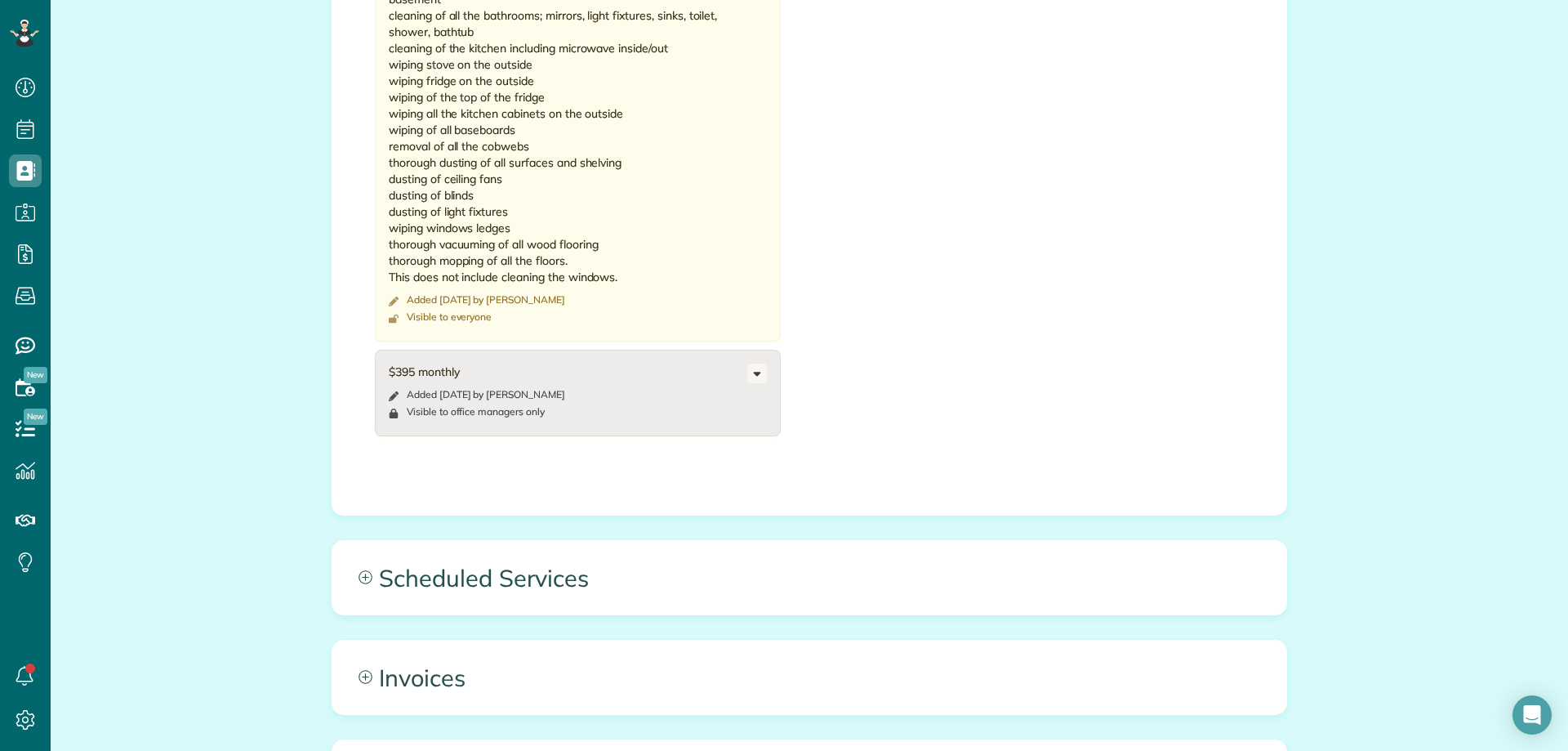
scroll to position [1144, 0]
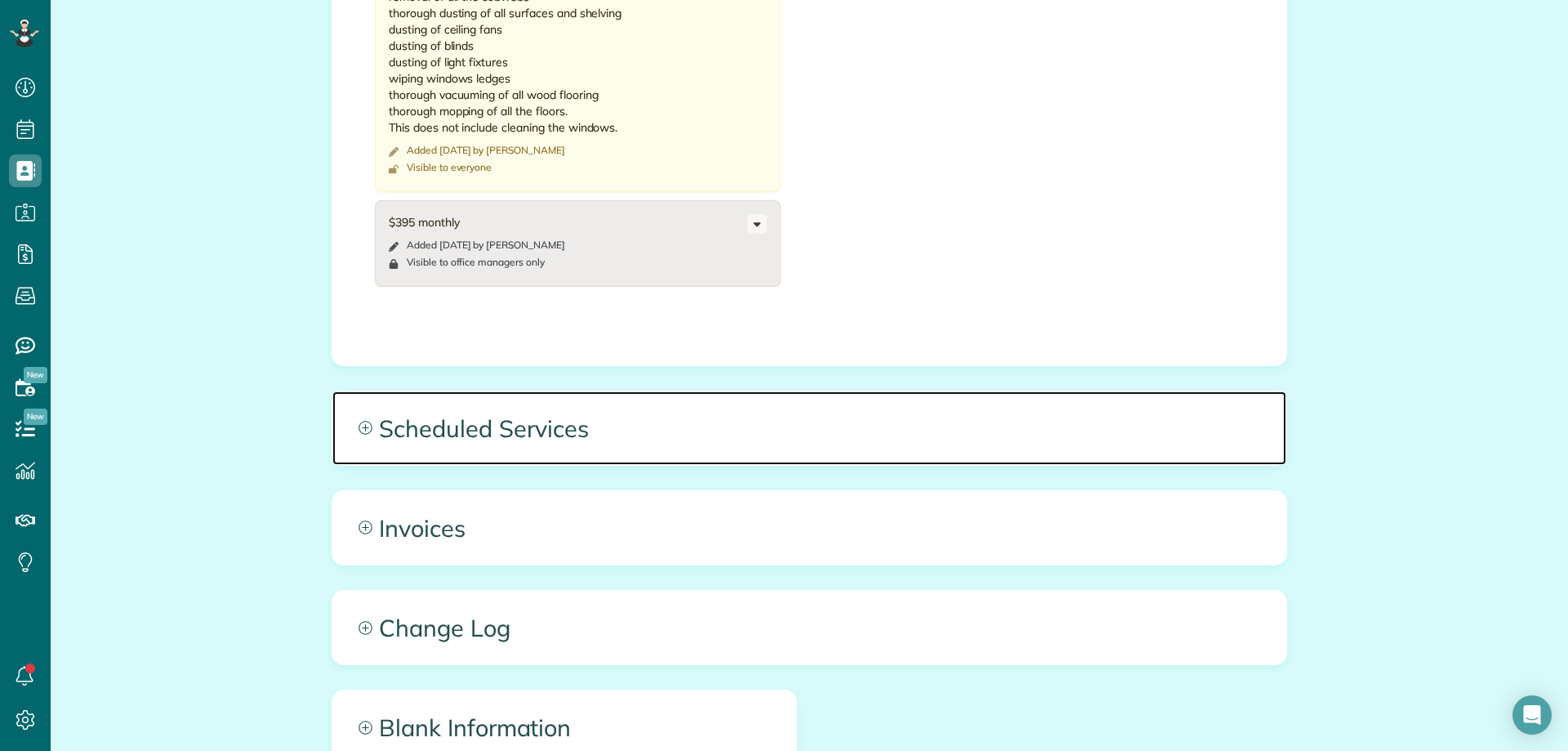
click at [874, 442] on span "Scheduled Services" at bounding box center [810, 428] width 954 height 74
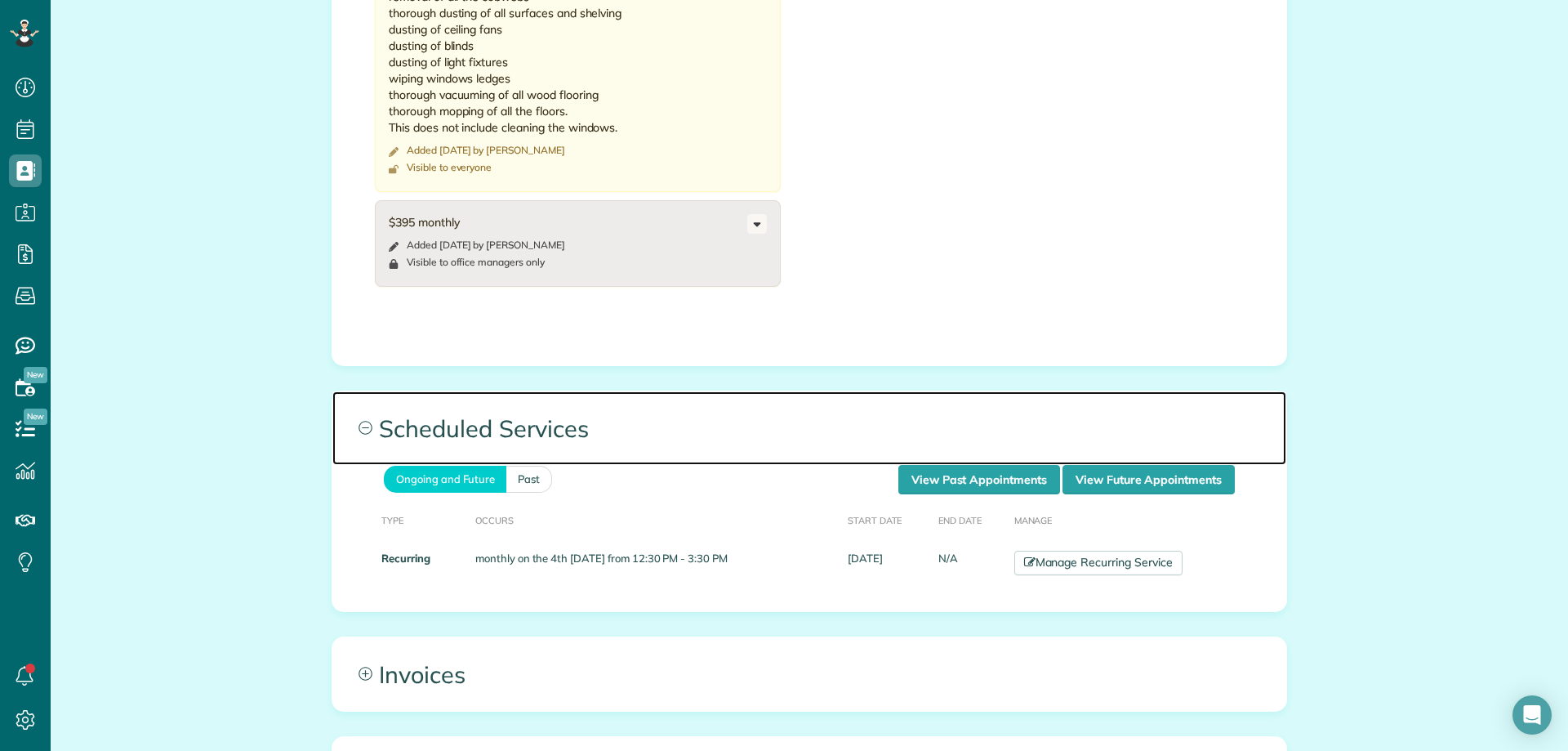
scroll to position [1226, 0]
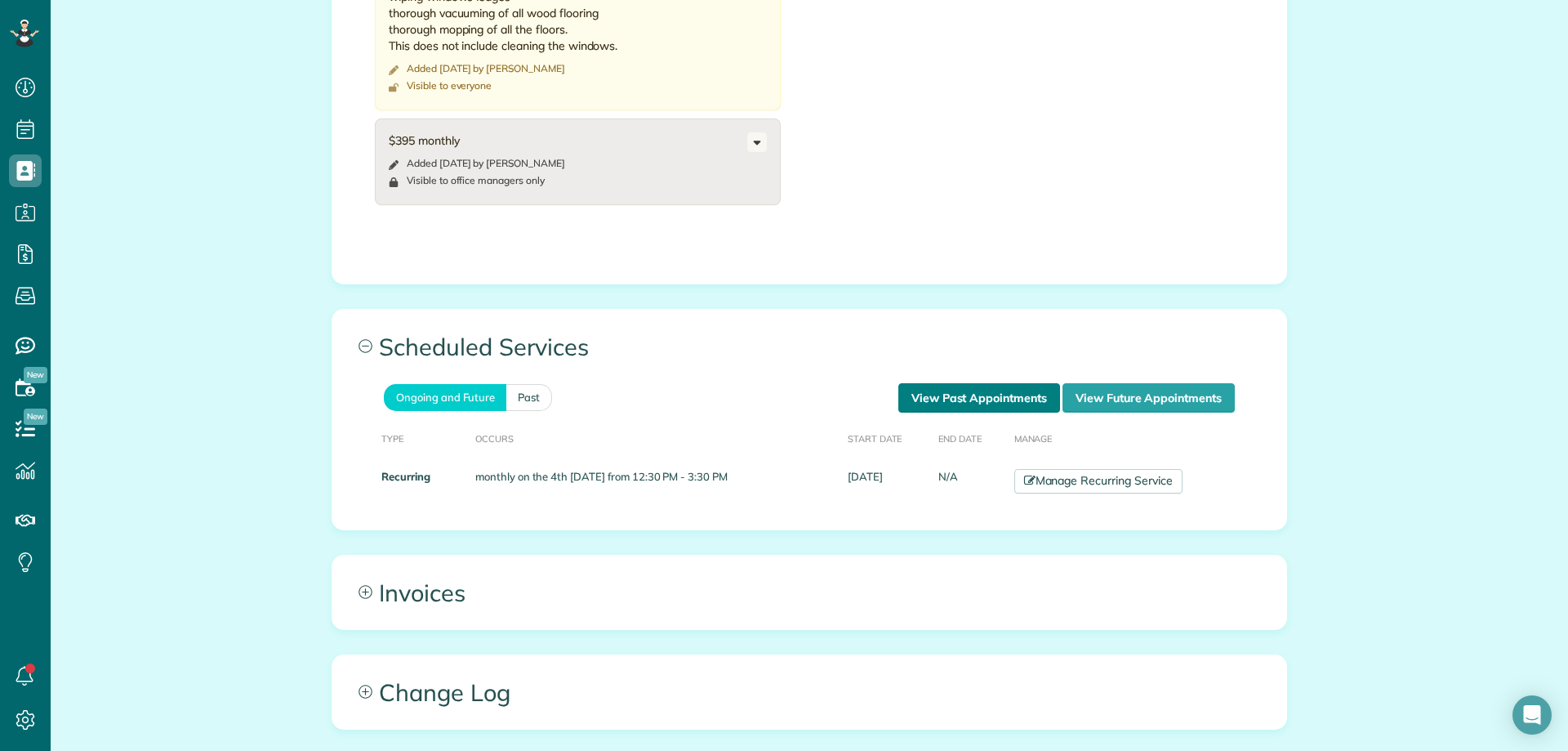
click at [938, 399] on link "View Past Appointments" at bounding box center [979, 398] width 162 height 30
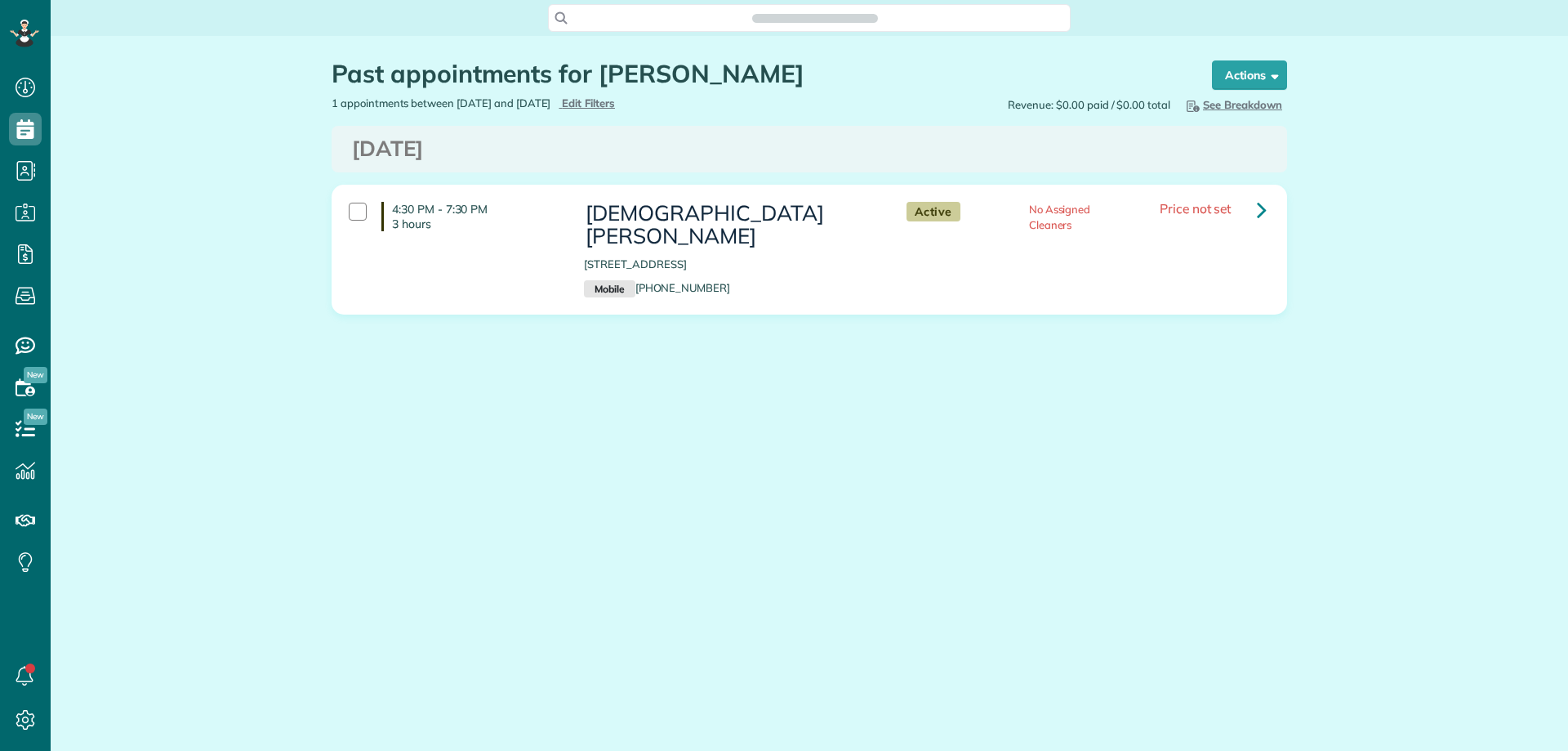
scroll to position [8, 8]
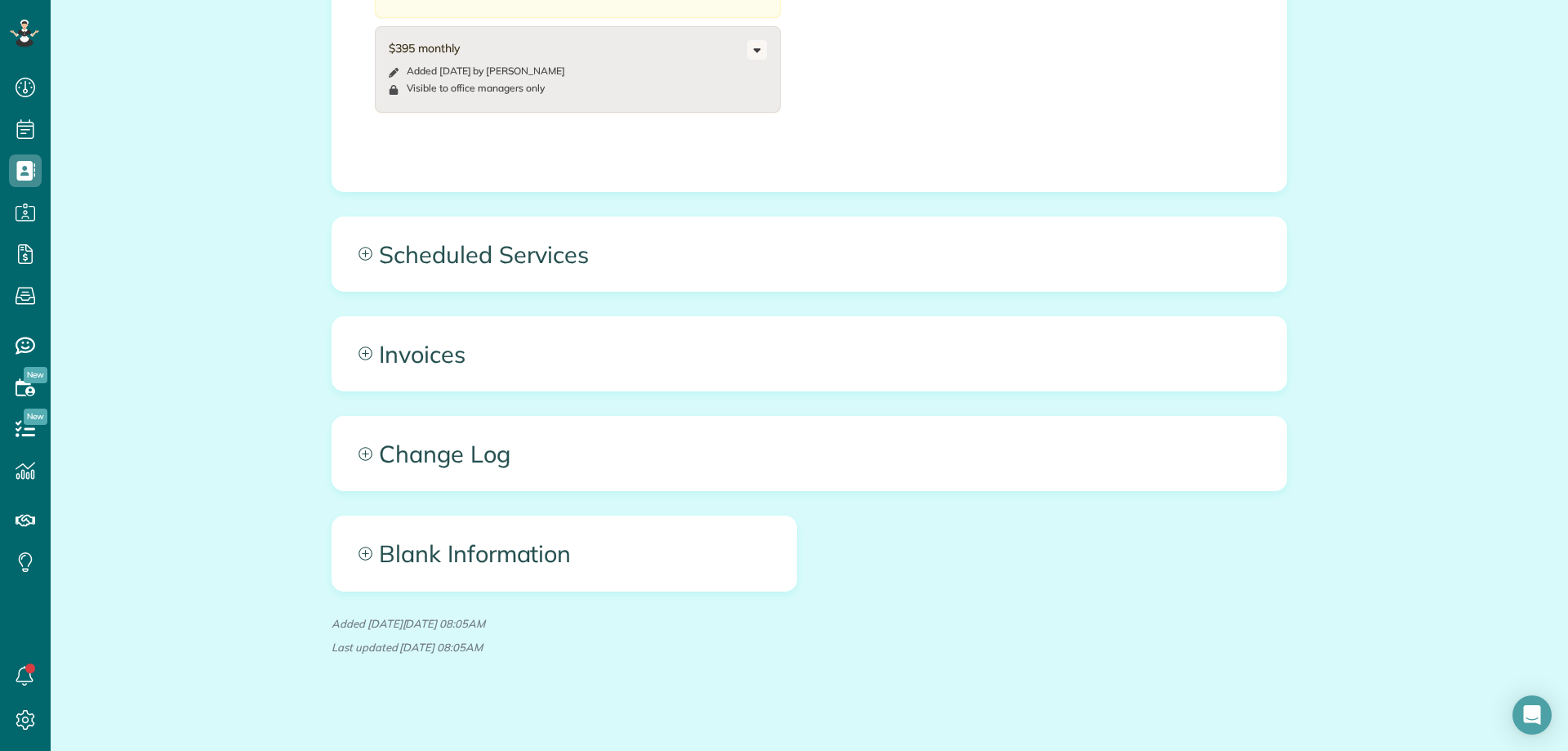
scroll to position [1329, 0]
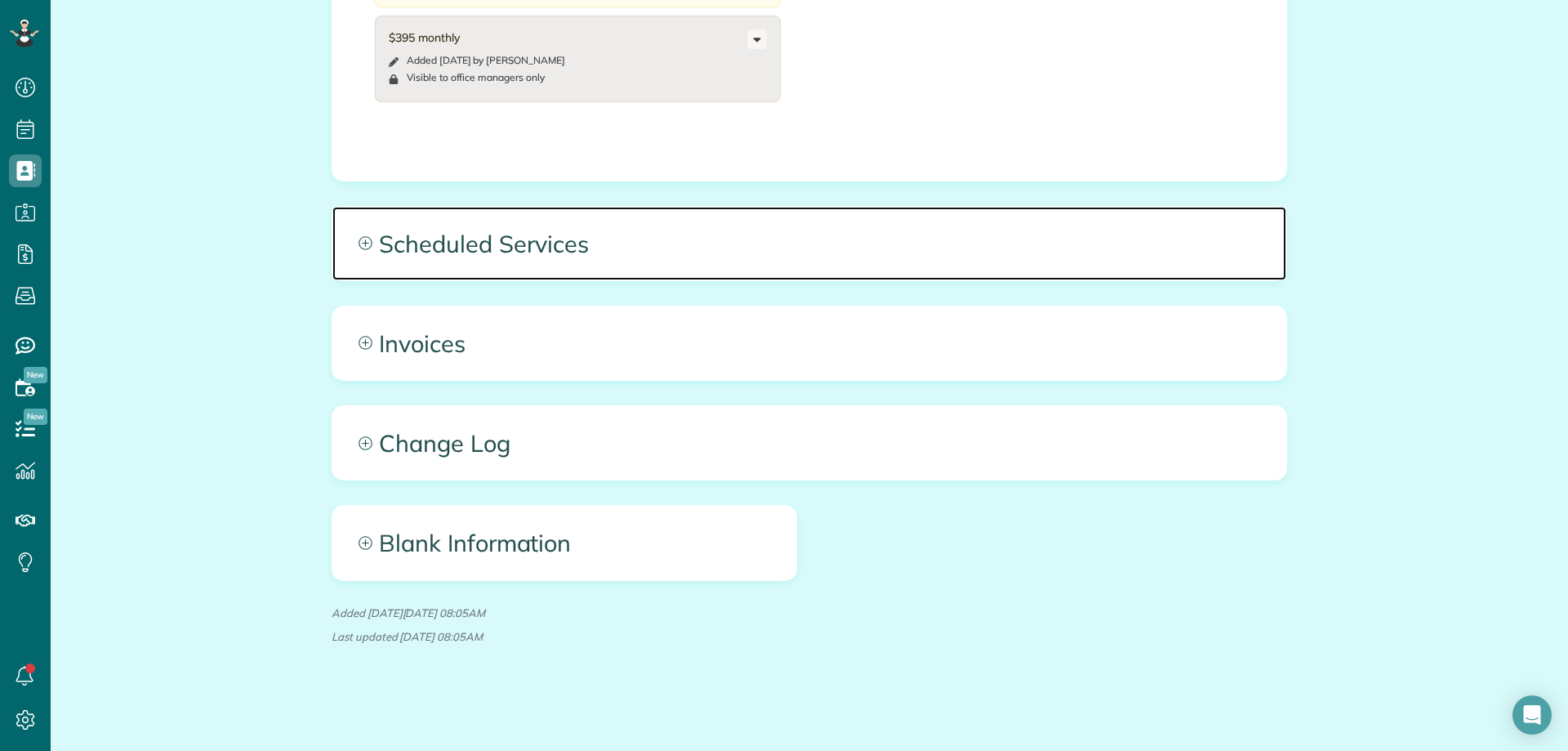
click at [1008, 232] on span "Scheduled Services" at bounding box center [810, 243] width 954 height 74
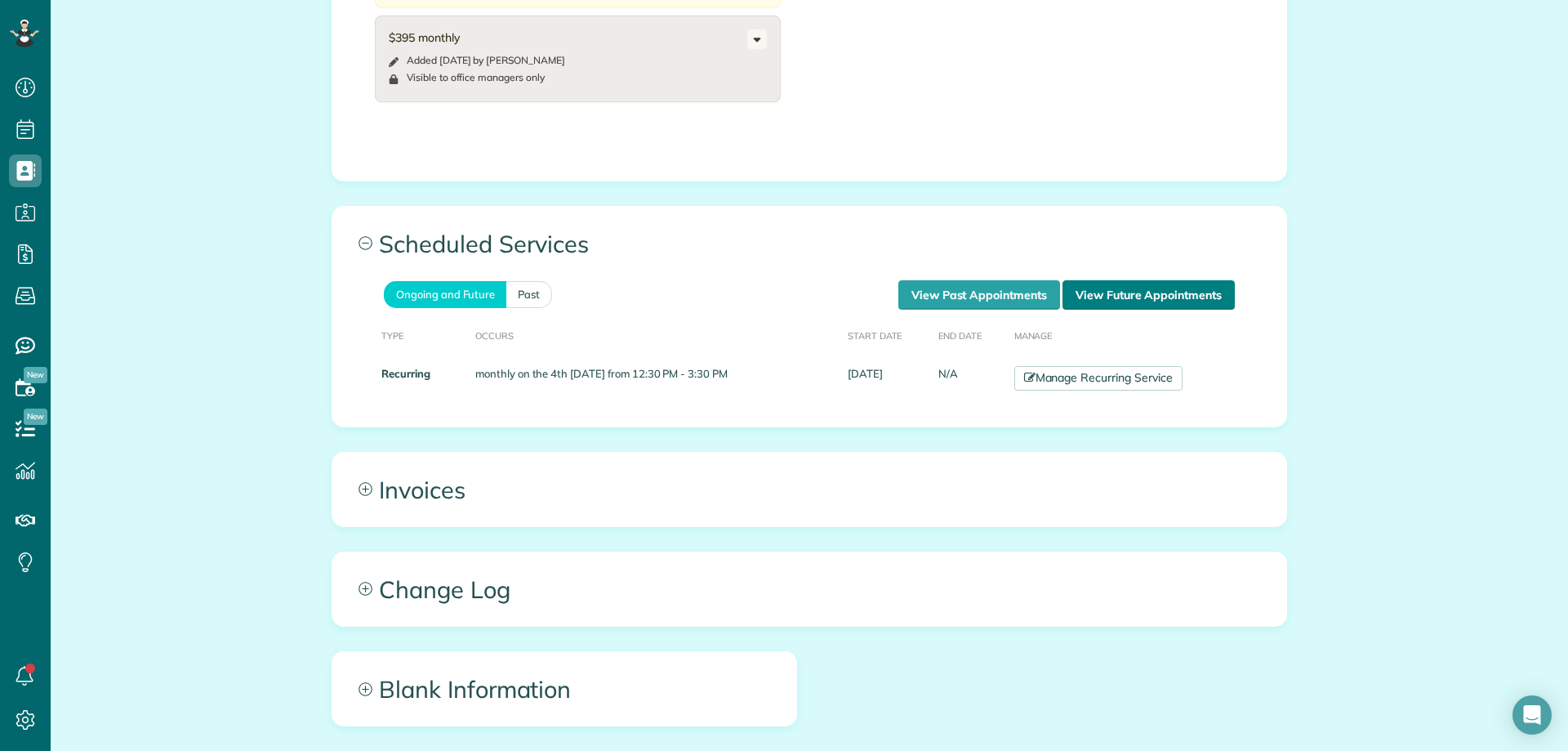
click at [1151, 287] on link "View Future Appointments" at bounding box center [1148, 295] width 172 height 30
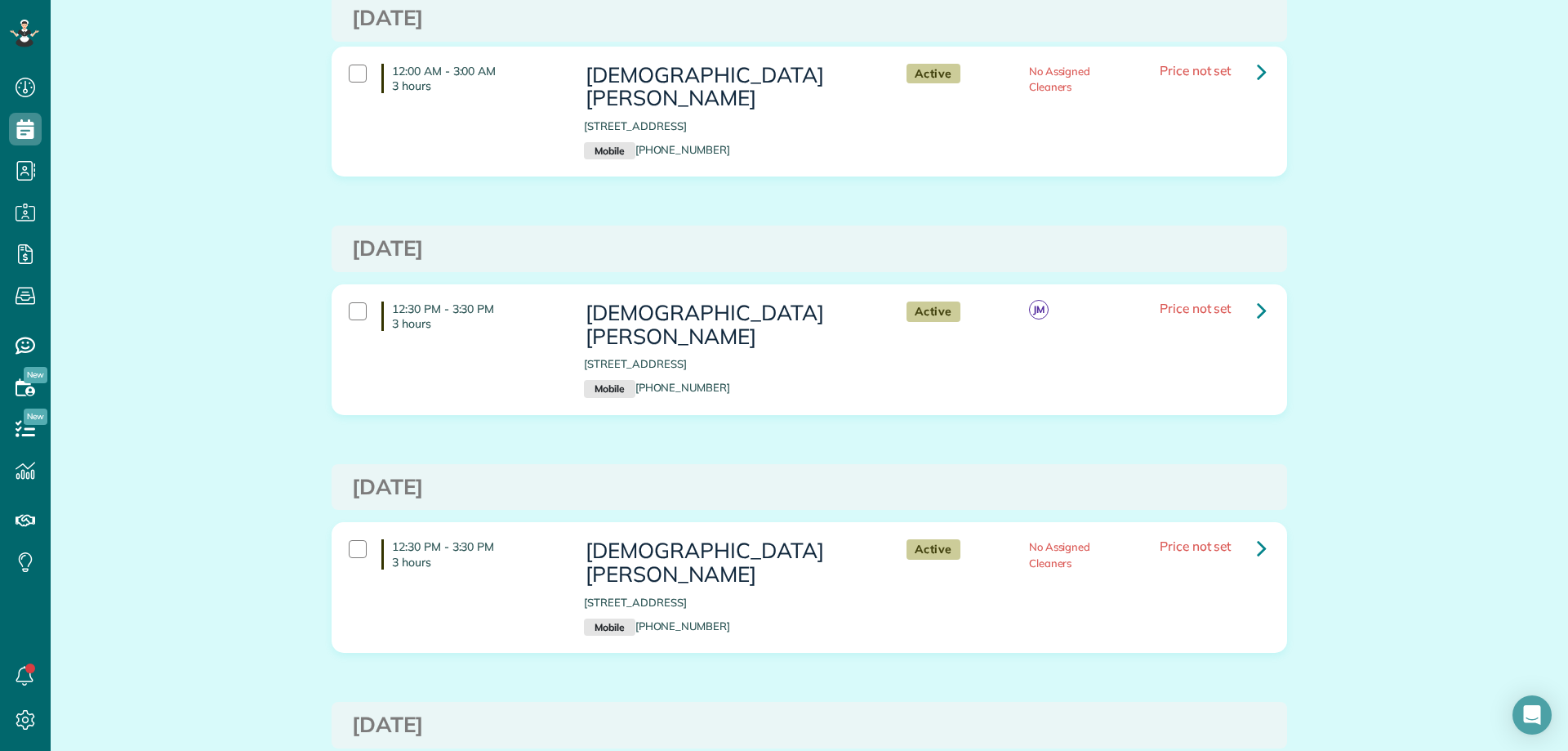
scroll to position [164, 0]
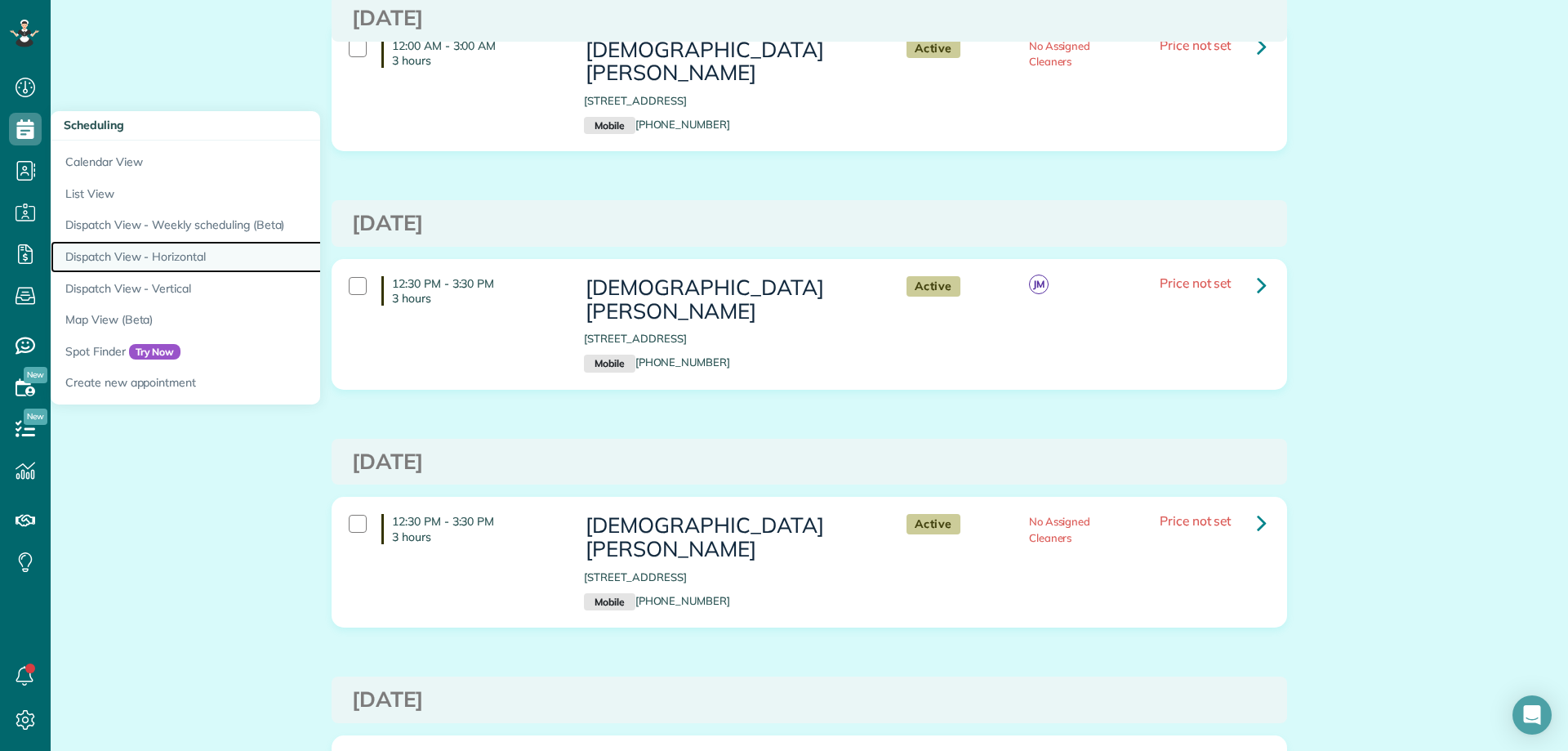
click at [140, 251] on link "Dispatch View - Horizontal" at bounding box center [254, 256] width 408 height 32
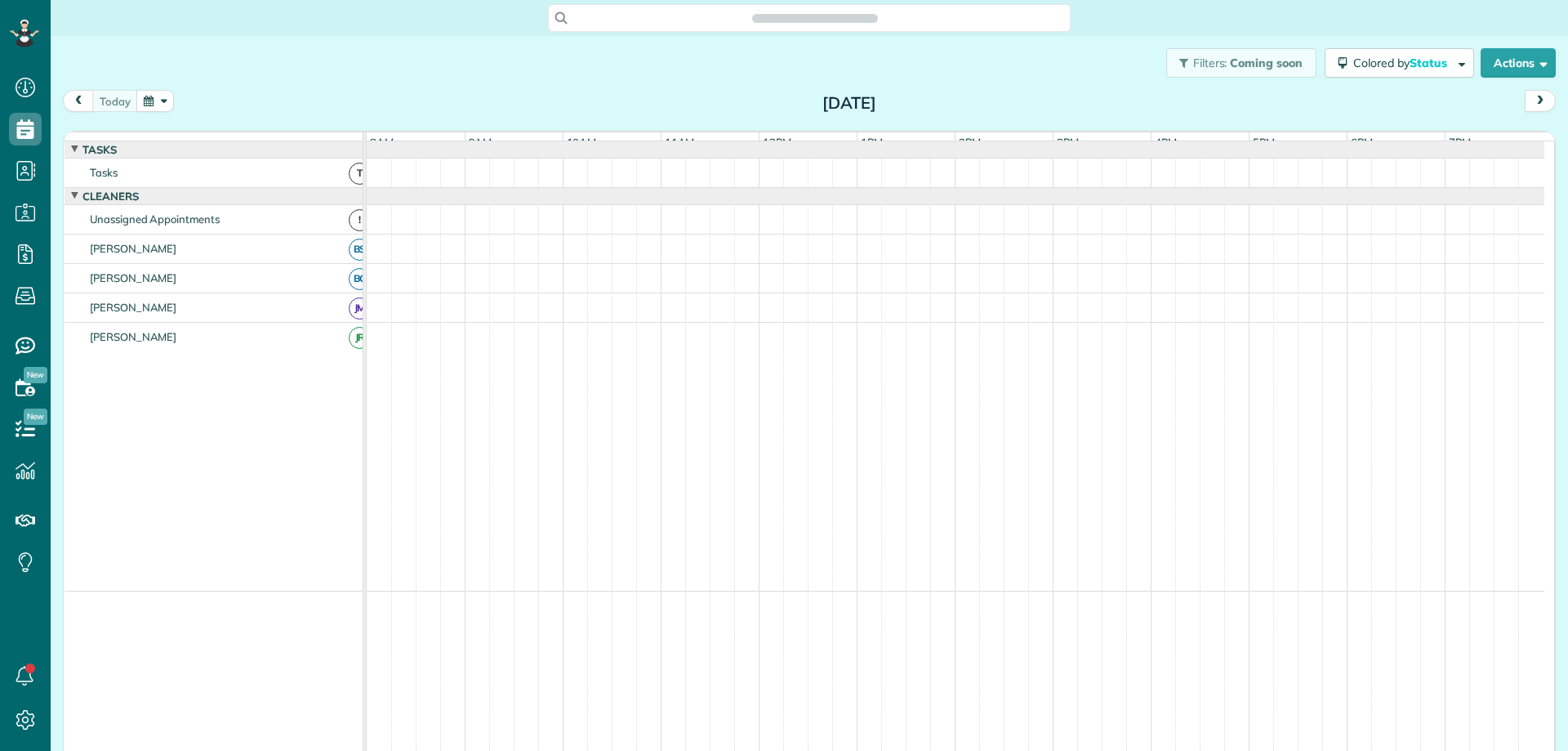
scroll to position [8, 8]
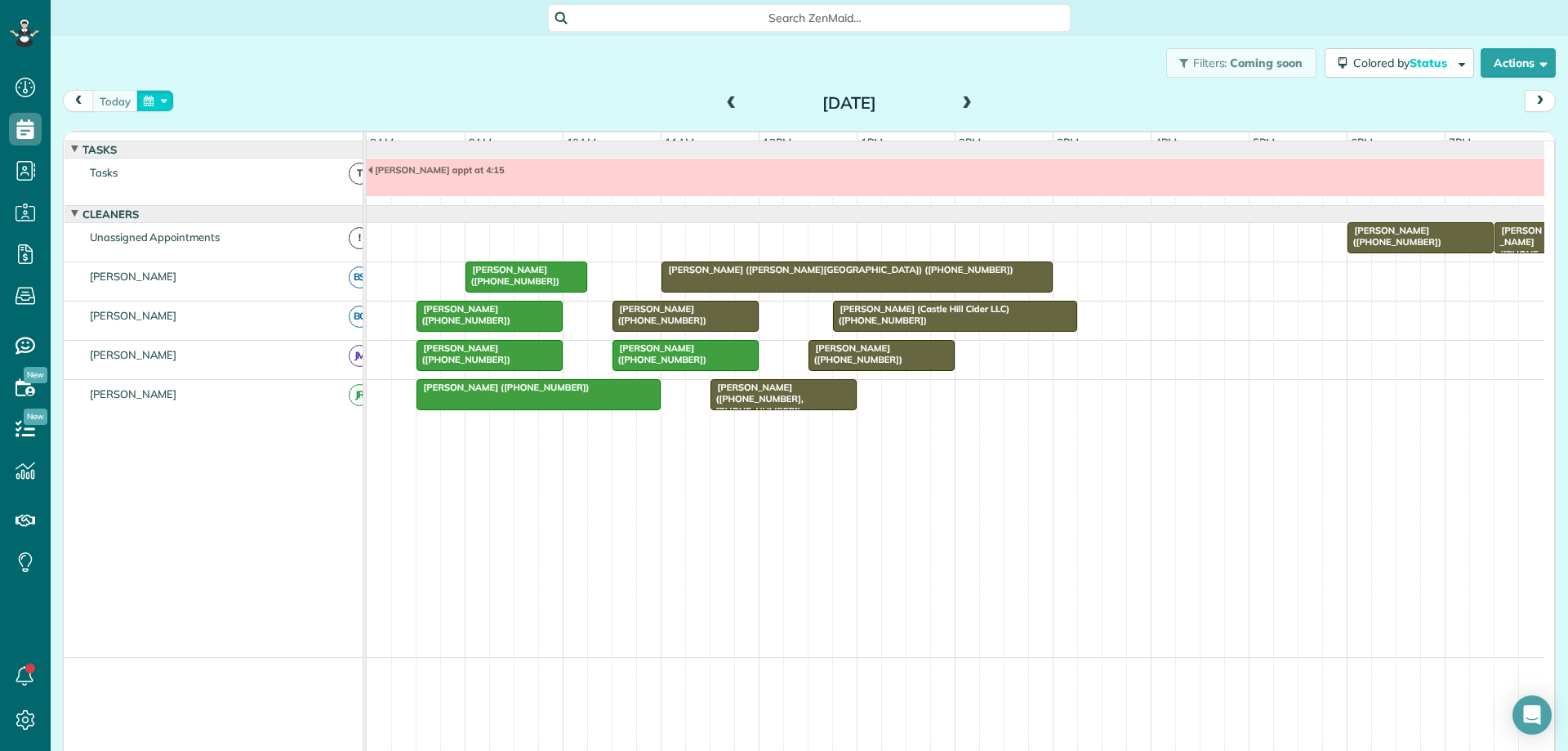
click at [159, 106] on button "button" at bounding box center [155, 100] width 37 height 22
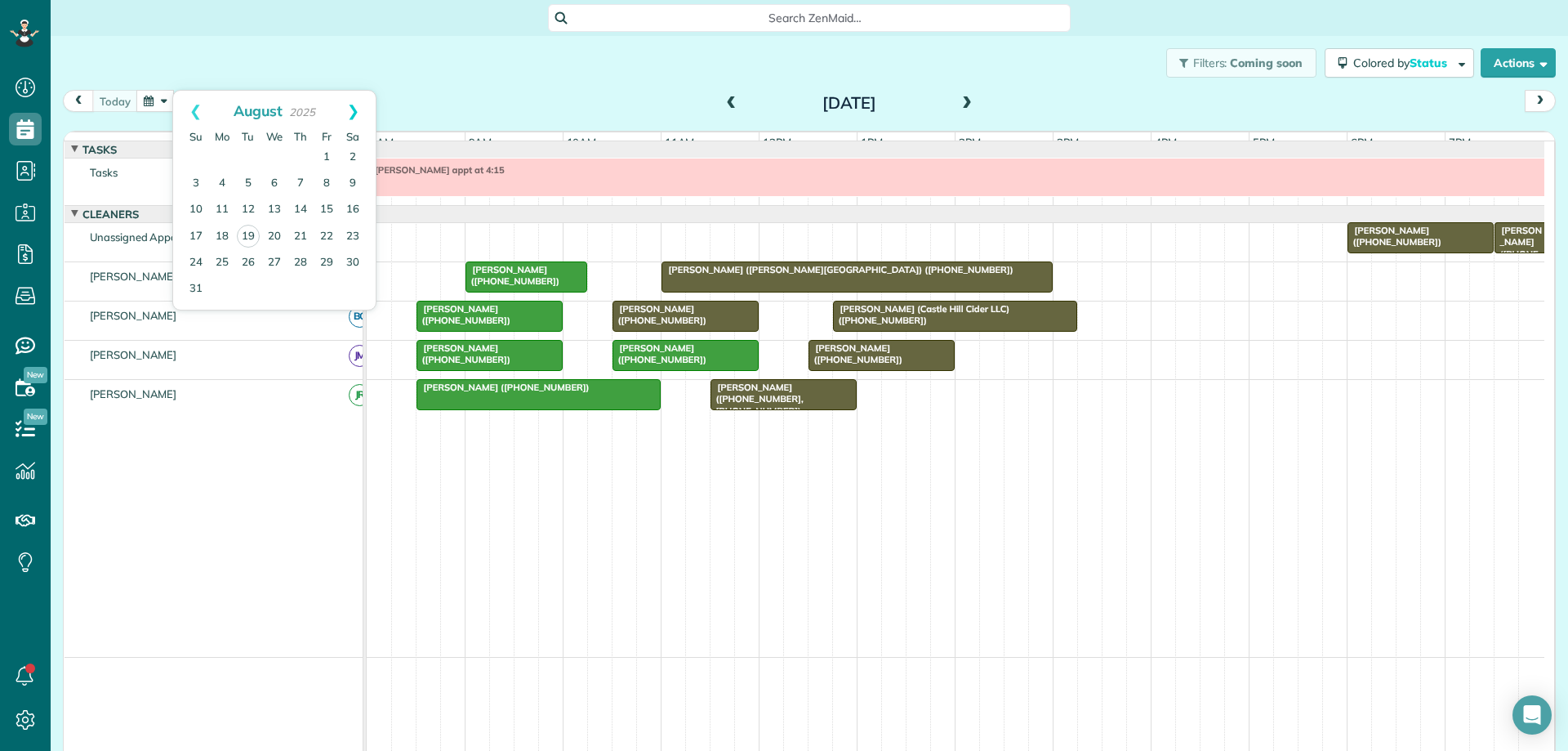
click at [356, 106] on link "Next" at bounding box center [353, 111] width 45 height 41
click at [357, 109] on link "Next" at bounding box center [353, 111] width 45 height 41
click at [274, 209] on link "15" at bounding box center [273, 210] width 26 height 26
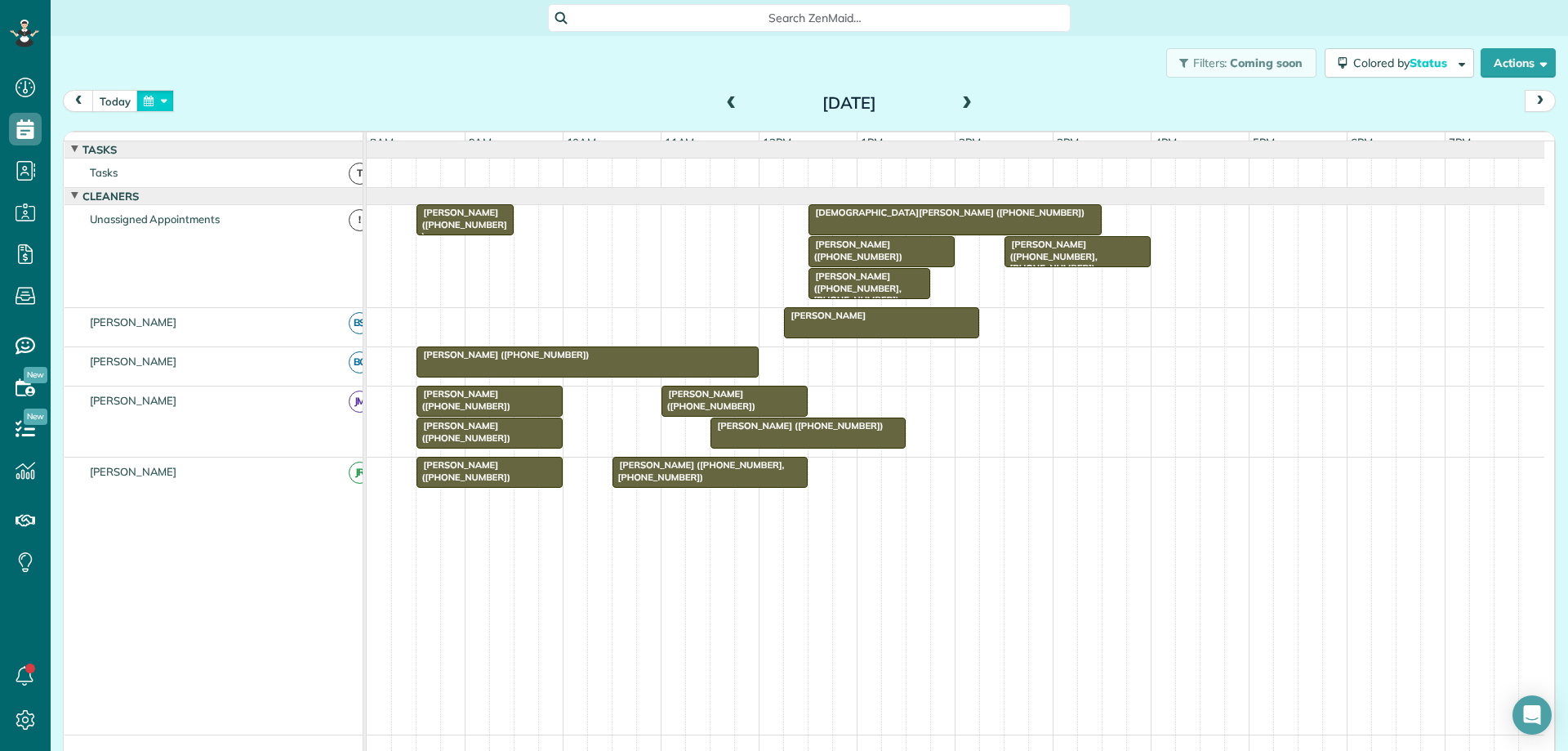
click at [160, 103] on button "button" at bounding box center [155, 100] width 37 height 22
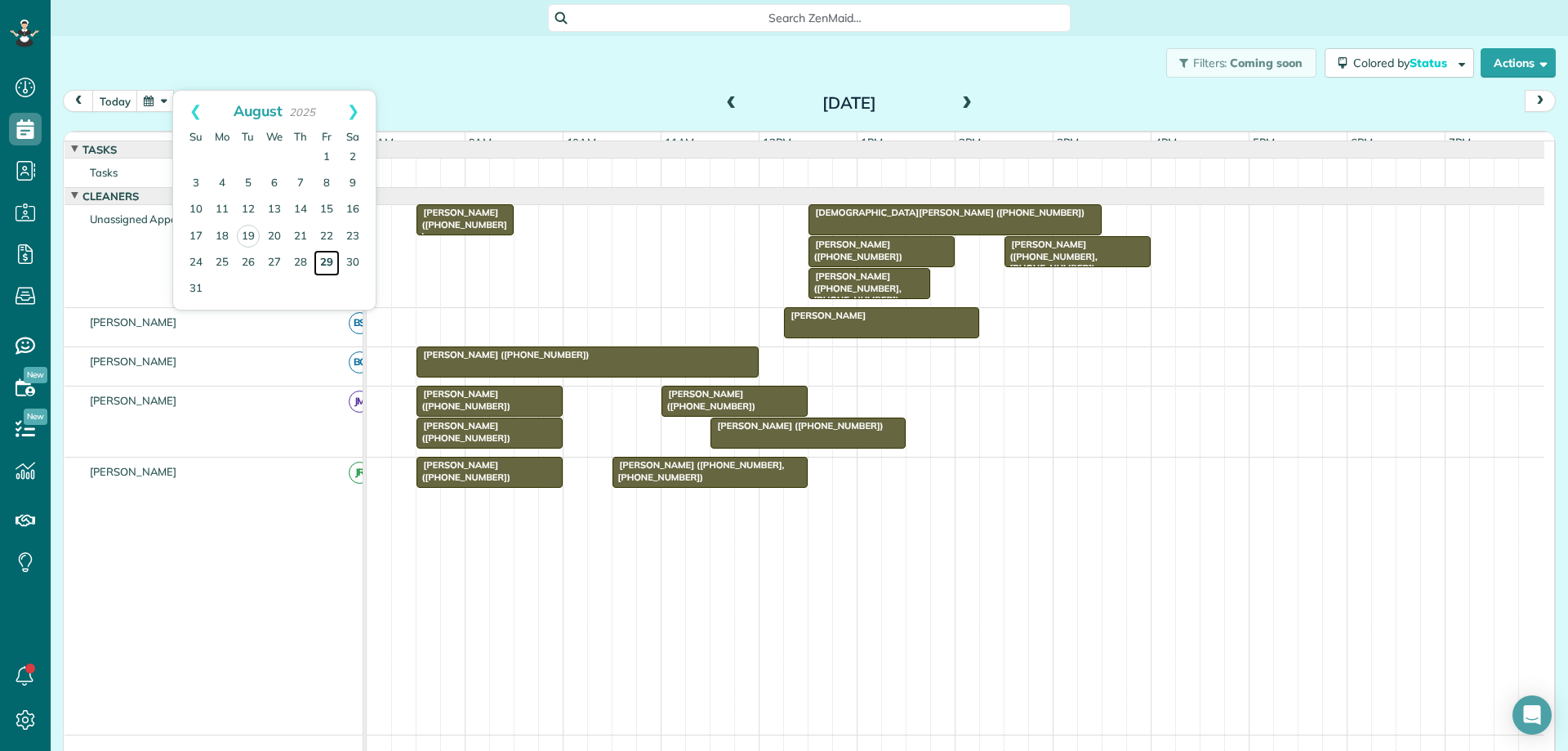
click at [331, 260] on link "29" at bounding box center [326, 262] width 26 height 26
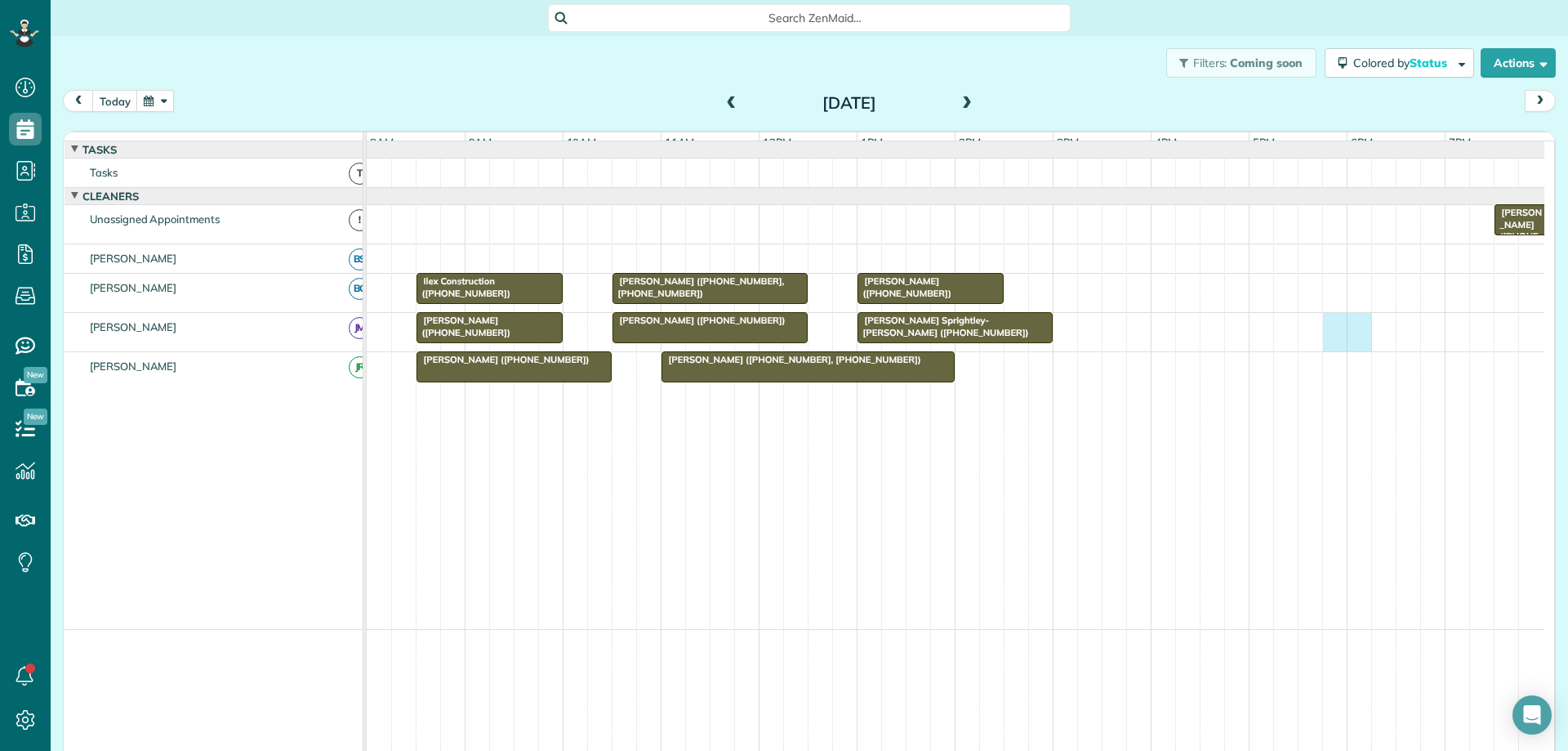
drag, startPoint x: 1360, startPoint y: 339, endPoint x: 1338, endPoint y: 354, distance: 26.6
click at [1335, 351] on div "[PERSON_NAME] Sprightley-[PERSON_NAME] ([PHONE_NUMBER]) [PERSON_NAME] ([PHONE_N…" at bounding box center [956, 332] width 1178 height 38
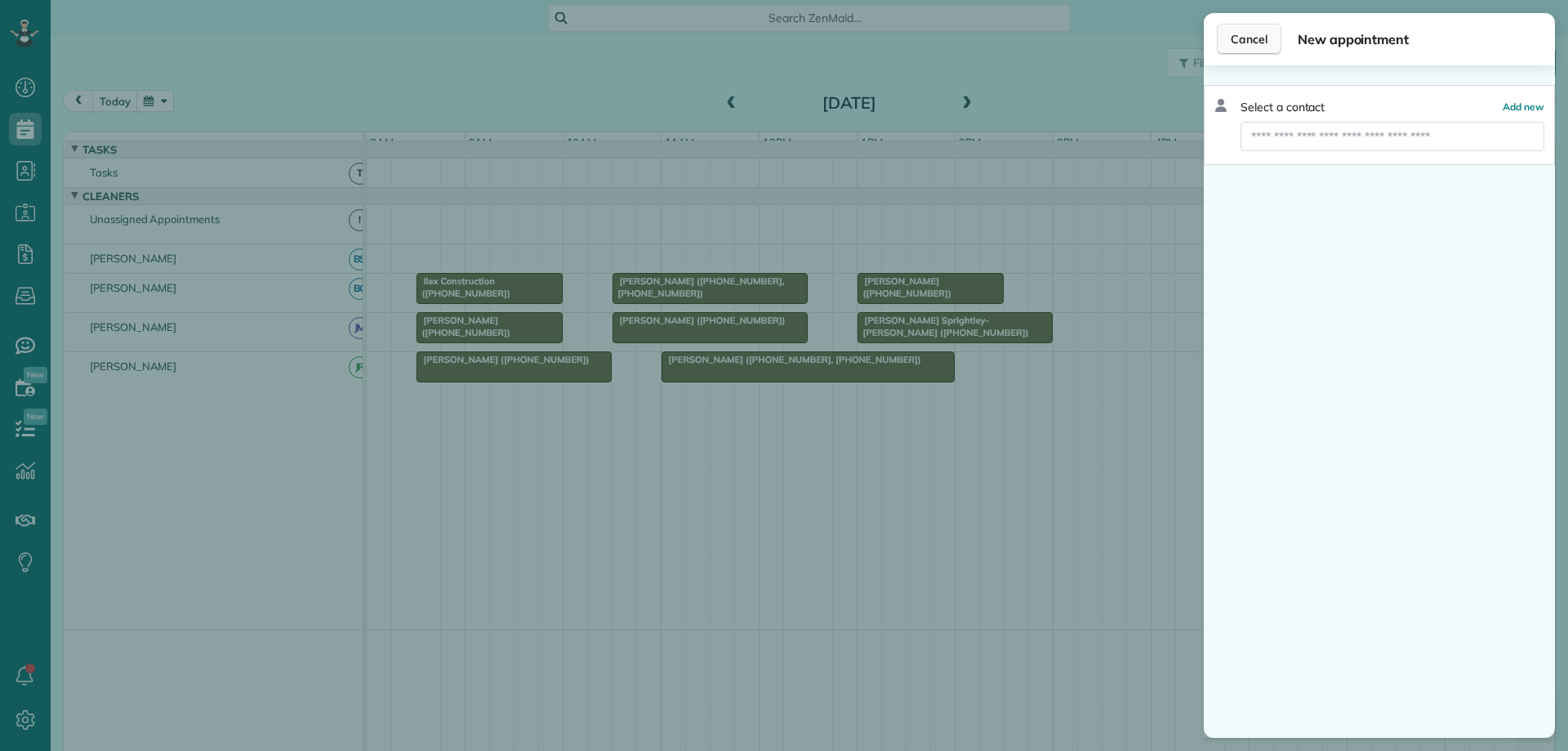
click at [1254, 48] on button "Cancel" at bounding box center [1249, 39] width 64 height 31
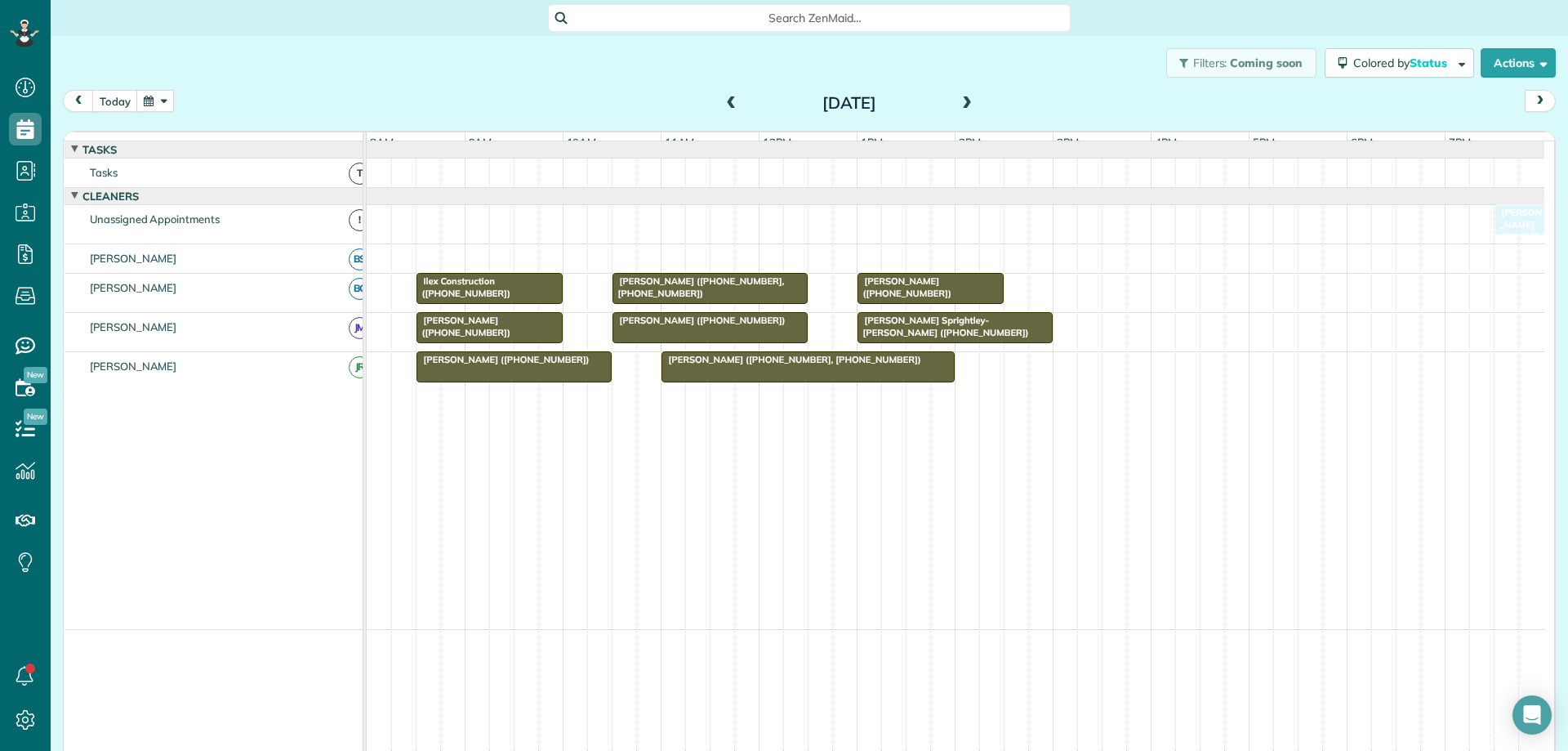
drag, startPoint x: 1513, startPoint y: 230, endPoint x: 1476, endPoint y: 227, distance: 37.1
click at [123, 97] on button "today" at bounding box center [116, 100] width 46 height 22
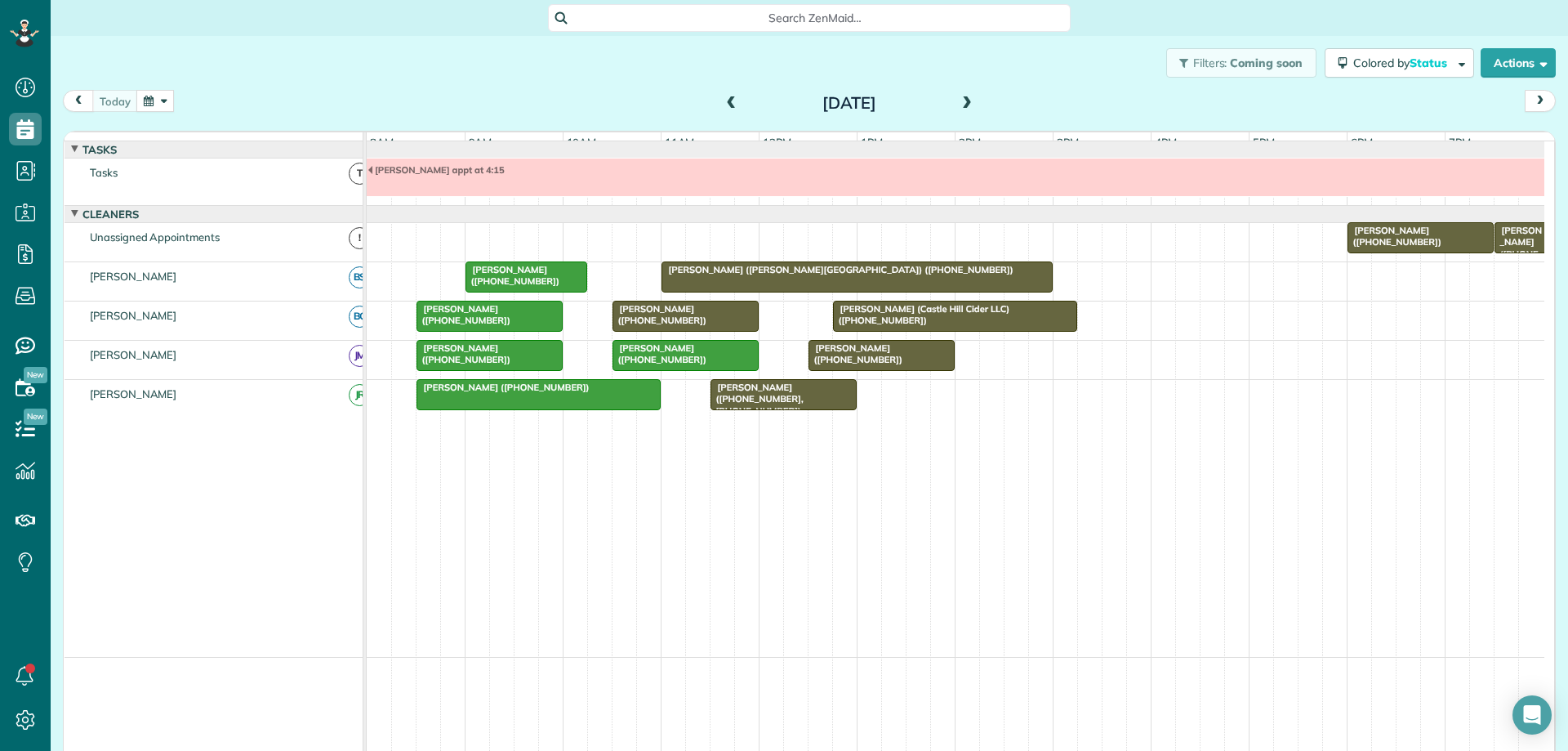
click at [154, 99] on button "button" at bounding box center [155, 100] width 37 height 22
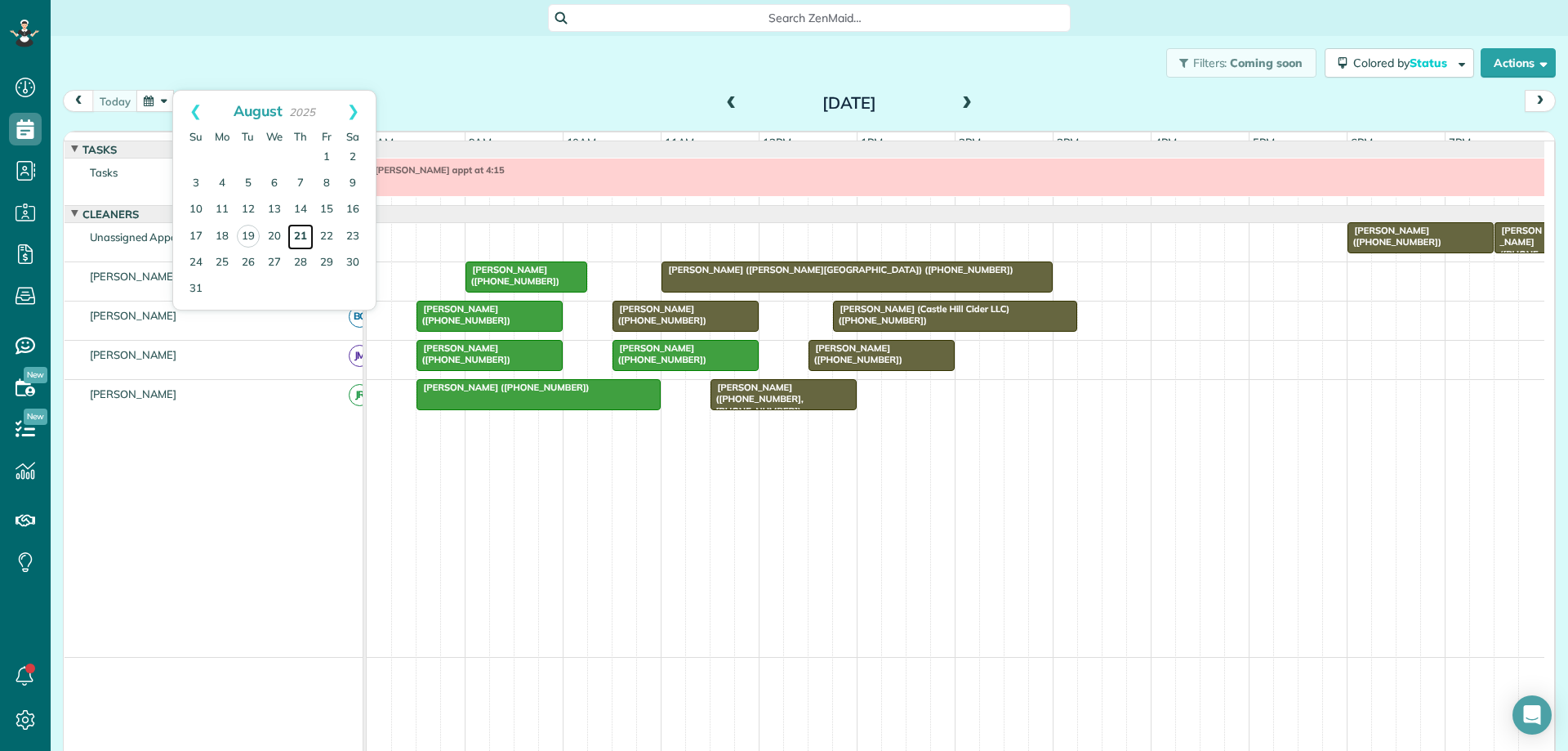
click at [306, 233] on link "21" at bounding box center [300, 236] width 26 height 26
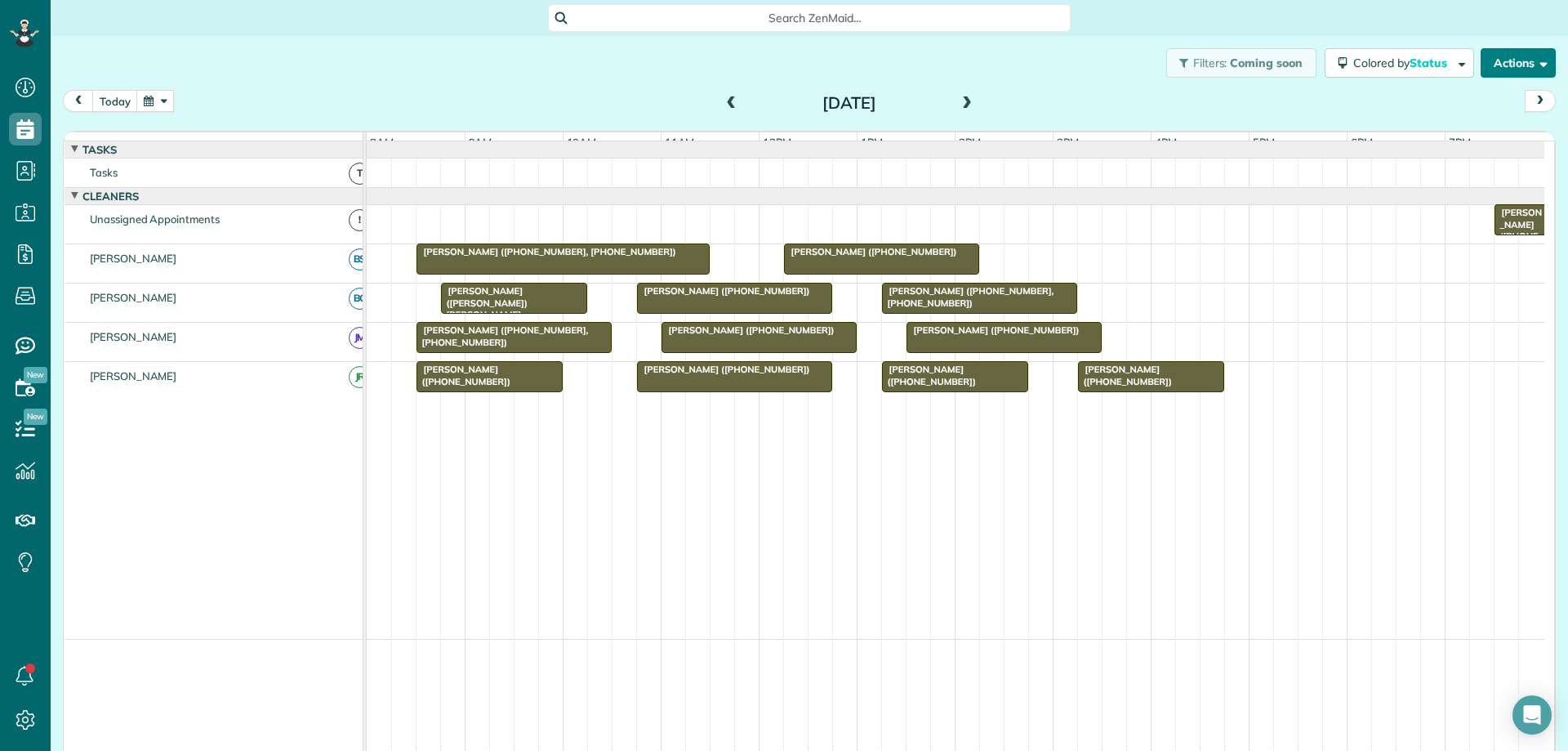
click at [1534, 66] on button "Actions" at bounding box center [1518, 62] width 76 height 30
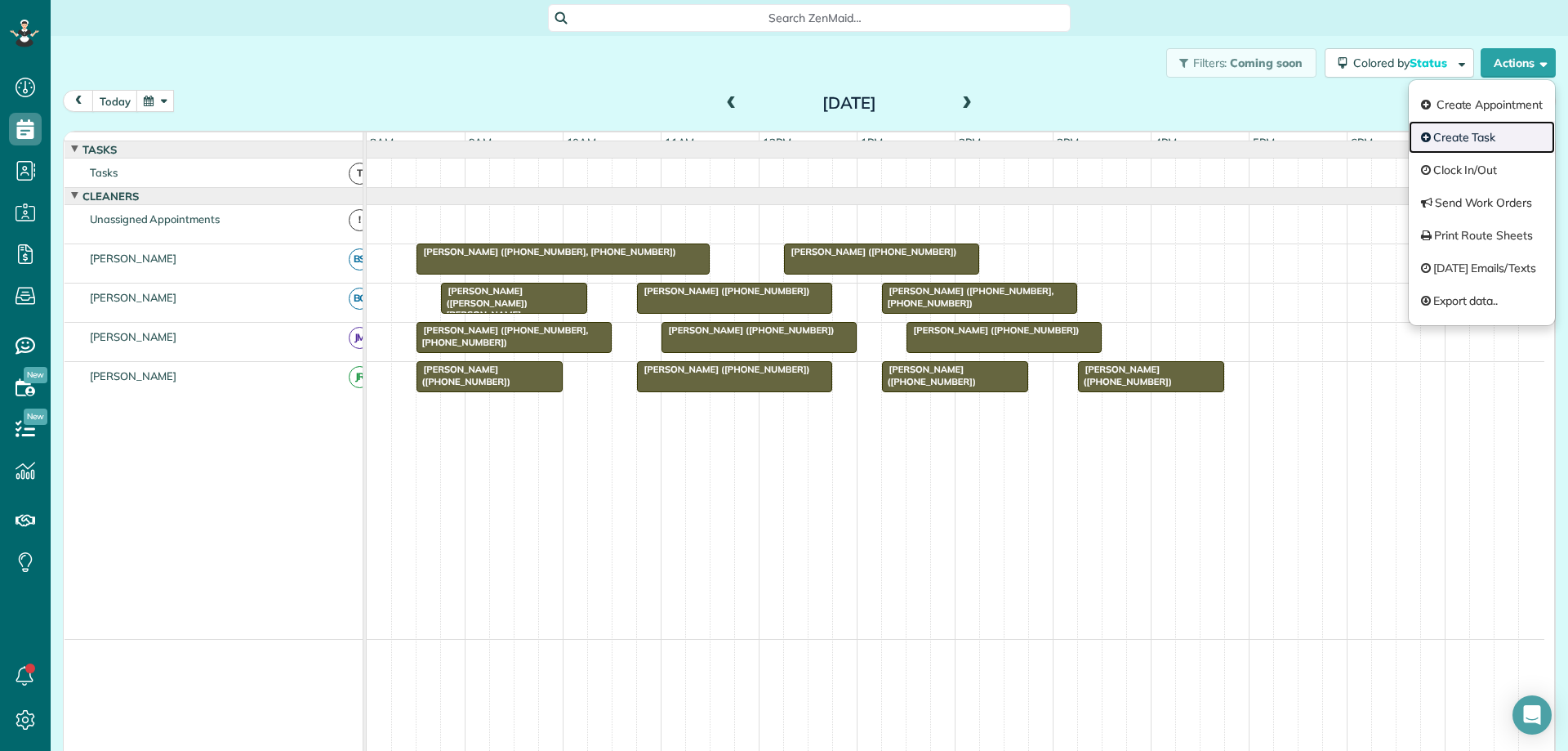
click at [1483, 130] on link "Create Task" at bounding box center [1481, 137] width 146 height 33
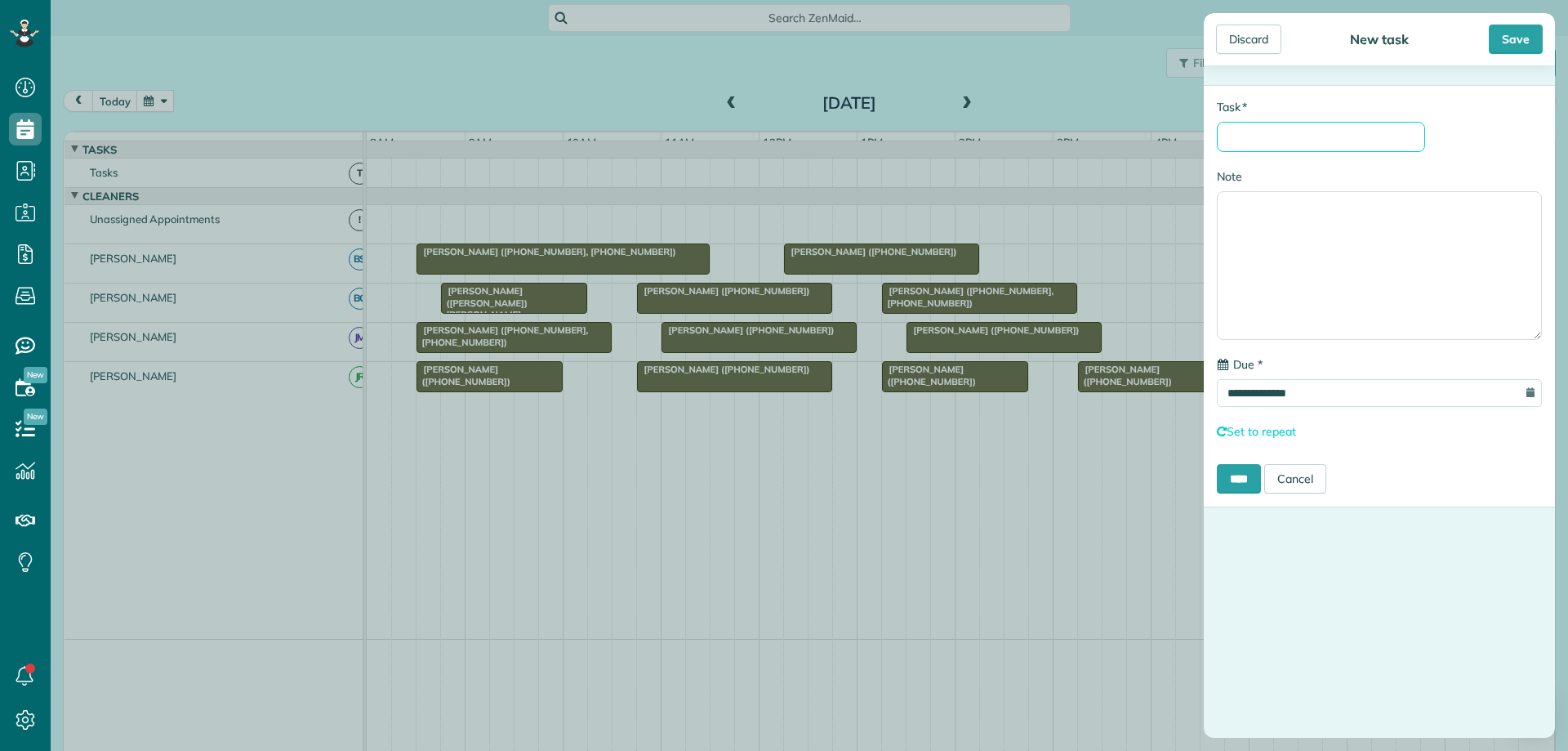
click at [1374, 133] on input "* Task" at bounding box center [1321, 137] width 208 height 31
type input "**********"
click at [1354, 403] on input "**********" at bounding box center [1380, 395] width 325 height 28
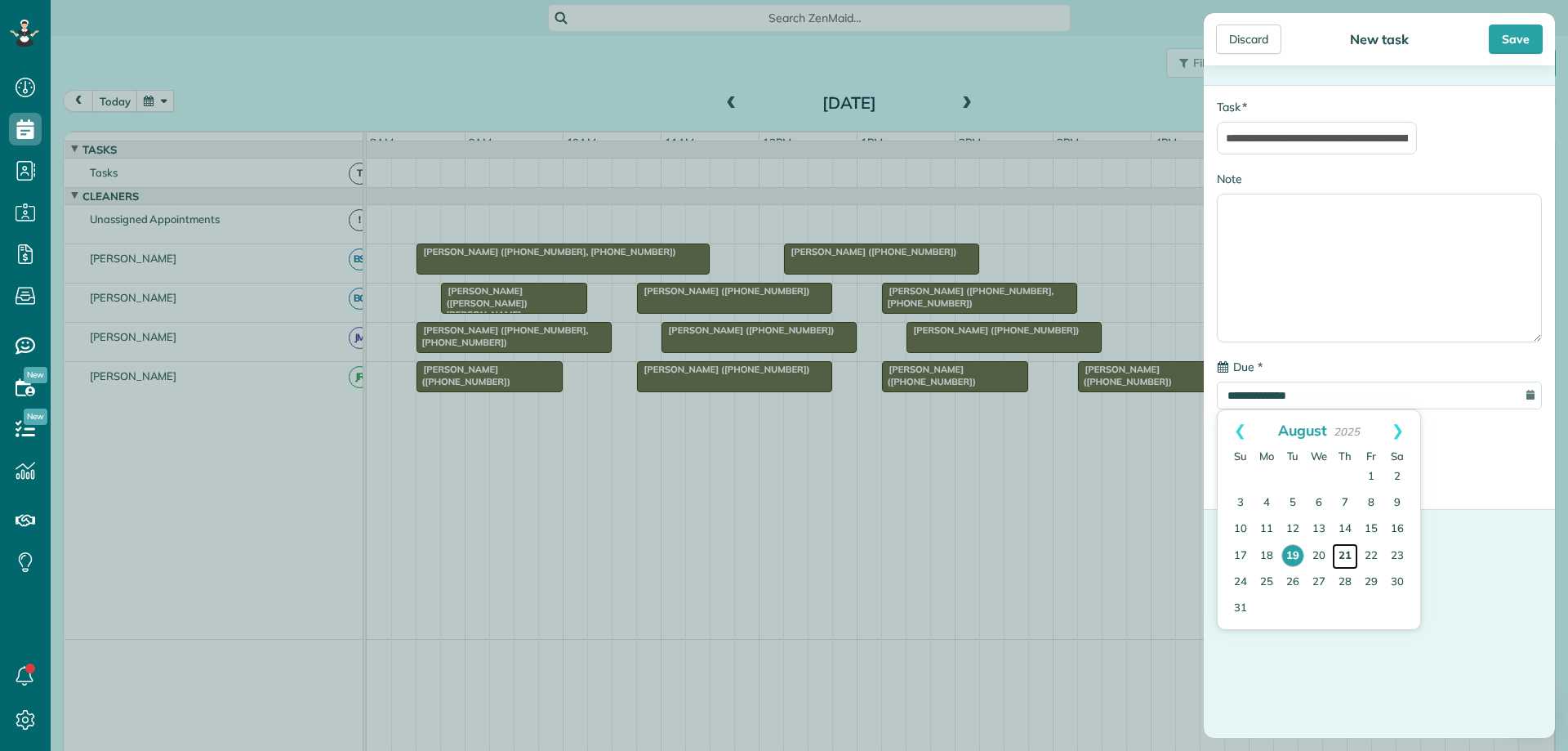
click at [1347, 560] on link "21" at bounding box center [1344, 556] width 26 height 26
type input "**********"
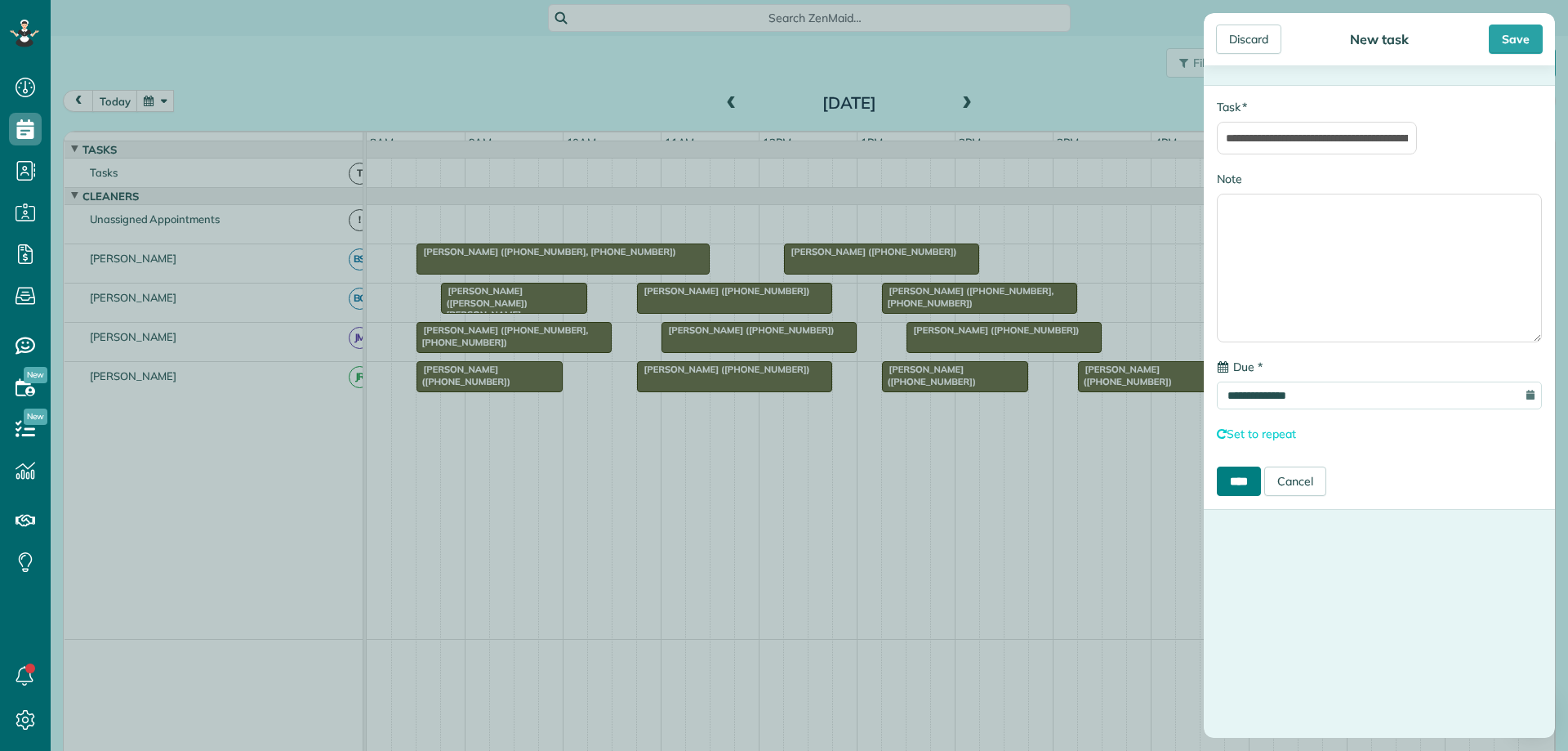
click at [1241, 485] on input "****" at bounding box center [1239, 481] width 44 height 30
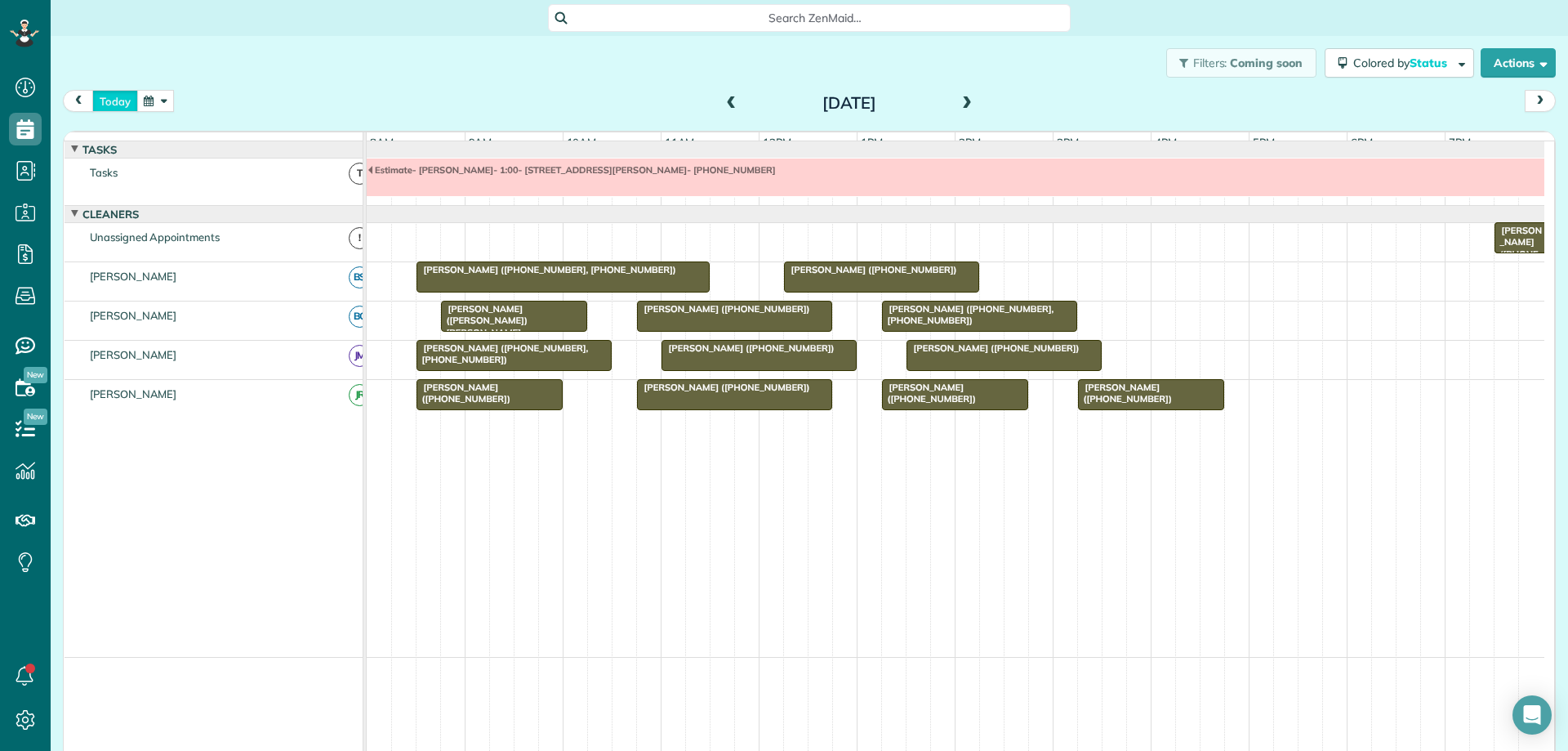
click at [130, 99] on button "today" at bounding box center [116, 100] width 46 height 22
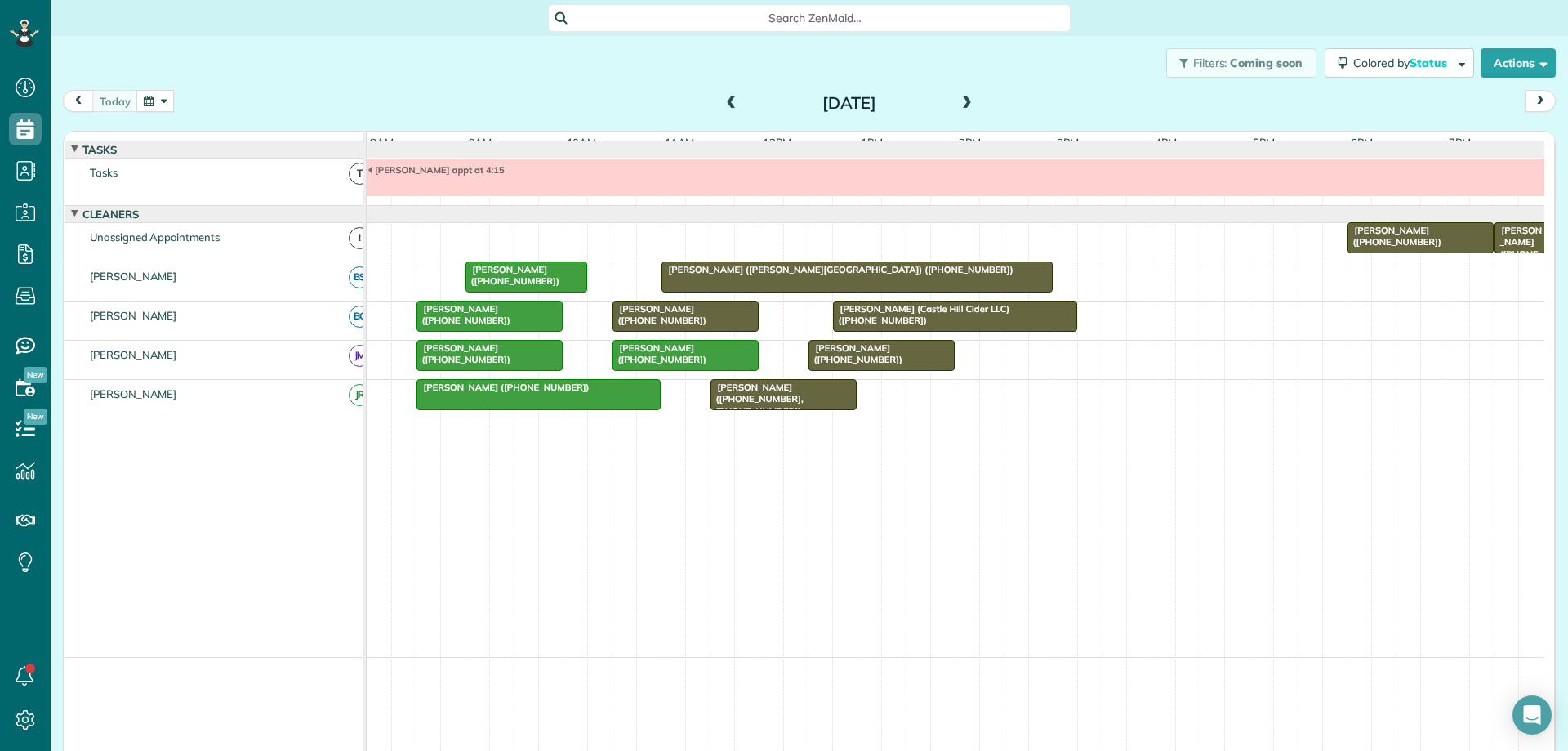
click at [714, 327] on div "[PERSON_NAME] ([PHONE_NUMBER])" at bounding box center [686, 315] width 137 height 24
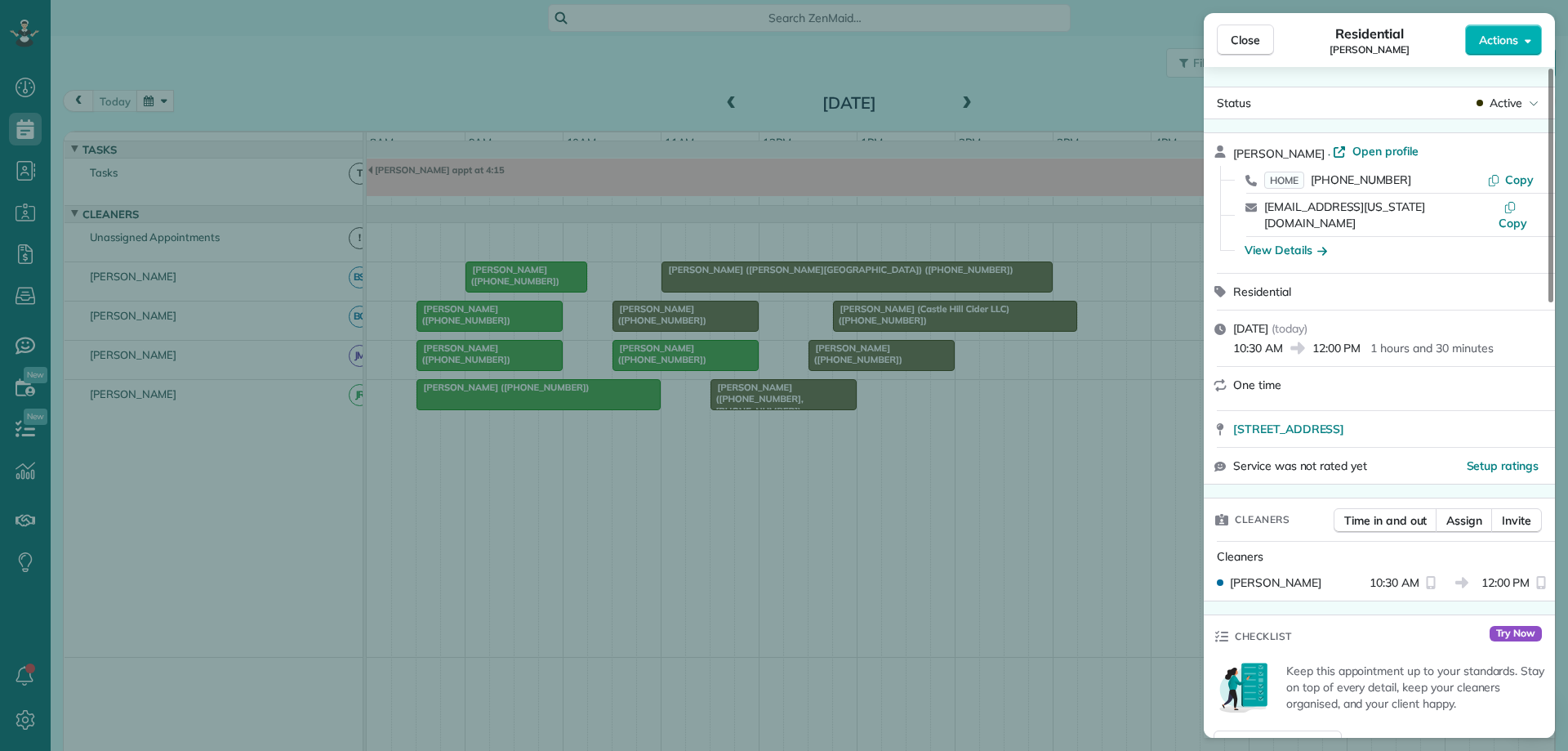
click at [1507, 103] on span "Active" at bounding box center [1506, 102] width 33 height 16
click at [1492, 150] on div "Completed" at bounding box center [1462, 156] width 165 height 23
click at [1241, 42] on span "Close" at bounding box center [1245, 39] width 30 height 16
